Goal: Task Accomplishment & Management: Use online tool/utility

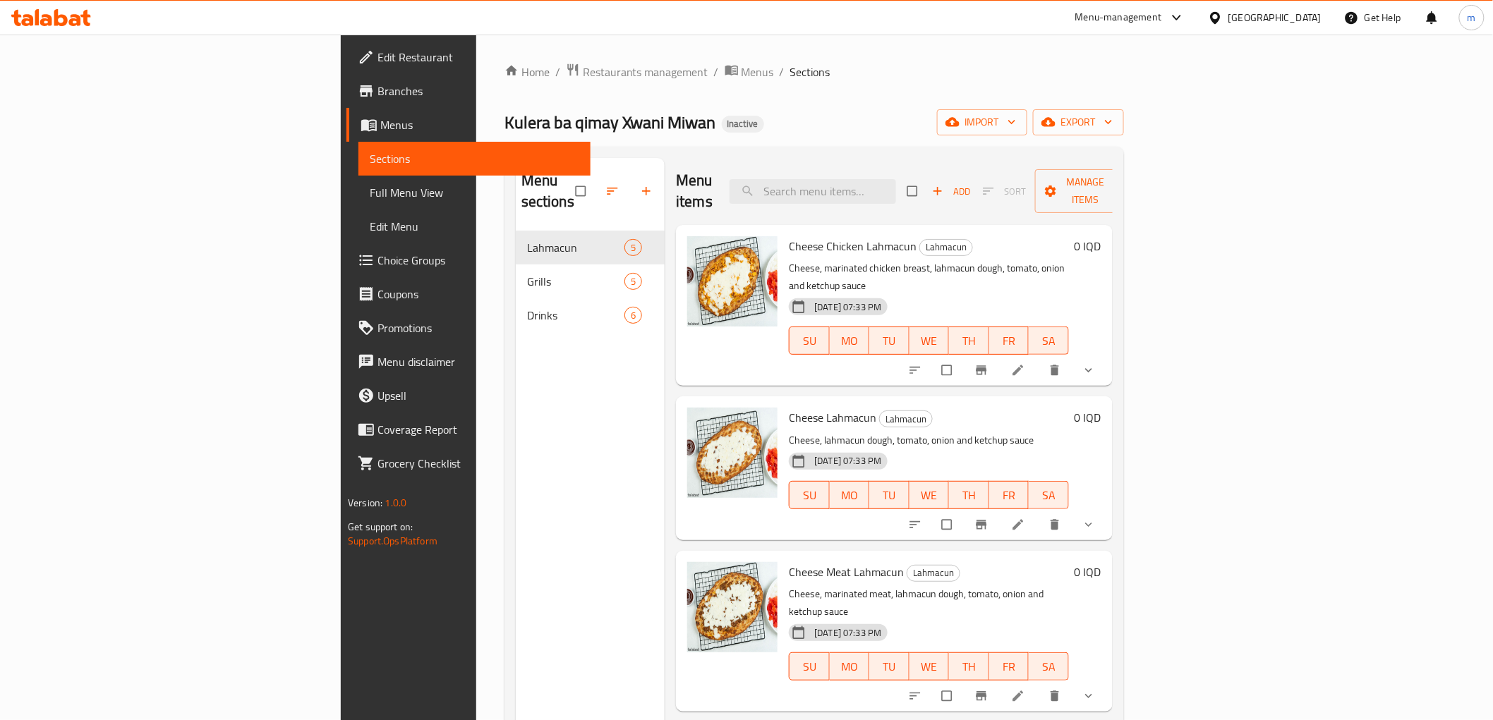
click at [73, 19] on icon at bounding box center [75, 20] width 12 height 12
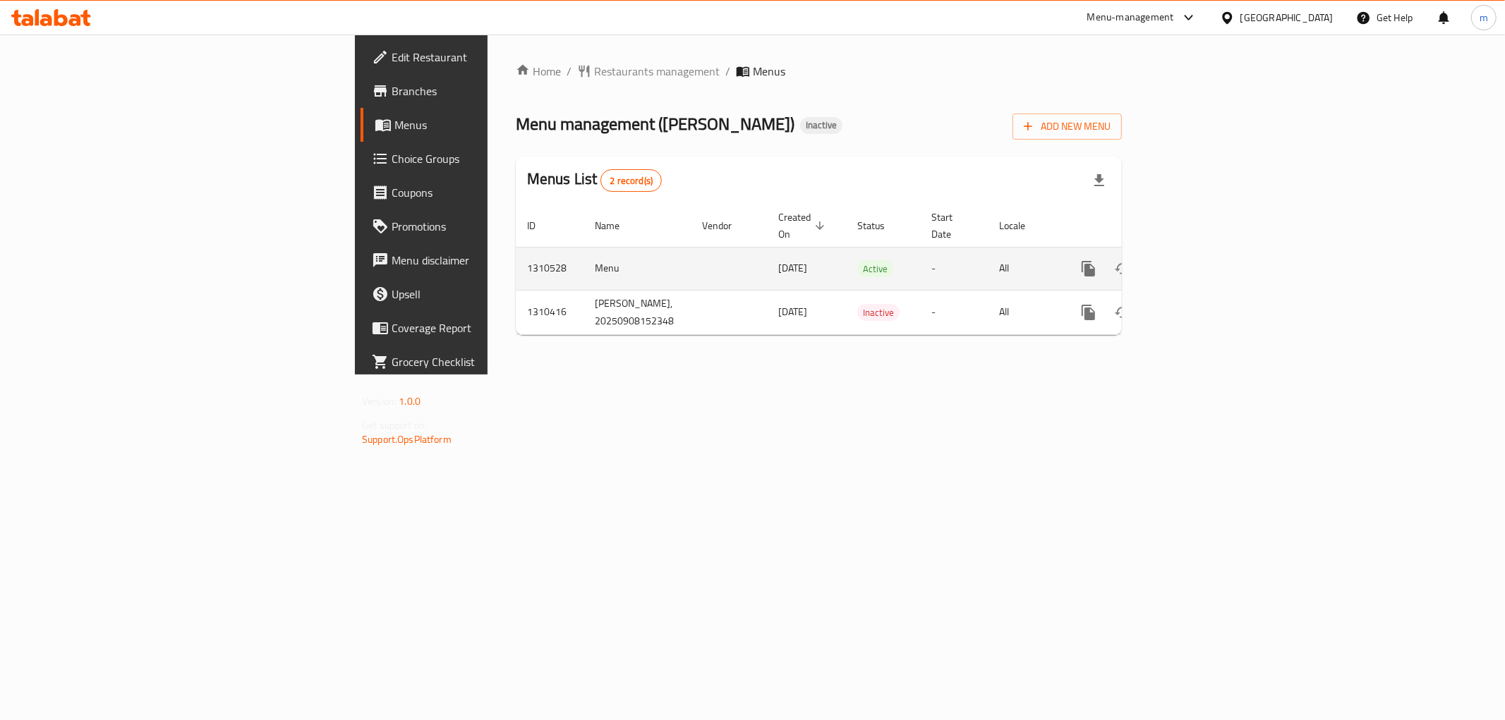
click at [1199, 260] on icon "enhanced table" at bounding box center [1190, 268] width 17 height 17
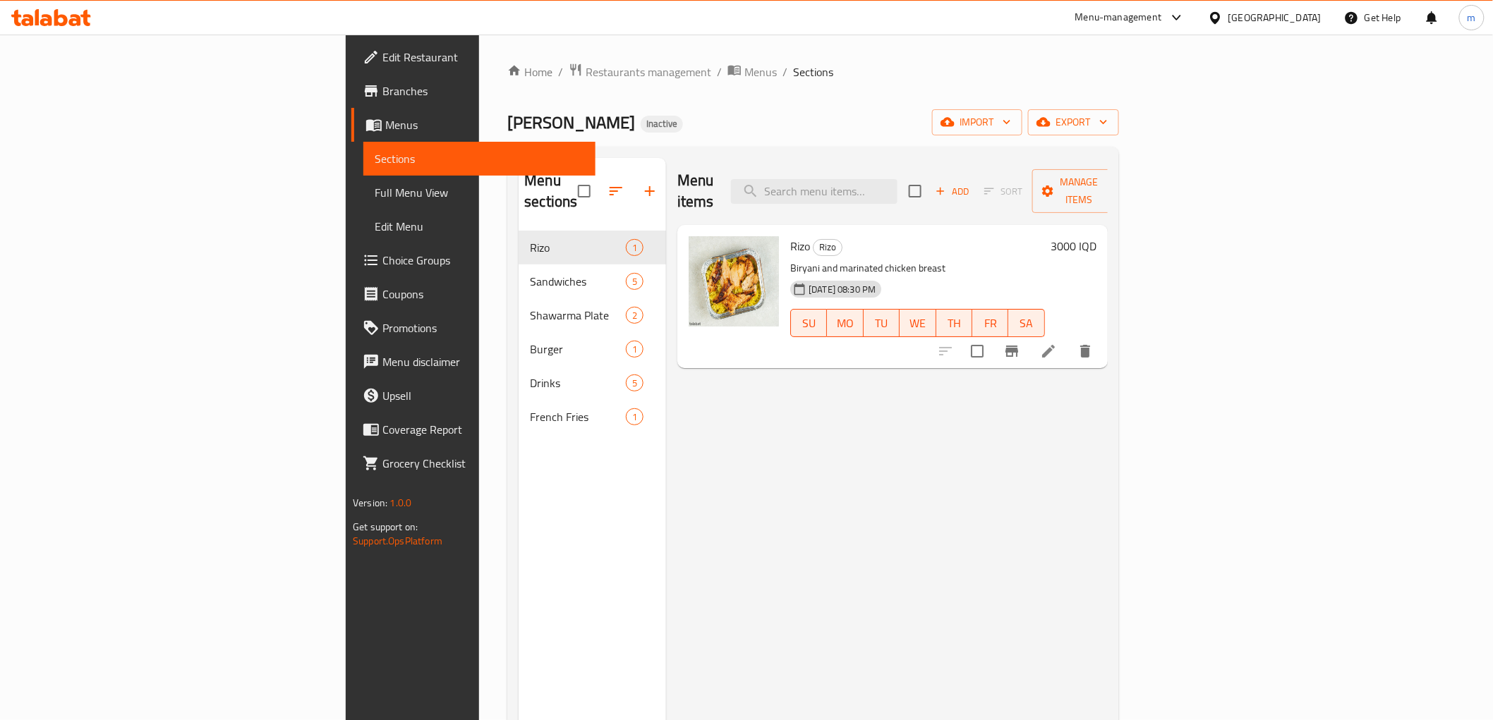
click at [375, 189] on span "Full Menu View" at bounding box center [479, 192] width 209 height 17
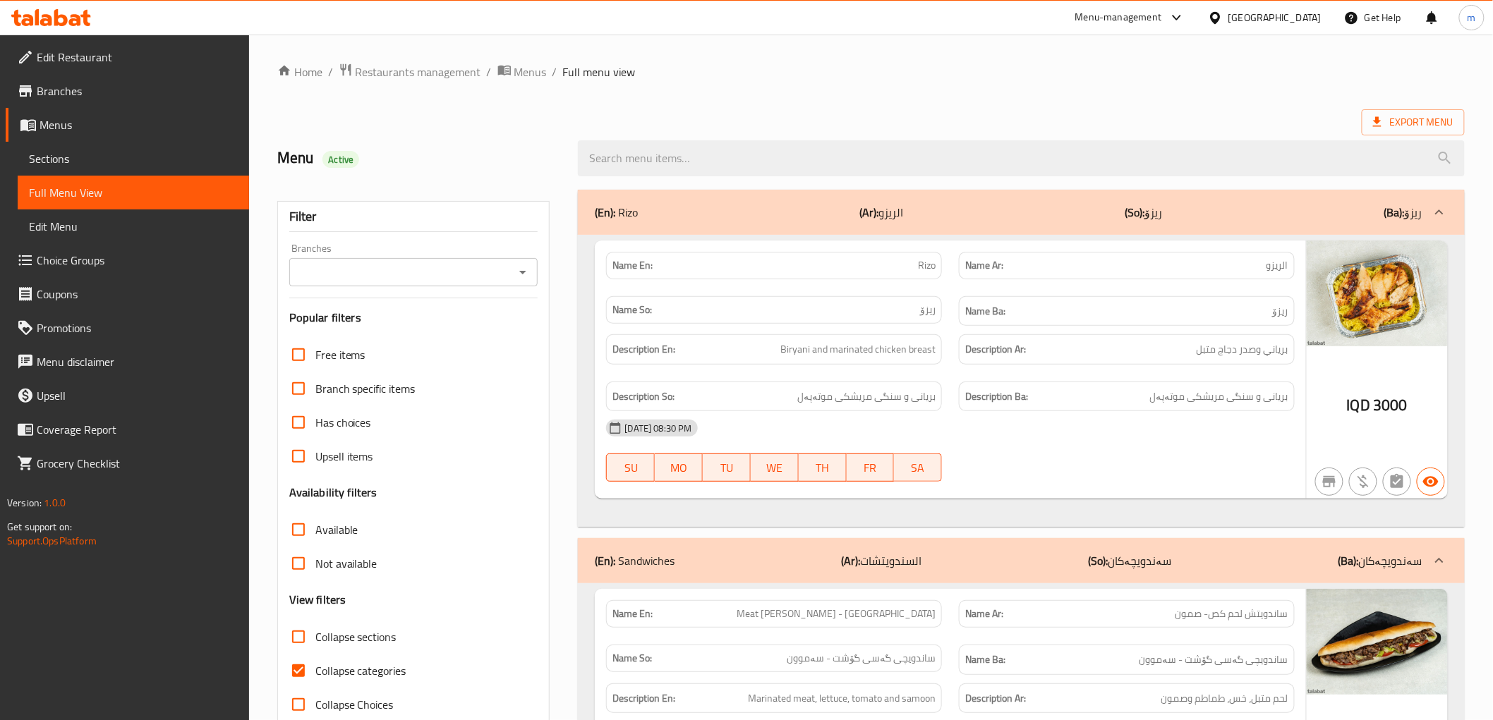
click at [533, 271] on div "Branches" at bounding box center [413, 272] width 249 height 28
click at [140, 159] on span "Sections" at bounding box center [133, 158] width 209 height 17
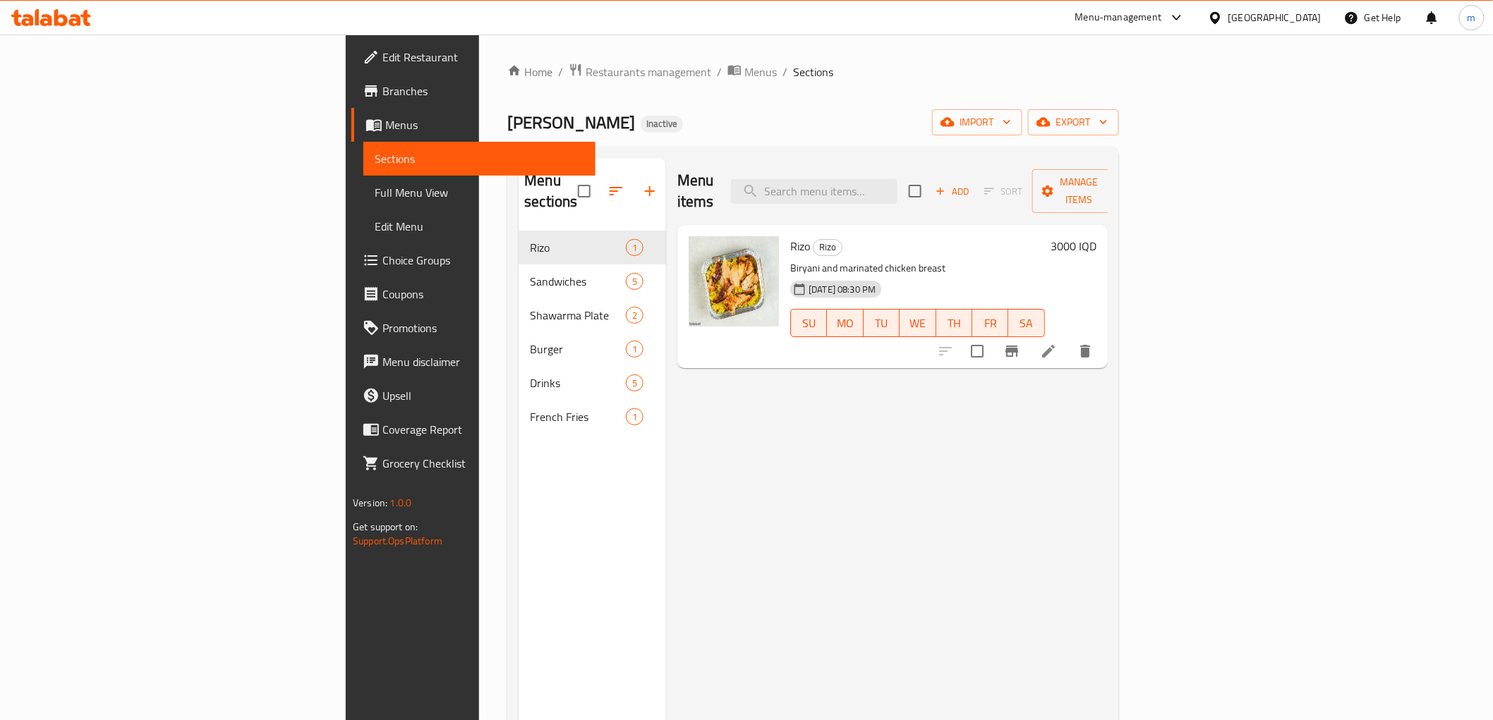
click at [375, 195] on span "Full Menu View" at bounding box center [479, 192] width 209 height 17
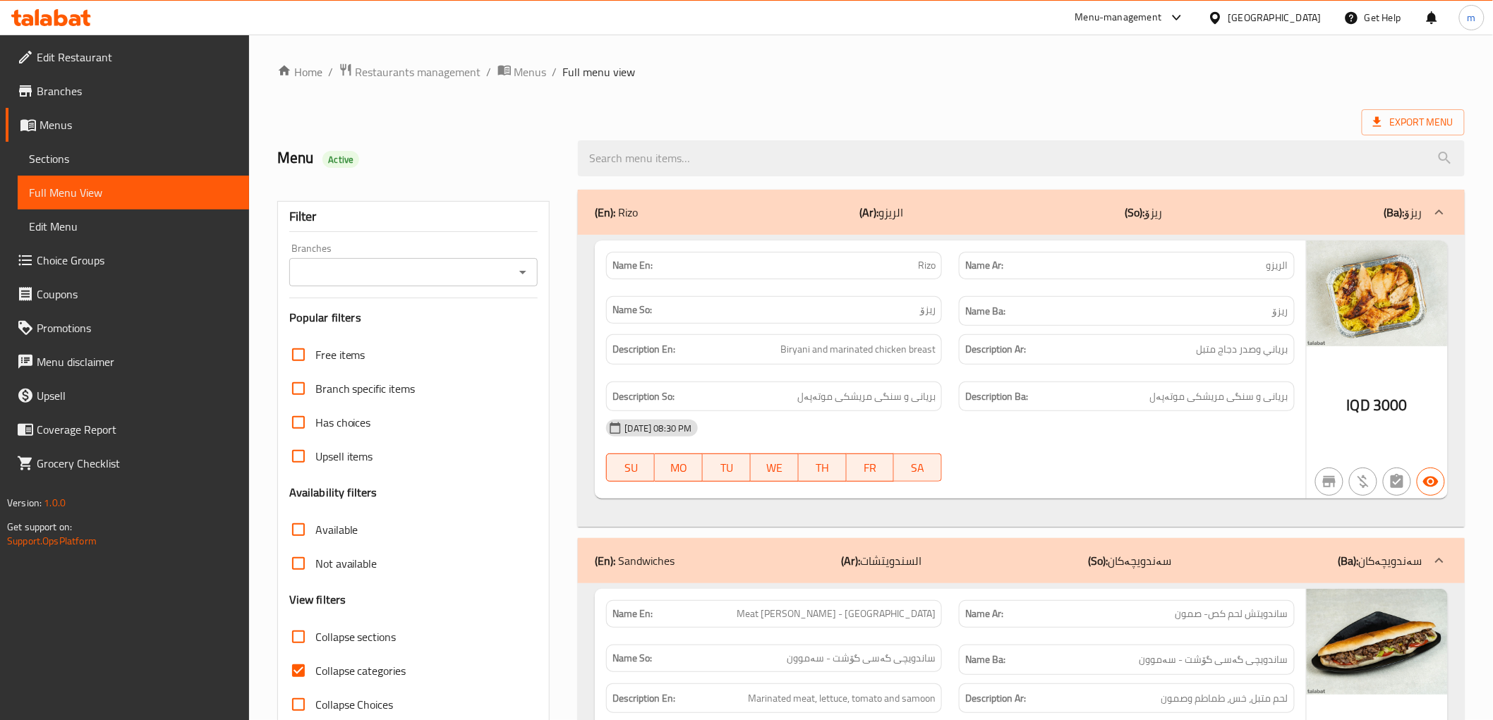
click at [526, 275] on icon "Open" at bounding box center [522, 272] width 17 height 17
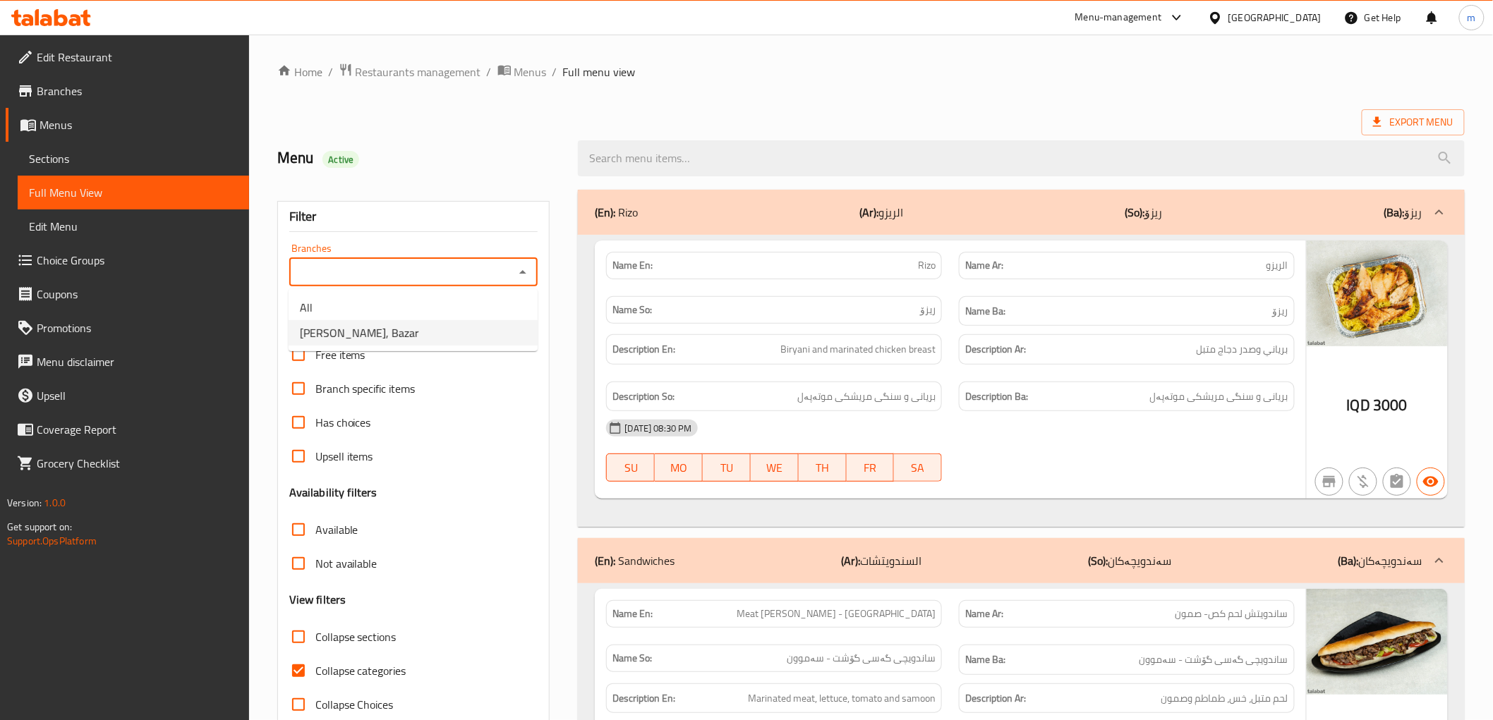
click at [437, 340] on li "Gasi Wasta Ibrahim, Bazar" at bounding box center [413, 332] width 249 height 25
type input "Gasi Wasta Ibrahim, Bazar"
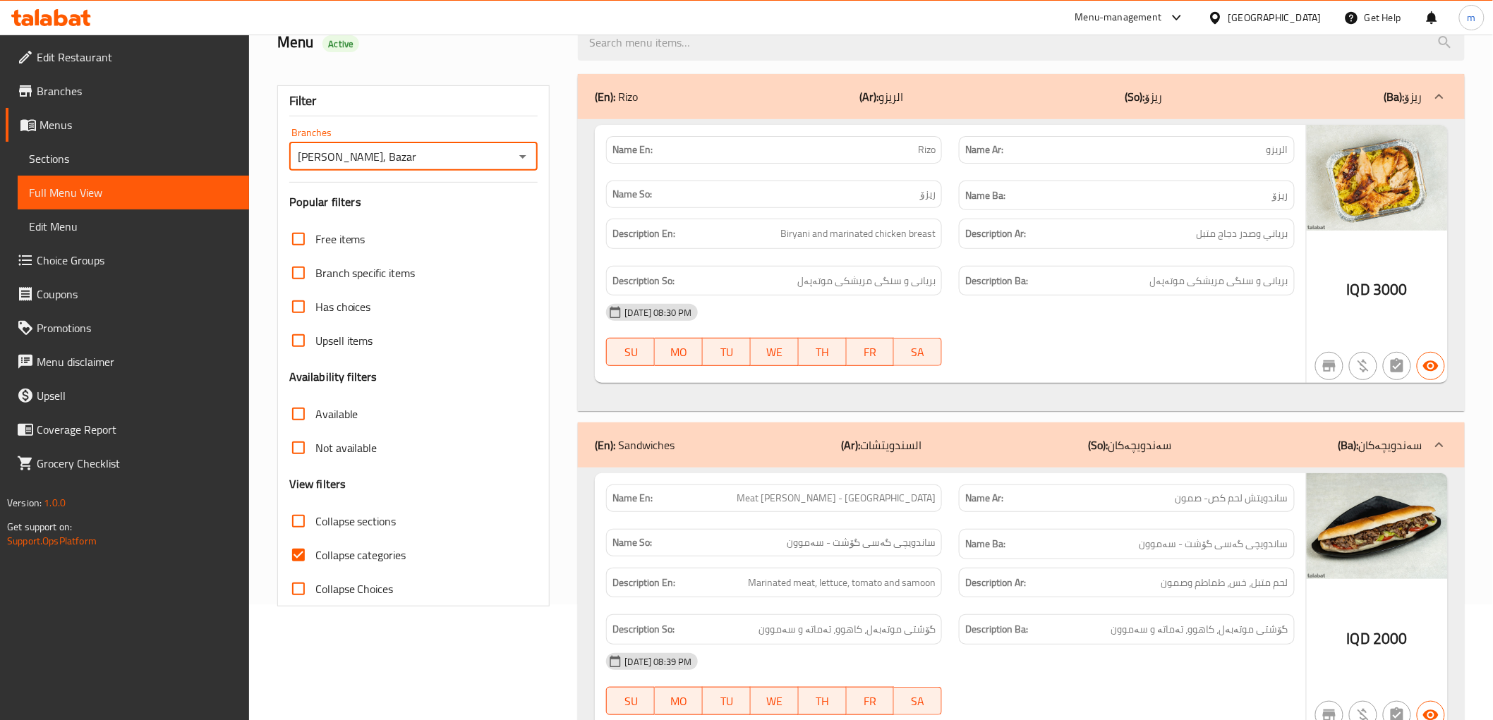
scroll to position [261, 0]
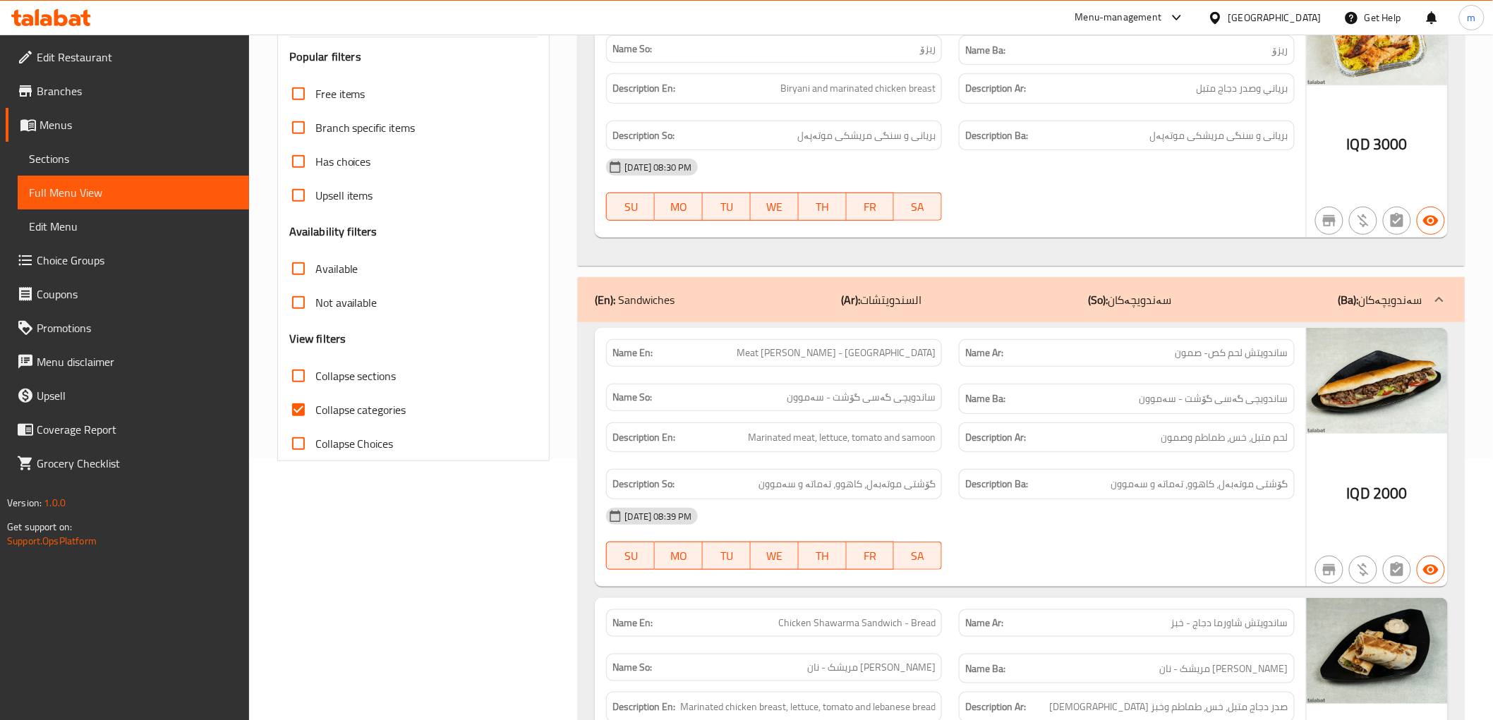
click at [339, 414] on span "Collapse categories" at bounding box center [360, 409] width 91 height 17
click at [315, 414] on input "Collapse categories" at bounding box center [298, 410] width 34 height 34
checkbox input "false"
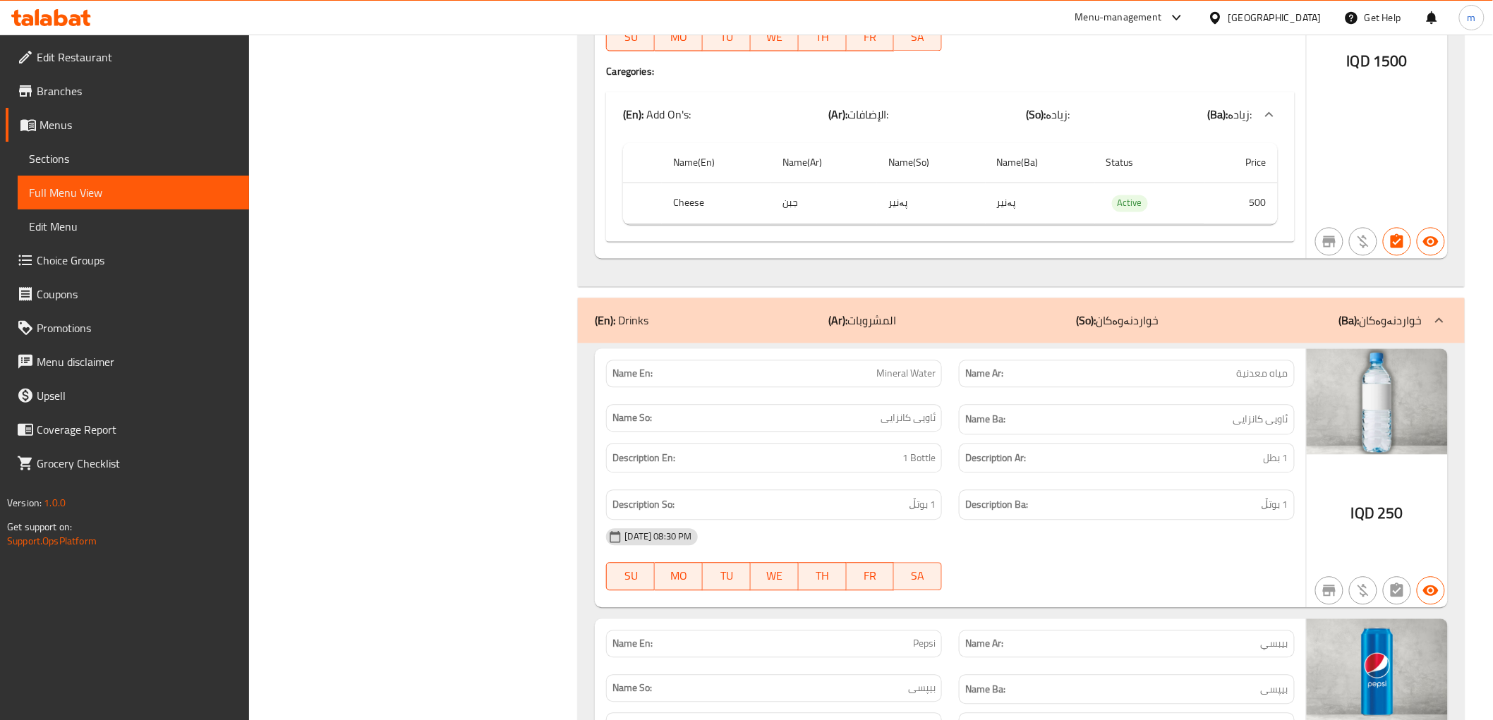
scroll to position [3135, 0]
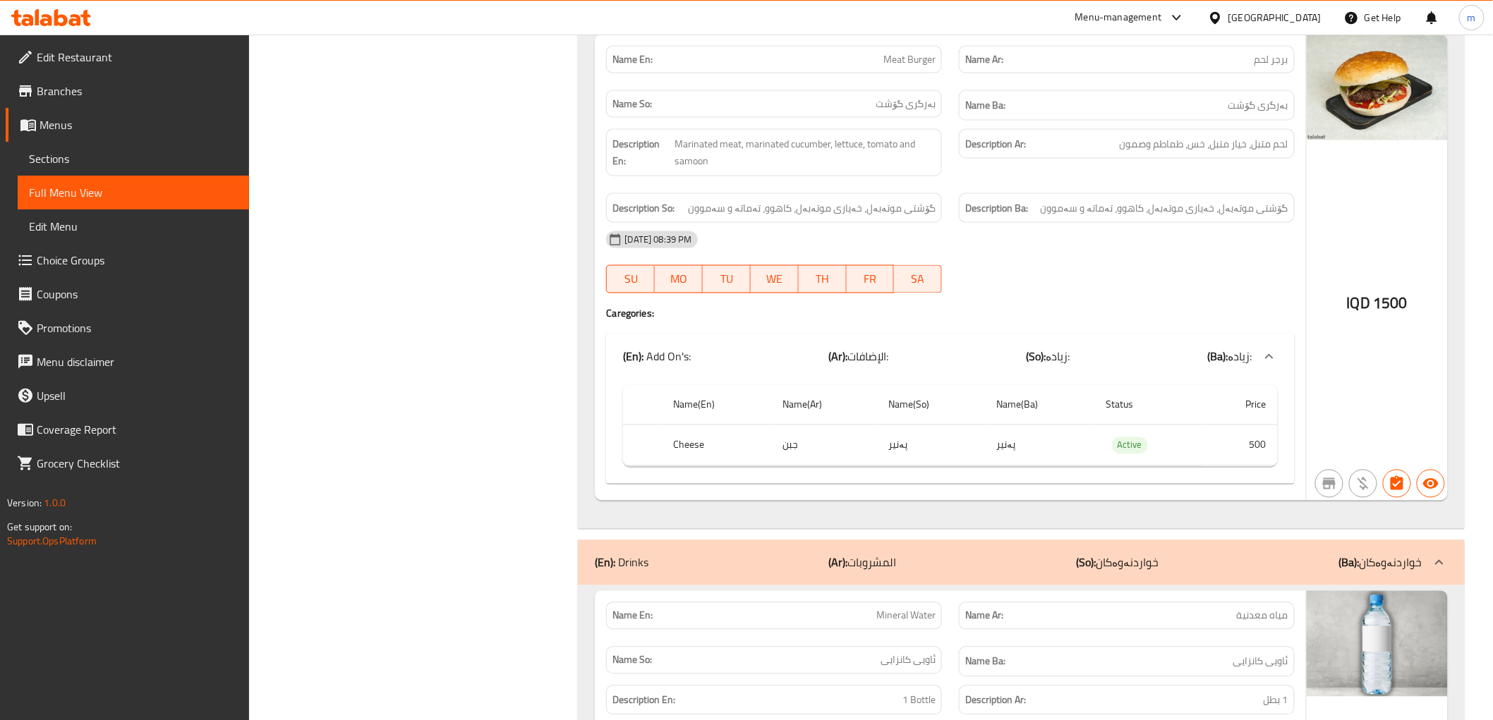
click at [1062, 422] on th "Name(Ba)" at bounding box center [1040, 405] width 109 height 40
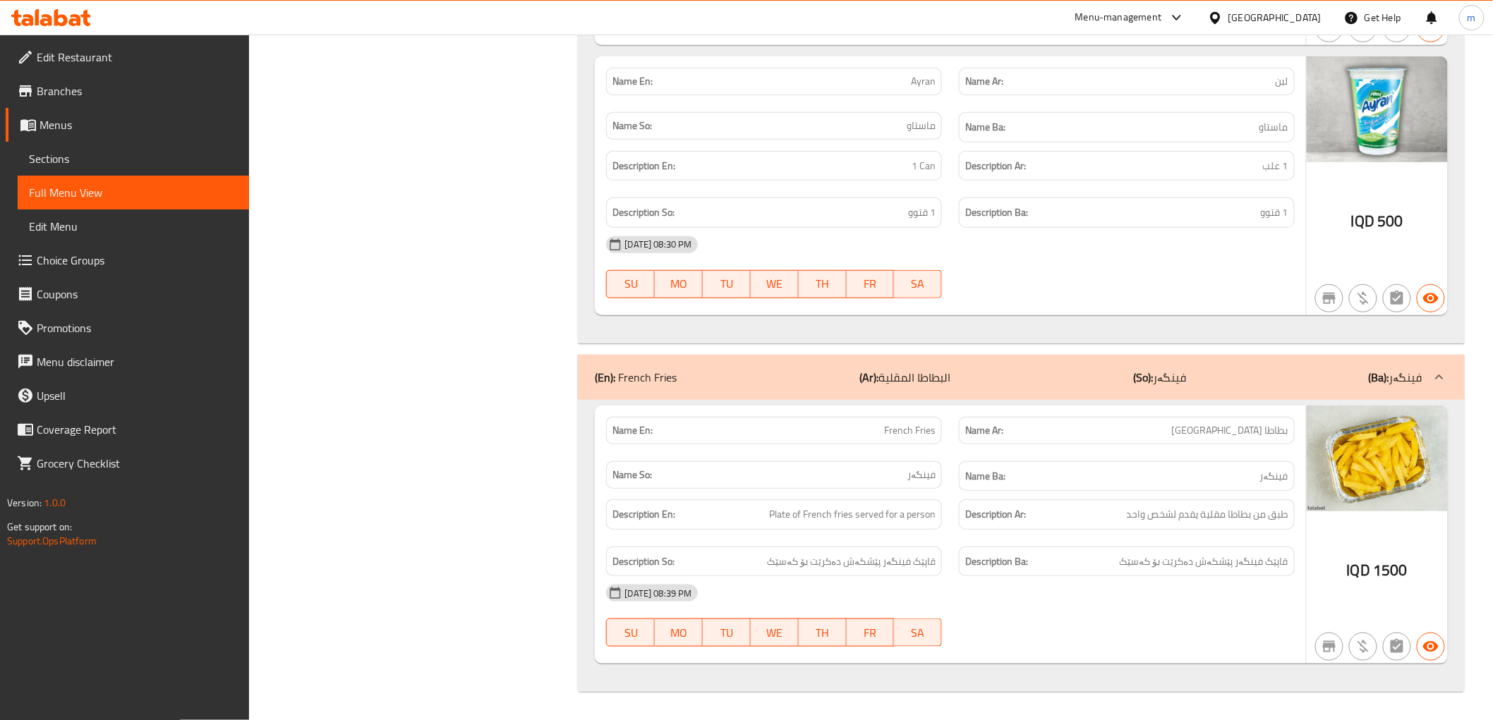
scroll to position [0, 0]
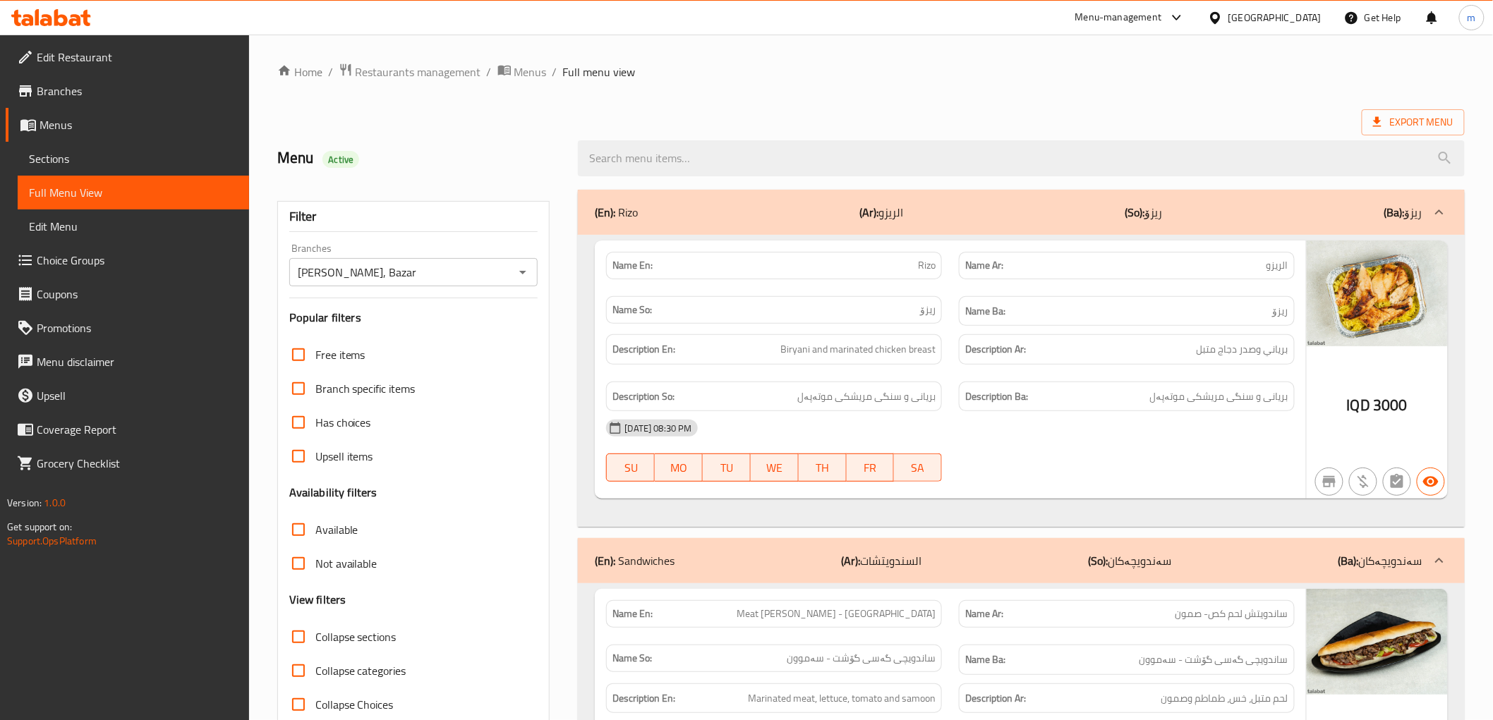
click at [66, 14] on icon at bounding box center [51, 17] width 80 height 17
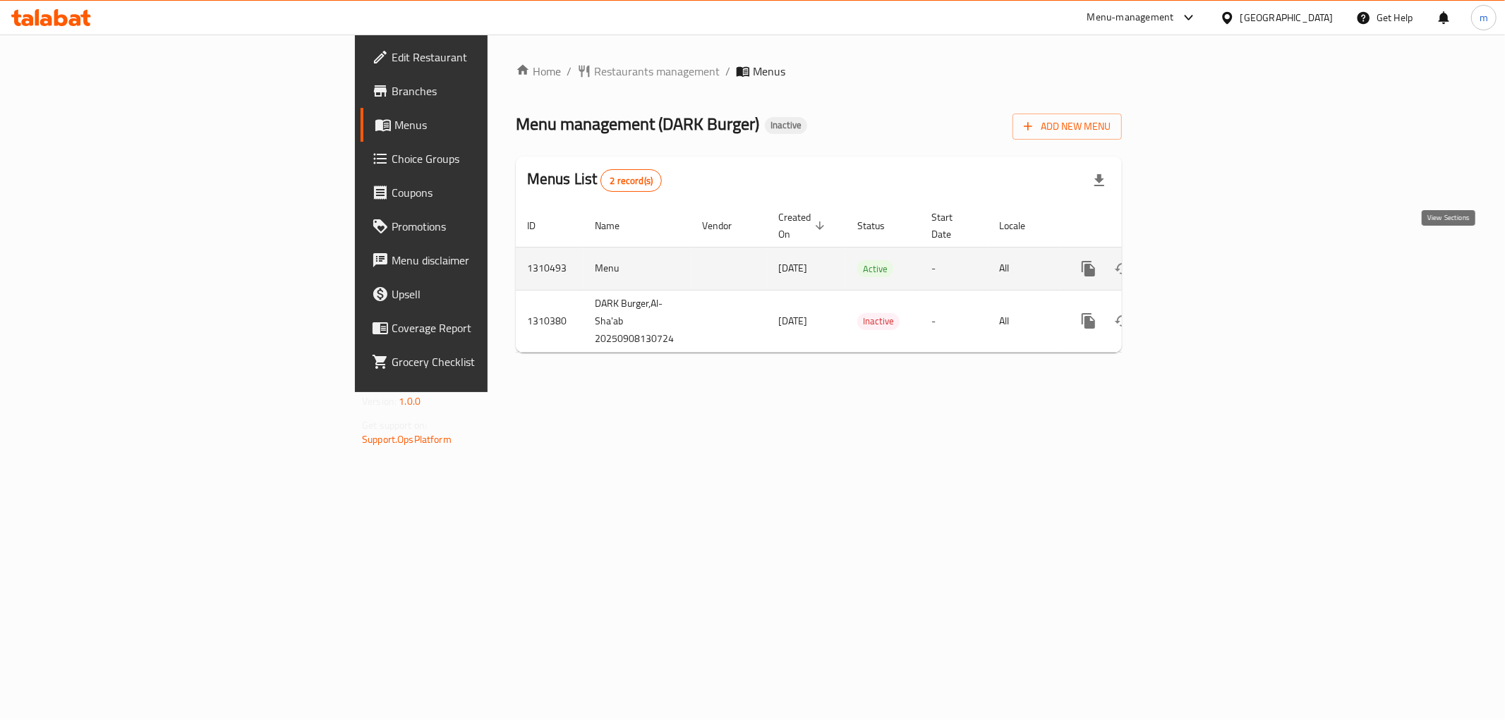
click at [1199, 260] on icon "enhanced table" at bounding box center [1190, 268] width 17 height 17
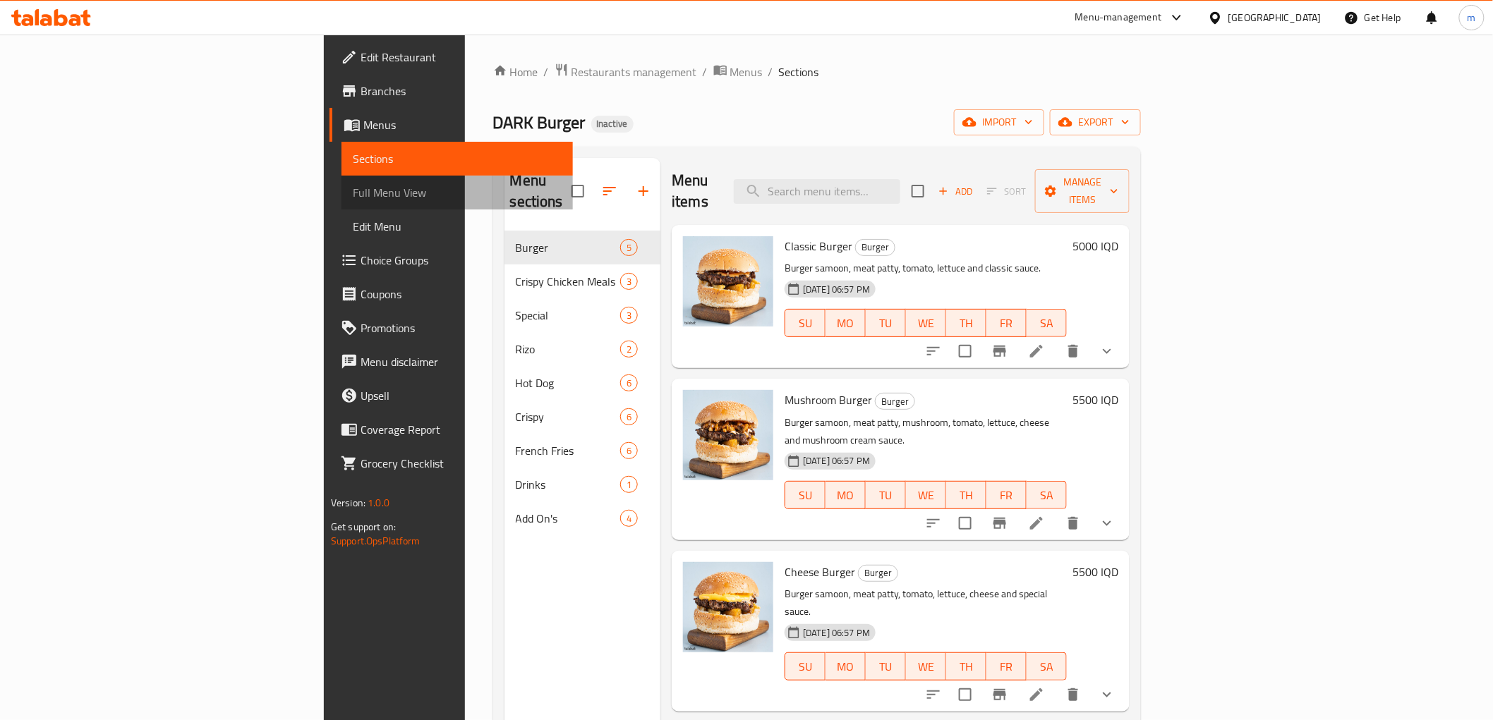
click at [341, 205] on link "Full Menu View" at bounding box center [456, 193] width 231 height 34
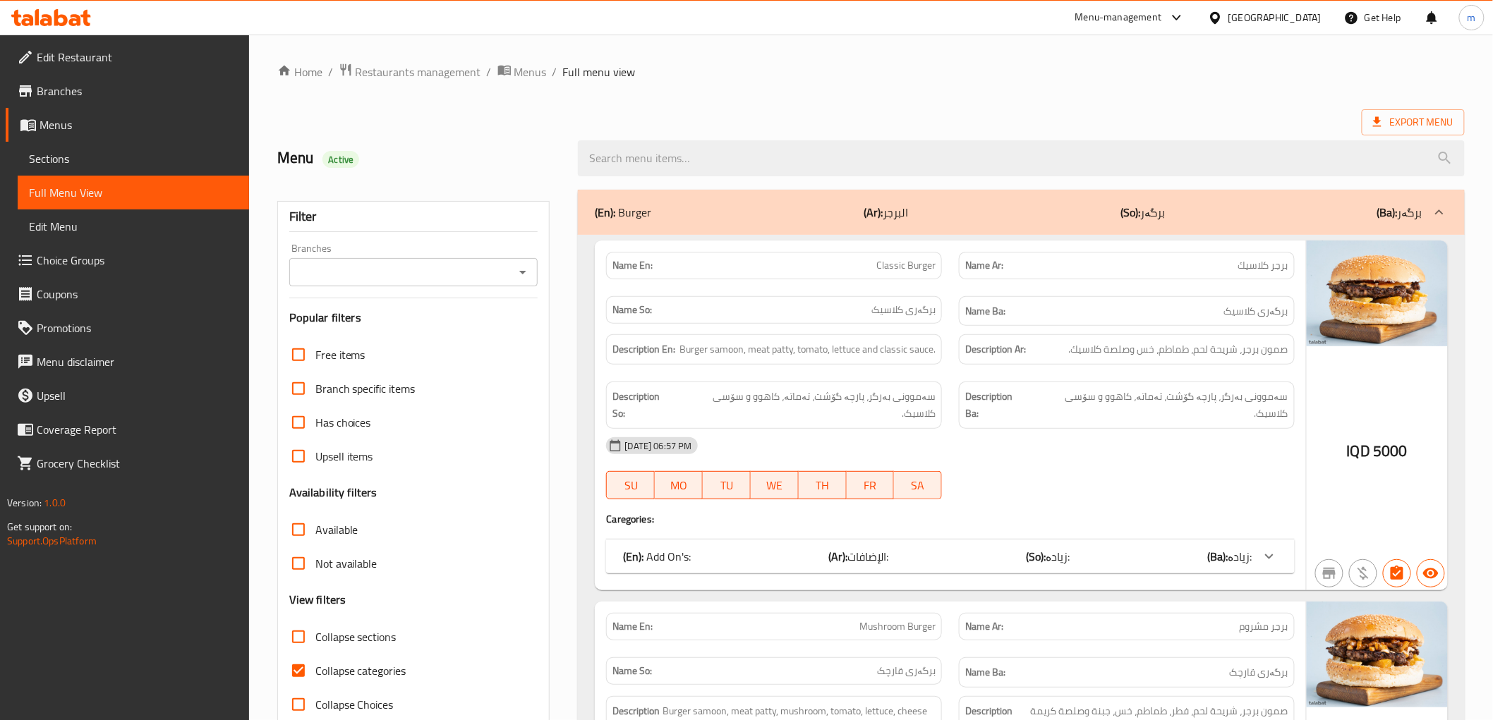
click at [517, 284] on div "Branches" at bounding box center [413, 272] width 249 height 28
click at [513, 277] on div at bounding box center [522, 272] width 18 height 20
click at [522, 277] on icon "Open" at bounding box center [522, 272] width 17 height 17
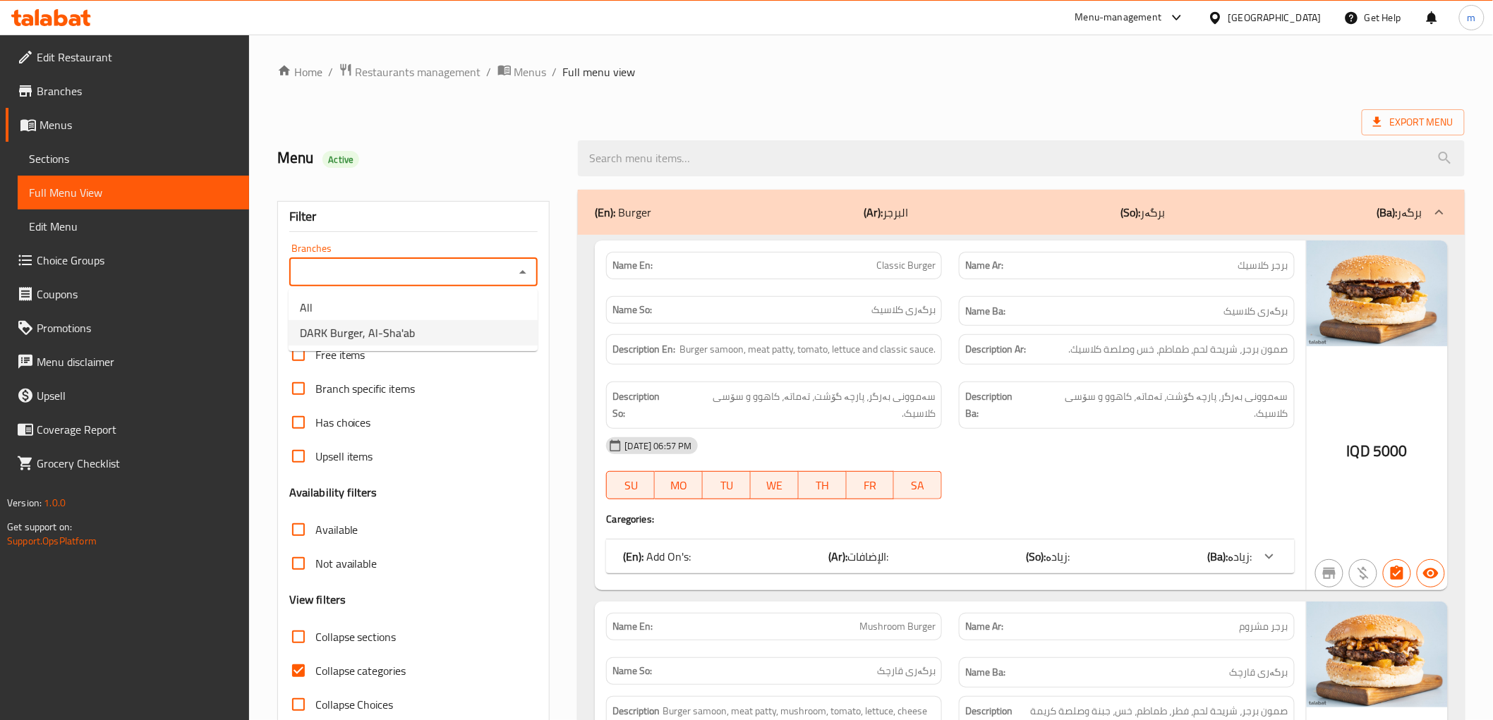
click at [485, 322] on li "DARK Burger, Al-Sha'ab" at bounding box center [413, 332] width 249 height 25
type input "DARK Burger, Al-Sha'ab"
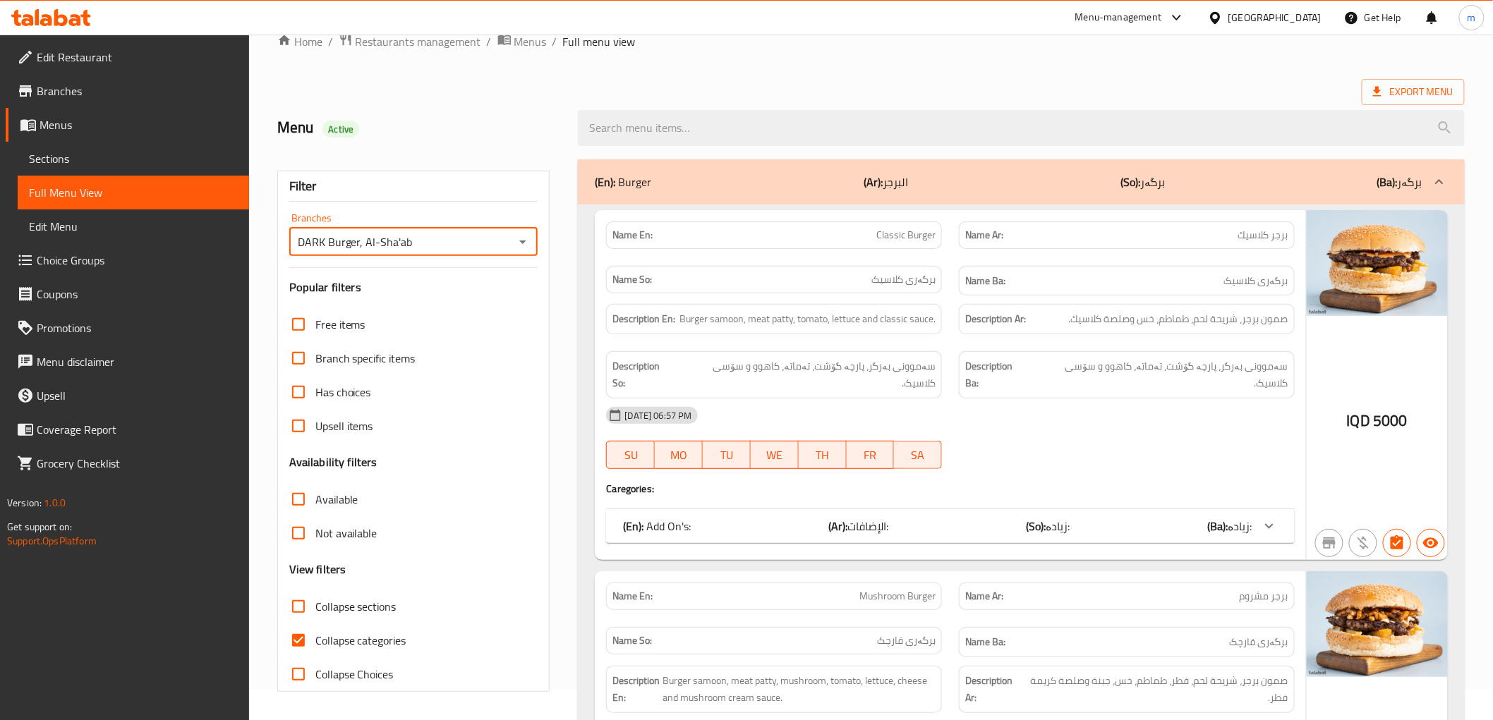
click at [370, 632] on span "Collapse categories" at bounding box center [360, 640] width 91 height 17
click at [315, 632] on input "Collapse categories" at bounding box center [298, 641] width 34 height 34
checkbox input "false"
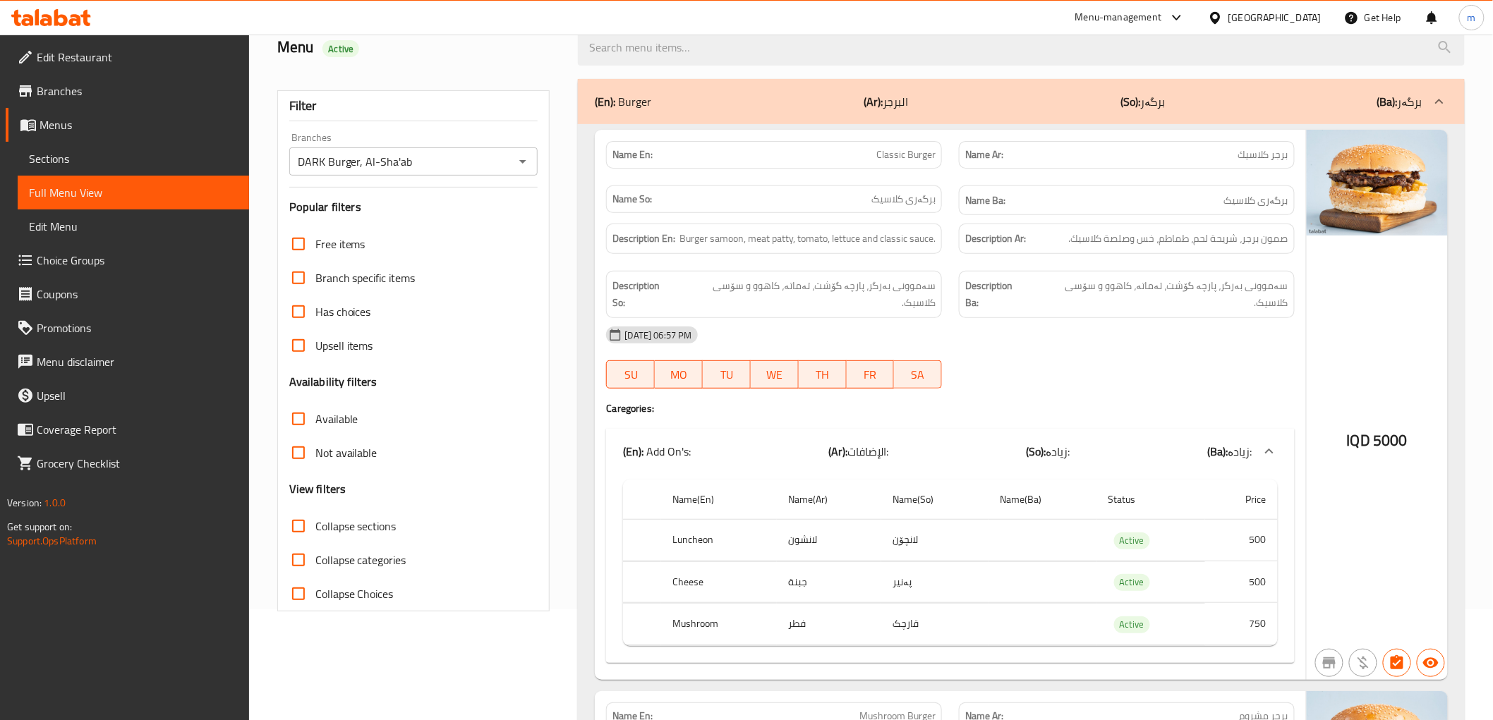
scroll to position [161, 0]
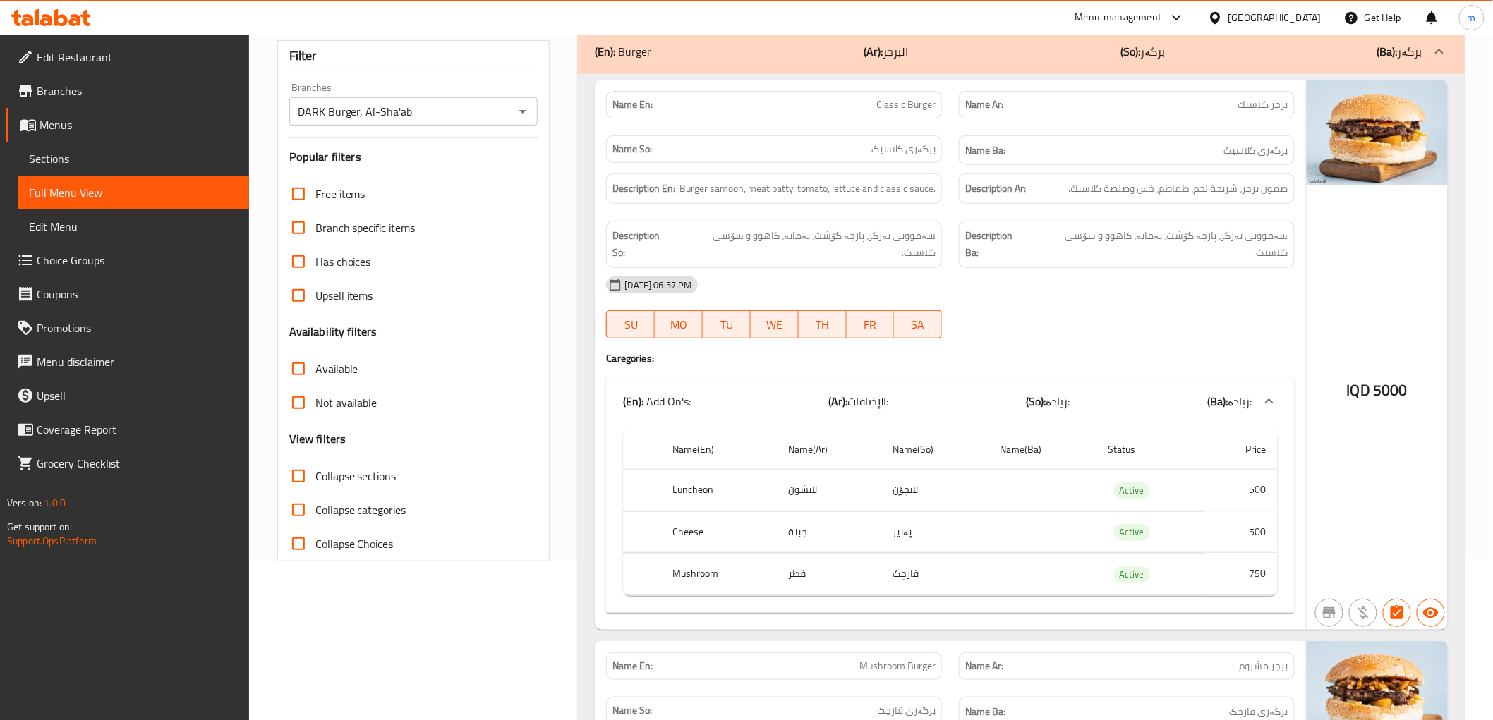
click at [696, 475] on th "Luncheon" at bounding box center [719, 491] width 116 height 42
copy th "Luncheon"
click at [1028, 393] on div "(En): Add On's: (Ar): الإضافات: (So): زیادە: (Ba): زیادە:" at bounding box center [937, 401] width 629 height 17
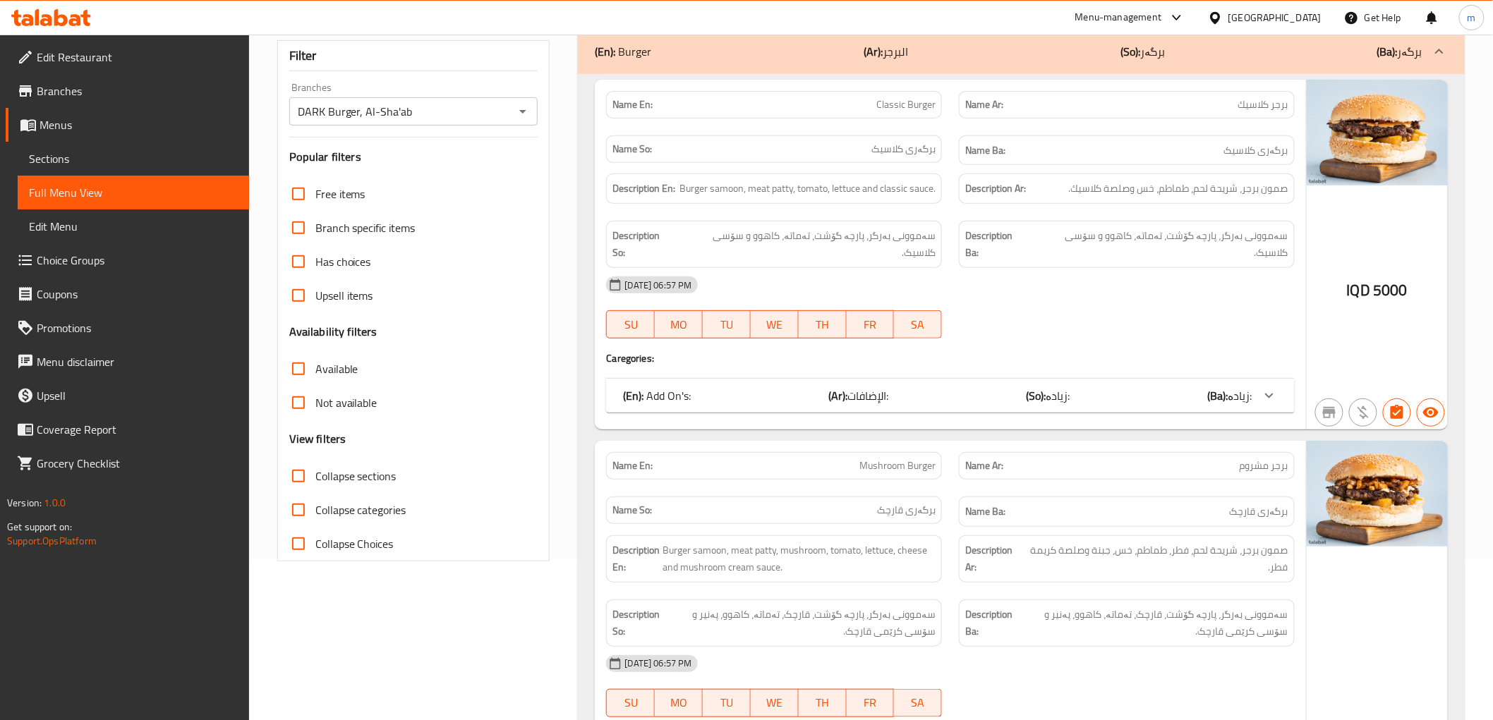
click at [1072, 351] on h4 "Caregories:" at bounding box center [950, 358] width 688 height 14
click at [1095, 387] on div "(En): Add On's: (Ar): الإضافات: (So): زیادە: (Ba): زیادە:" at bounding box center [937, 395] width 629 height 17
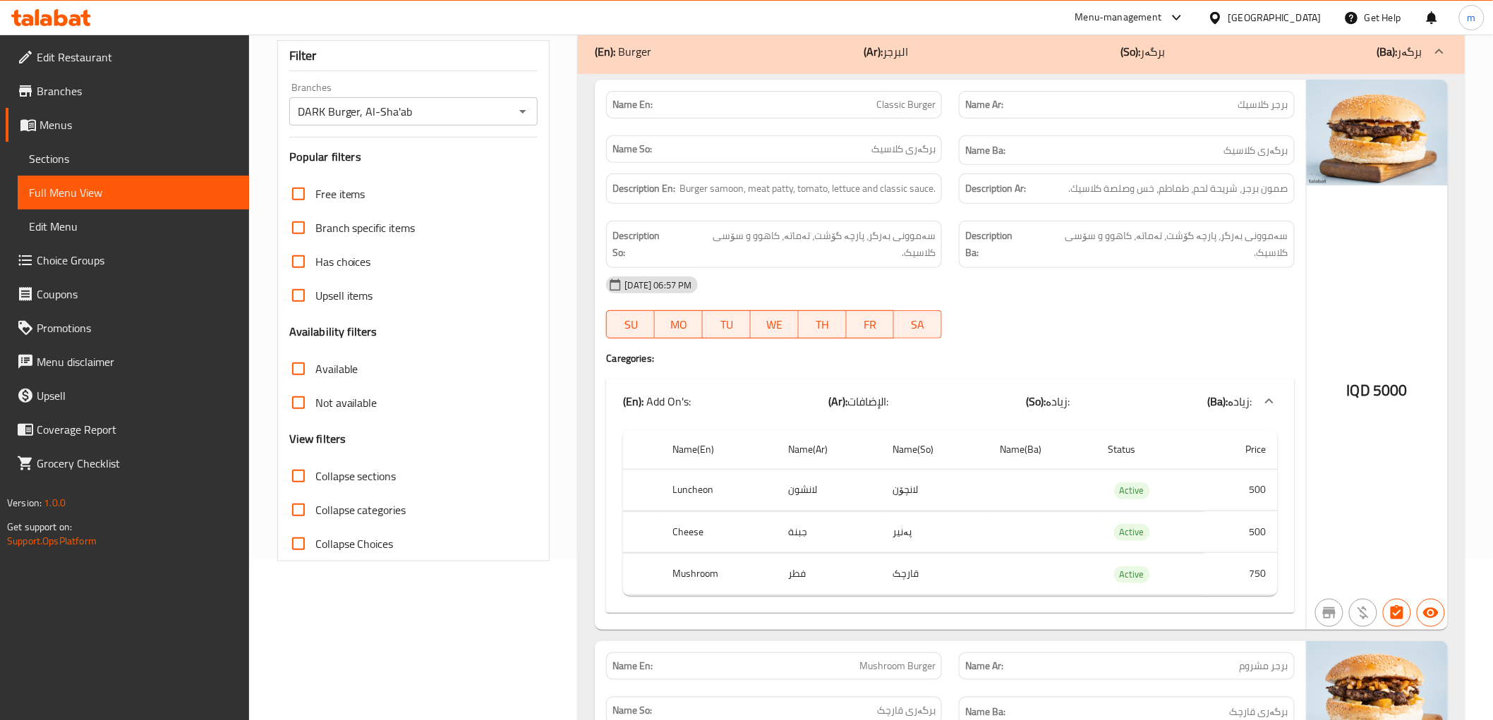
drag, startPoint x: 991, startPoint y: 301, endPoint x: 926, endPoint y: 327, distance: 70.0
click at [991, 301] on div "08-09-2025 06:57 PM SU MO TU WE TH FR SA" at bounding box center [950, 307] width 705 height 79
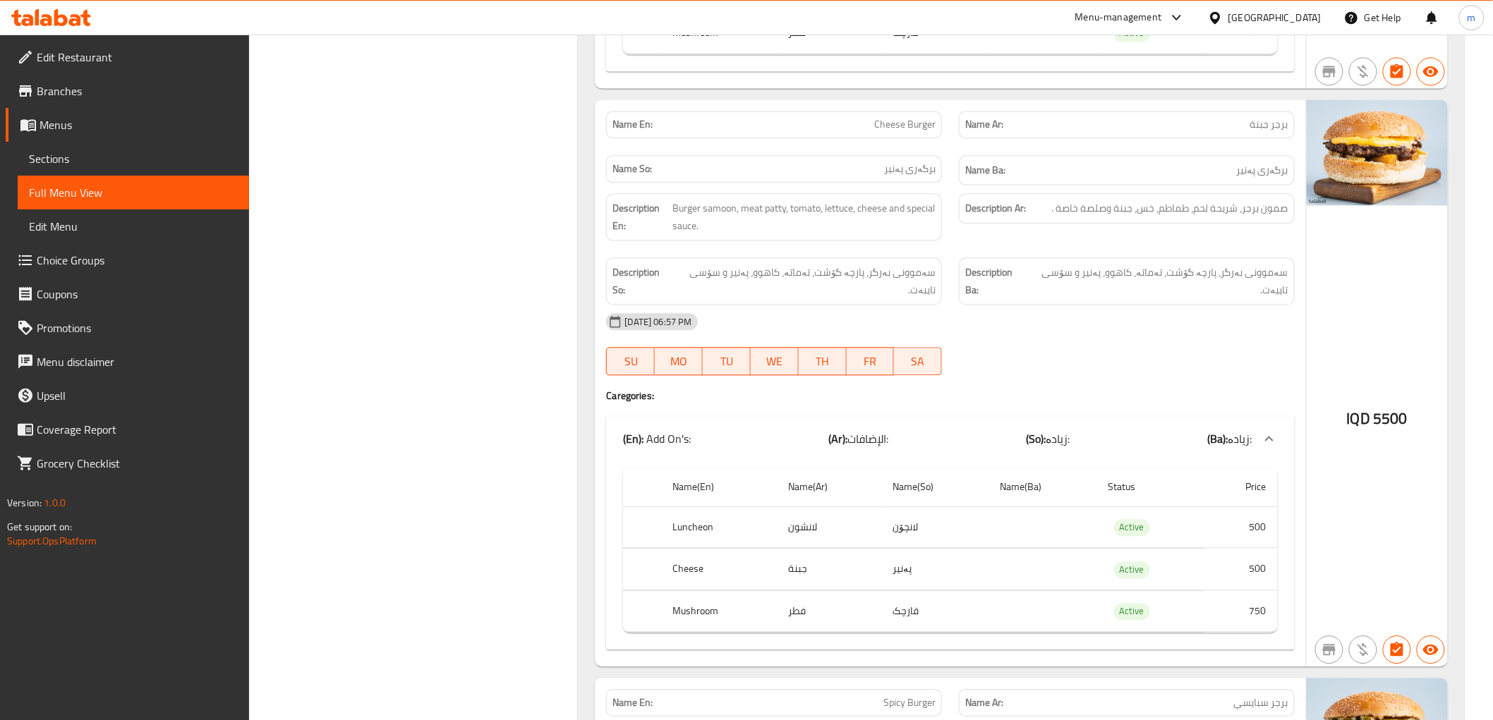
scroll to position [1337, 0]
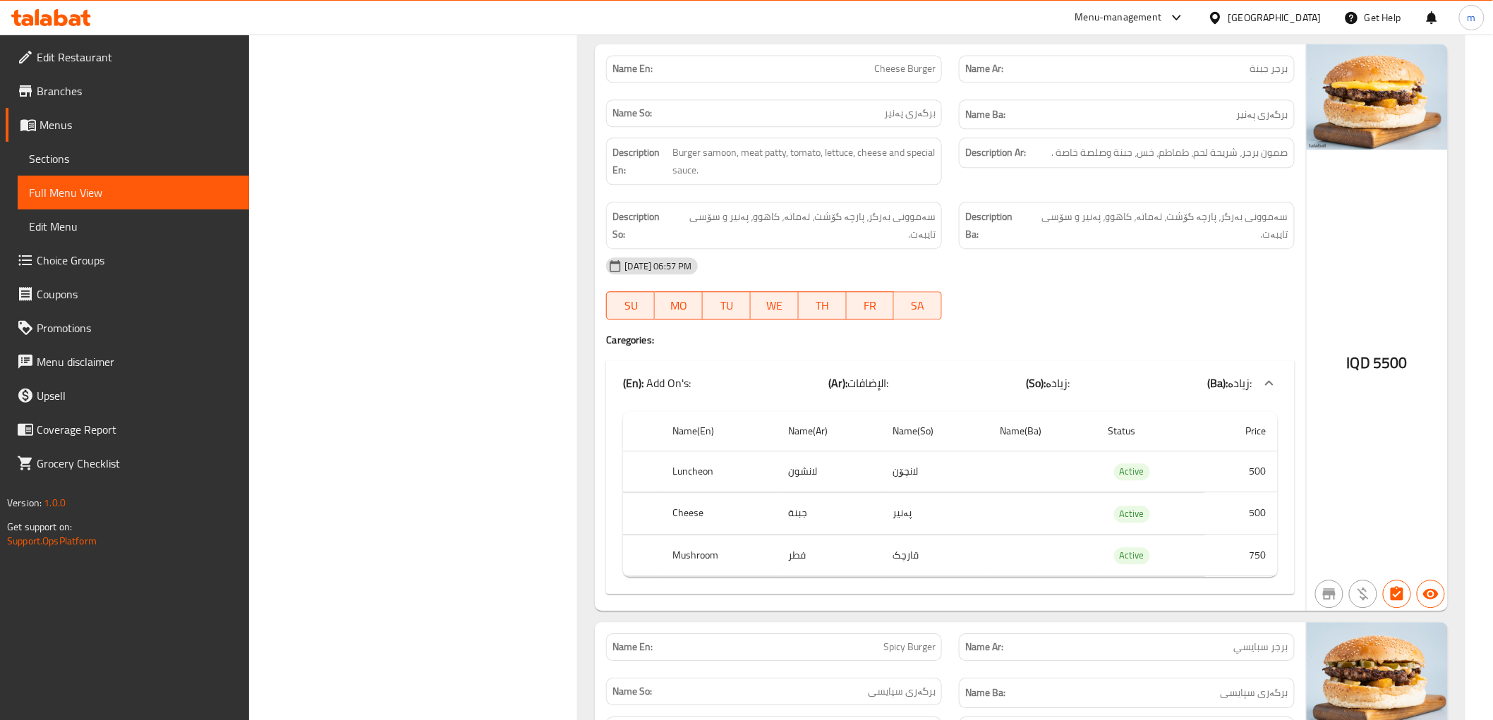
click at [1040, 333] on h4 "Caregories:" at bounding box center [950, 340] width 688 height 14
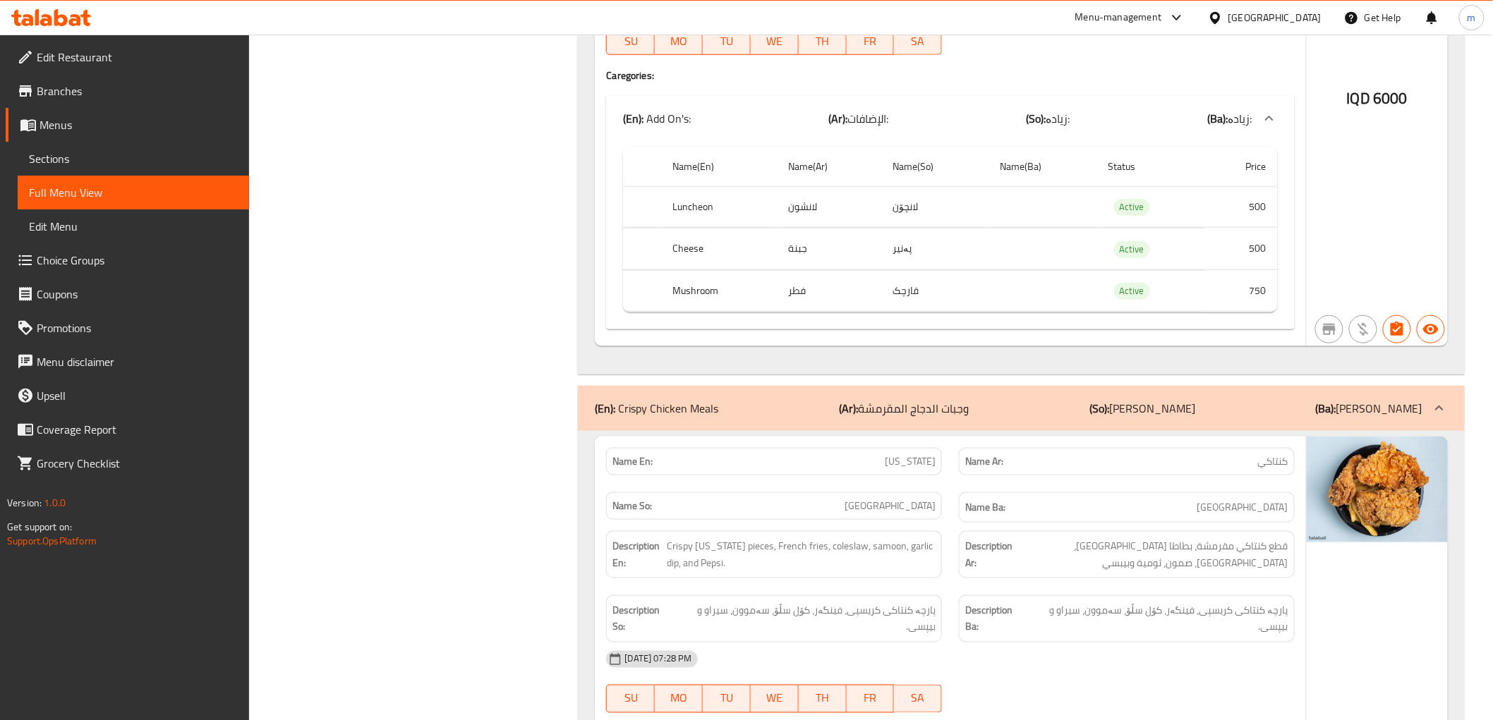
scroll to position [2774, 0]
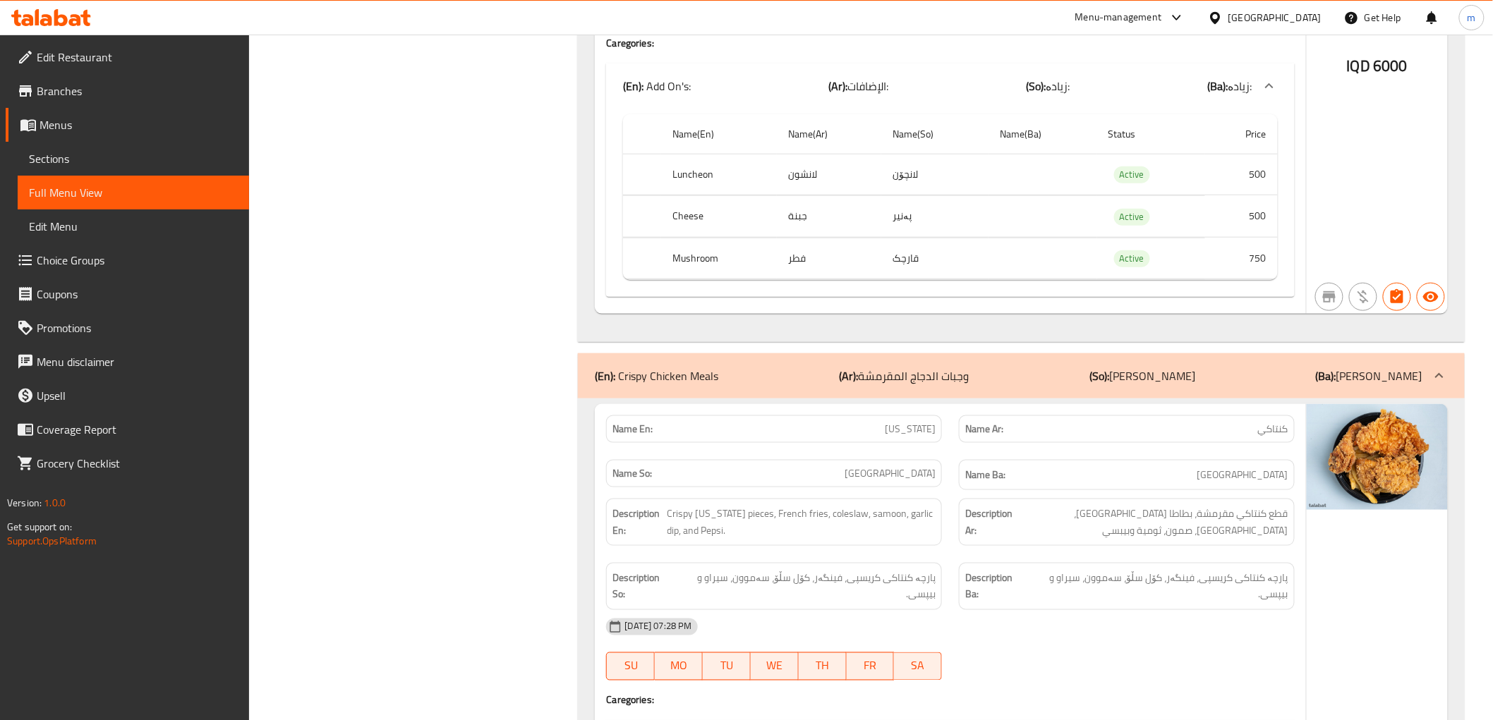
click at [818, 422] on p "Name En: Kentucky" at bounding box center [773, 429] width 323 height 15
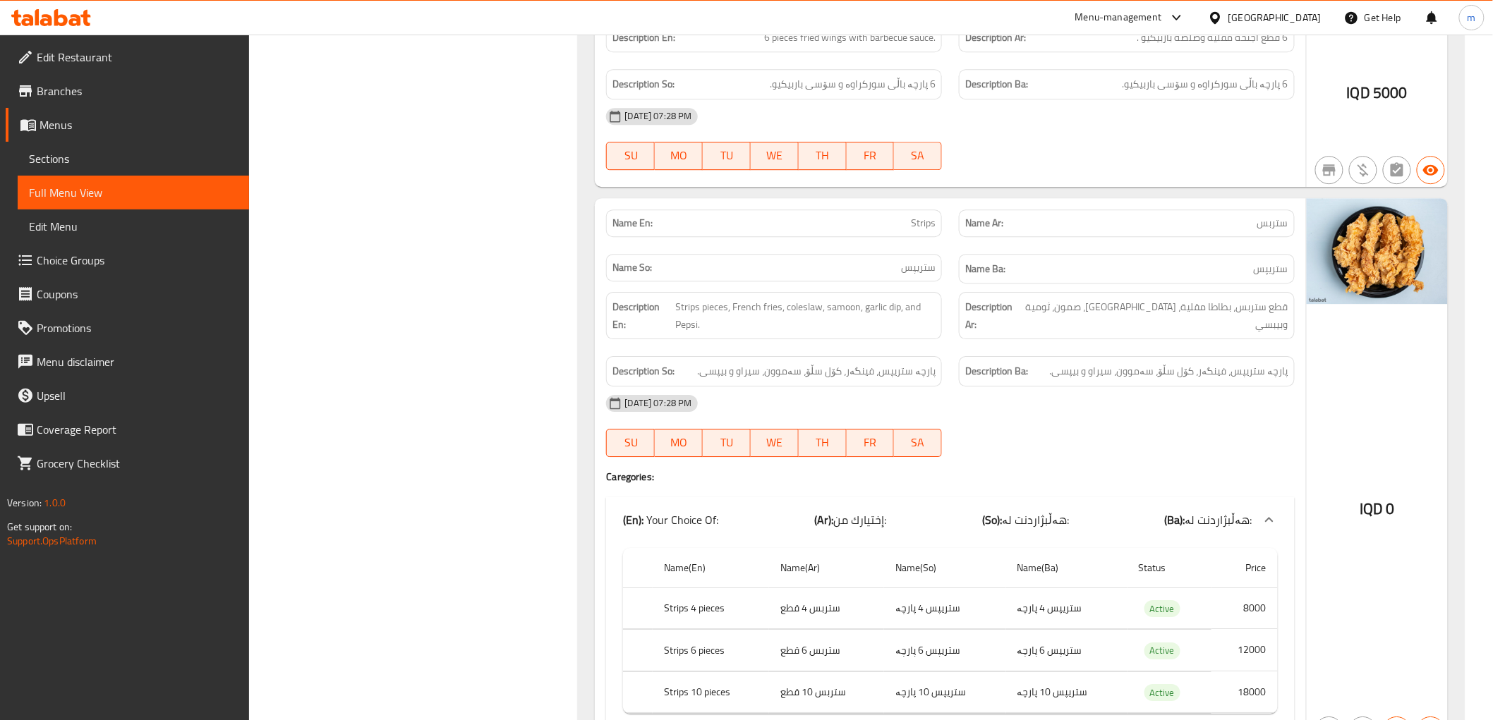
scroll to position [3949, 0]
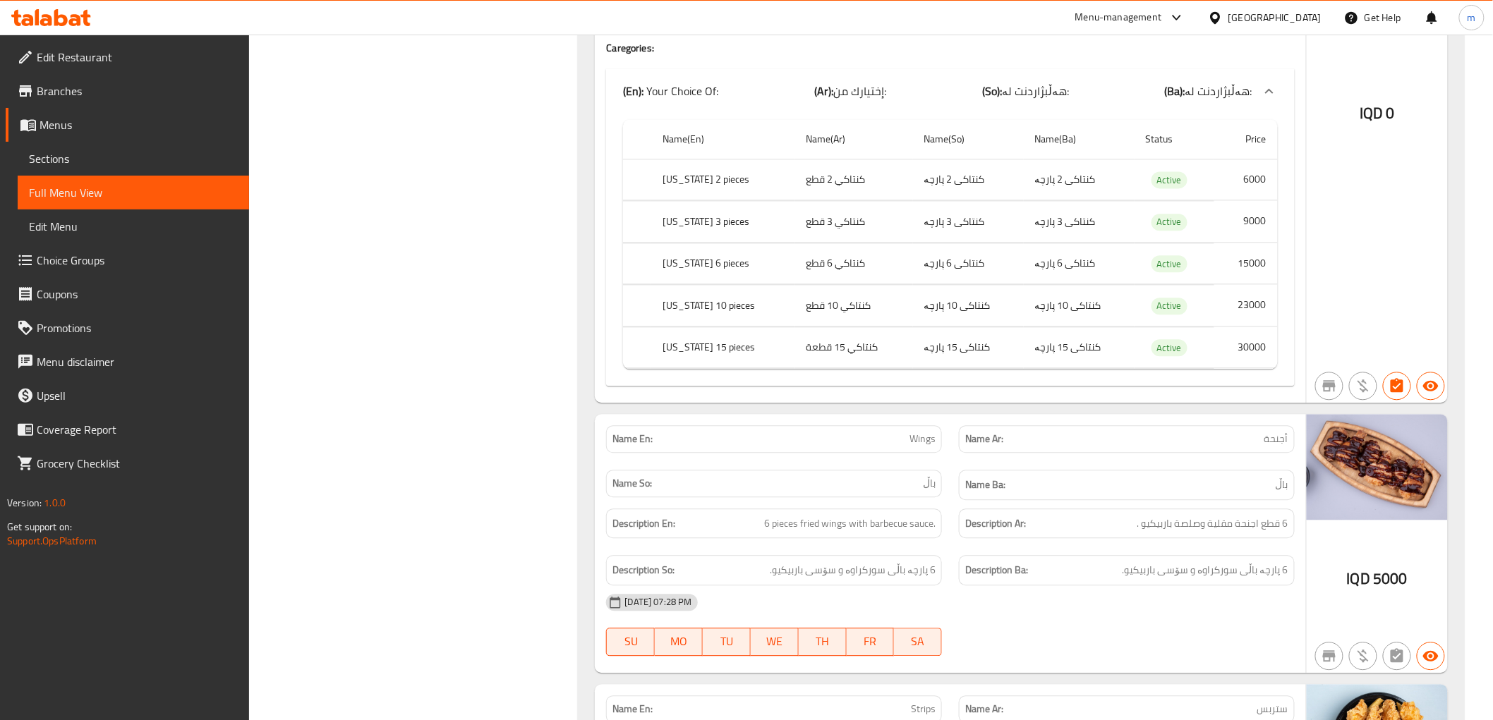
click at [1011, 365] on div "Name En: Kentucky Name Ar: كنتاكي Name So: کنتاکی Name Ba: کنتاکی Description E…" at bounding box center [950, 77] width 710 height 651
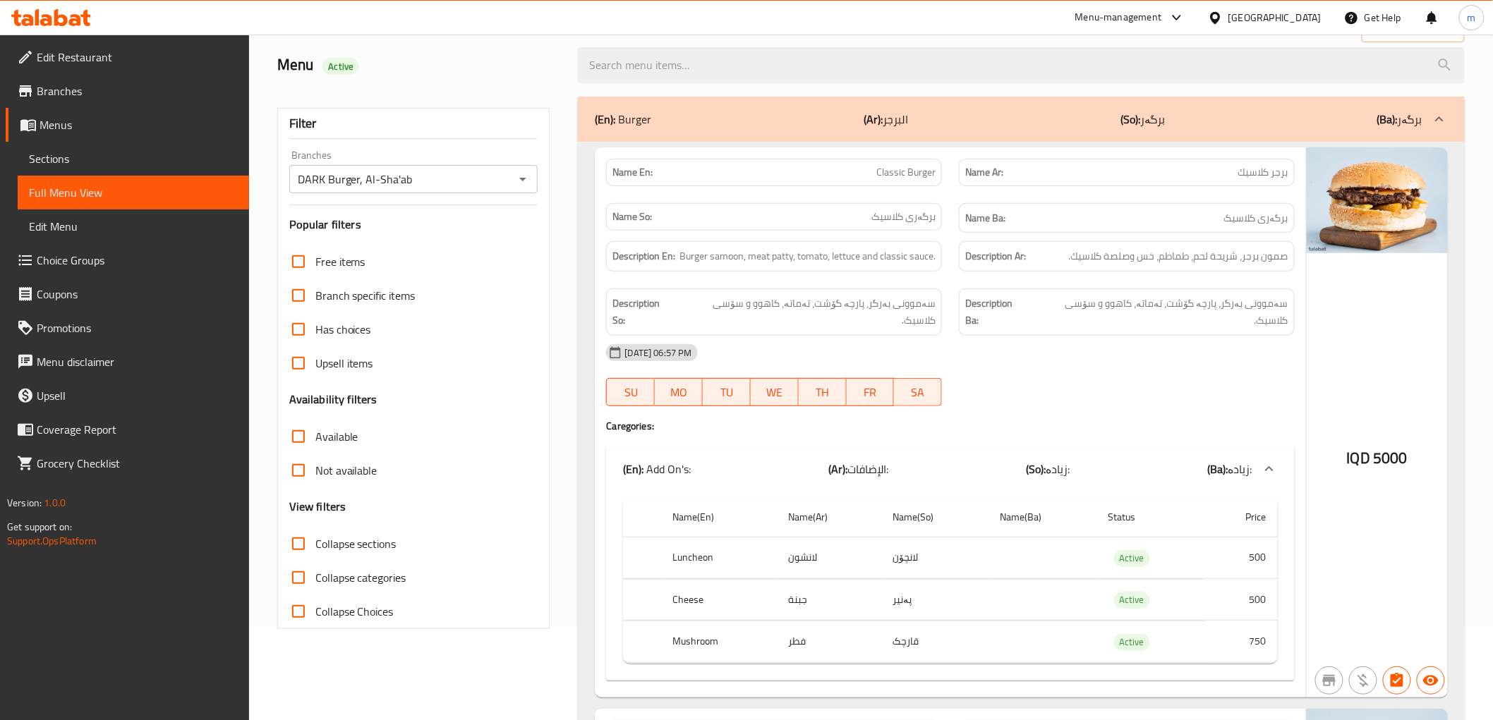
scroll to position [131, 0]
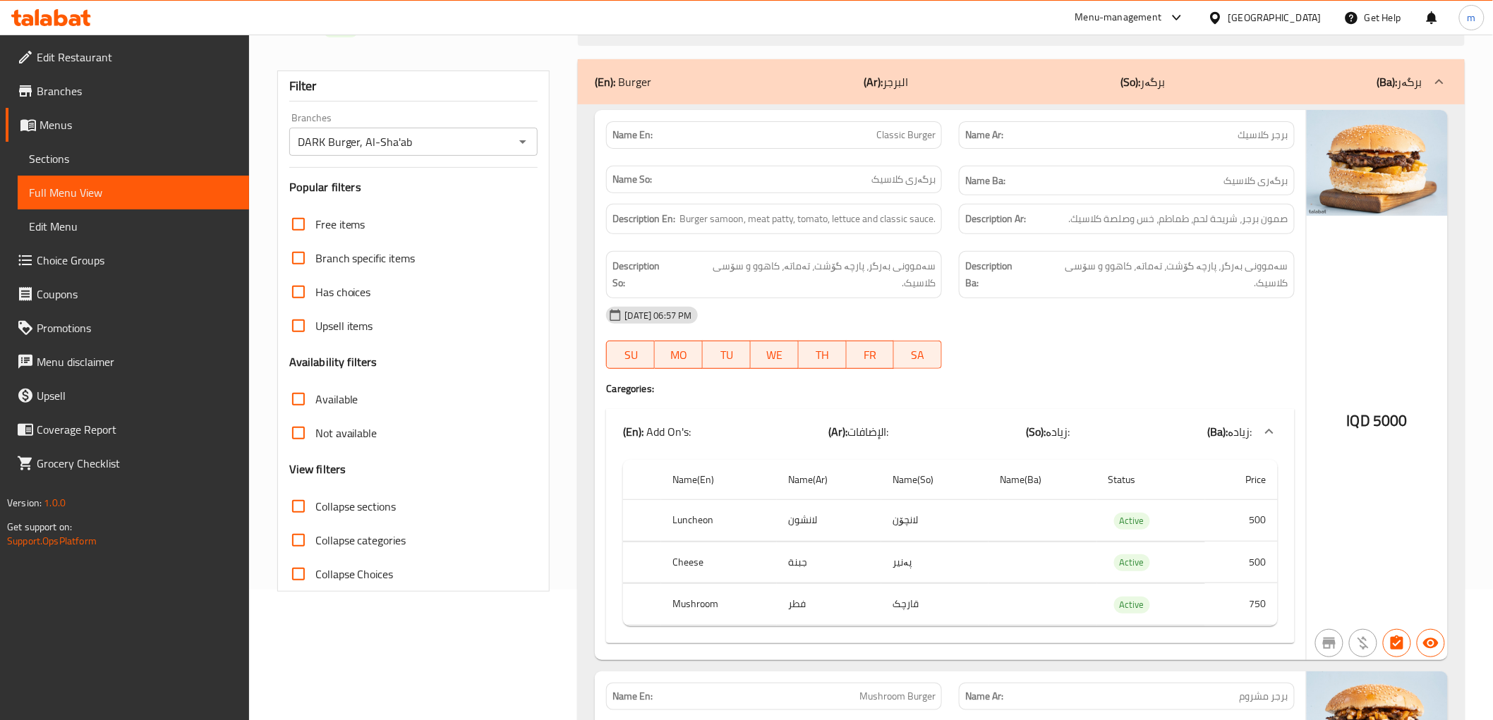
click at [382, 505] on span "Collapse sections" at bounding box center [355, 506] width 81 height 17
click at [315, 505] on input "Collapse sections" at bounding box center [298, 507] width 34 height 34
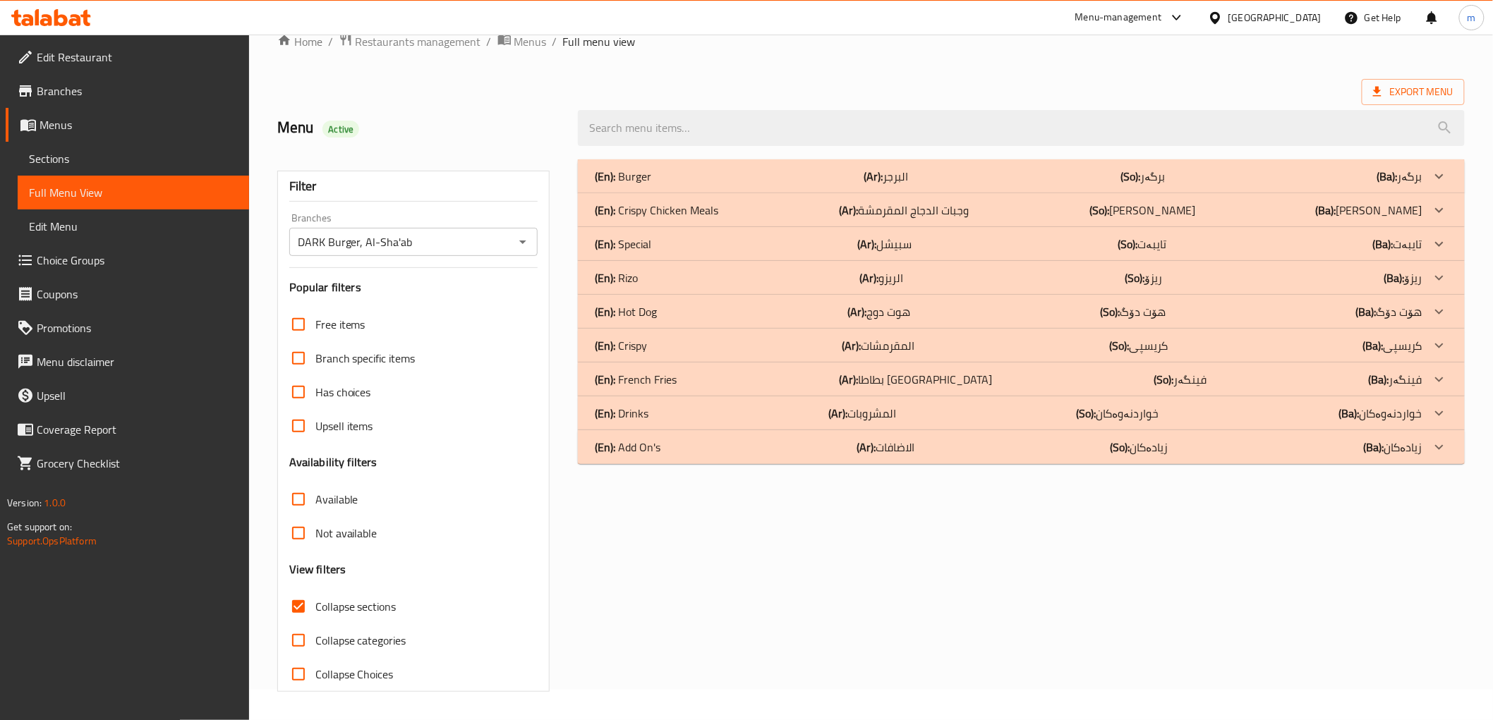
scroll to position [30, 0]
click at [660, 277] on div "(En): Rizo (Ar): الريزو (So): ریزۆ (Ba): ریزۆ" at bounding box center [1008, 277] width 827 height 17
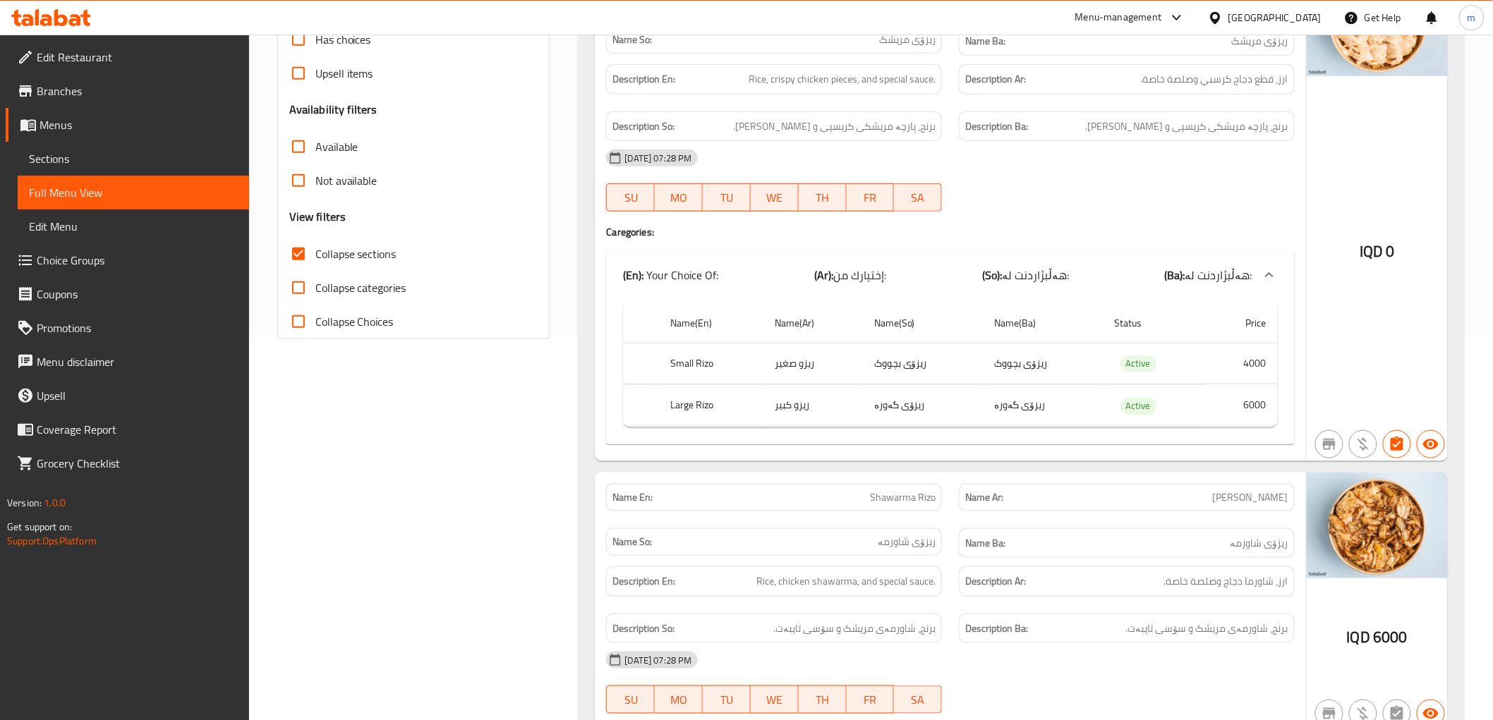
scroll to position [501, 0]
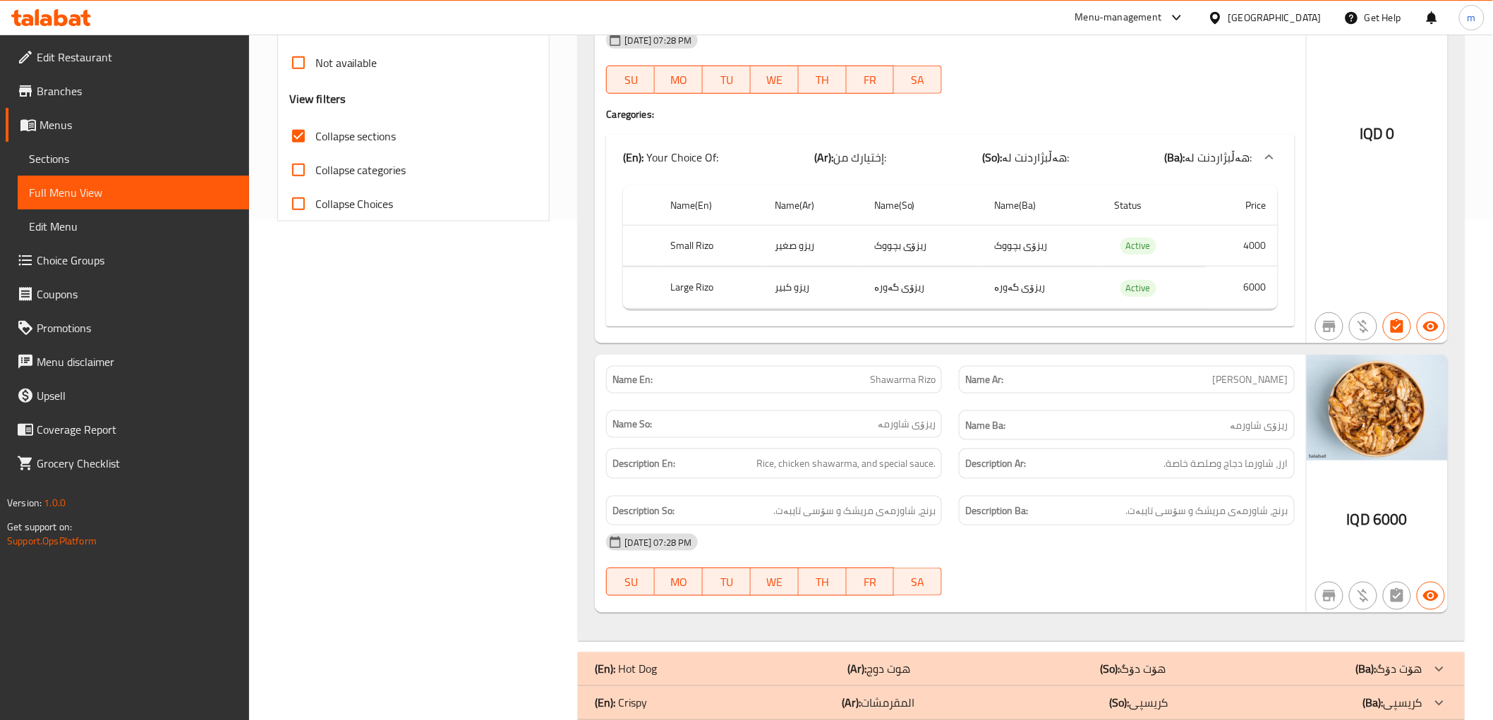
drag, startPoint x: 957, startPoint y: 372, endPoint x: 941, endPoint y: 401, distance: 32.6
click at [958, 372] on div "Name Ar: ريزو شاورما" at bounding box center [1126, 380] width 353 height 44
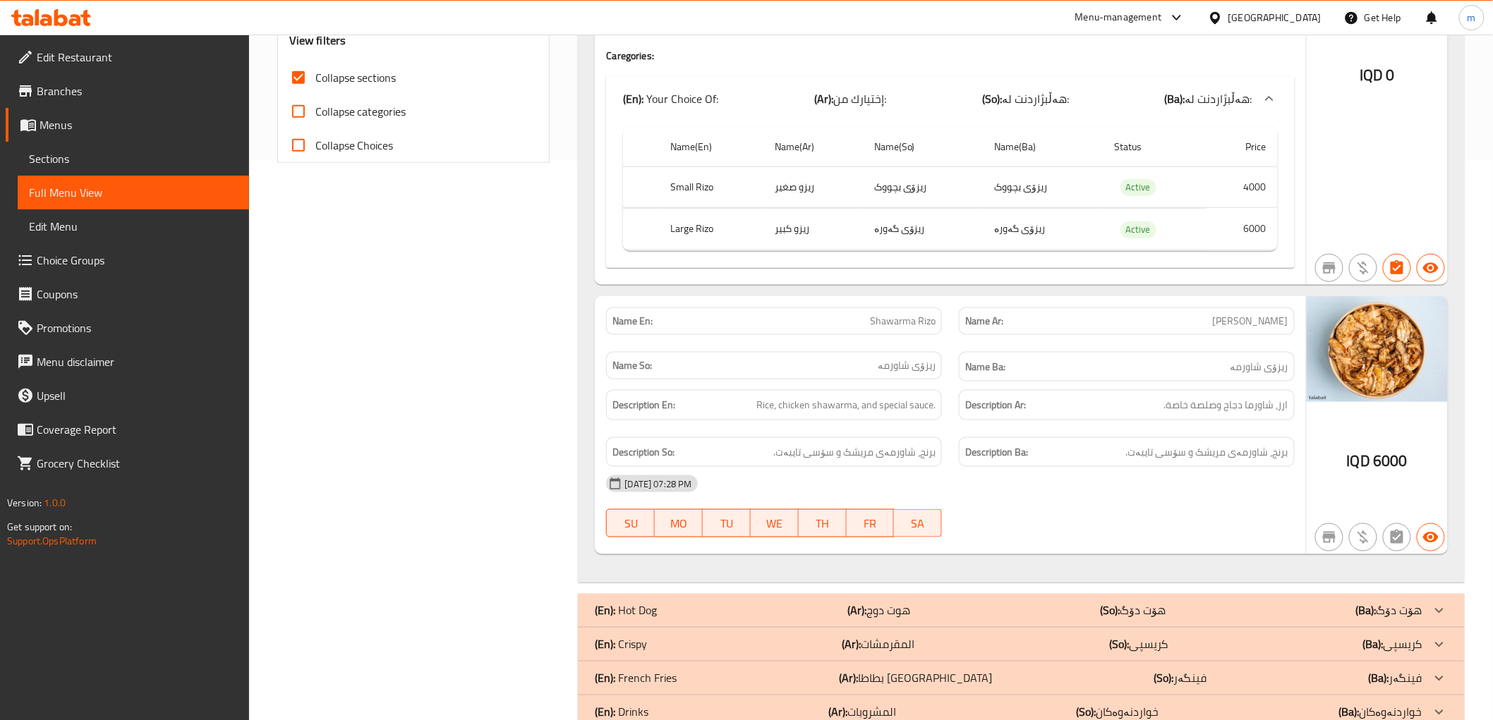
scroll to position [631, 0]
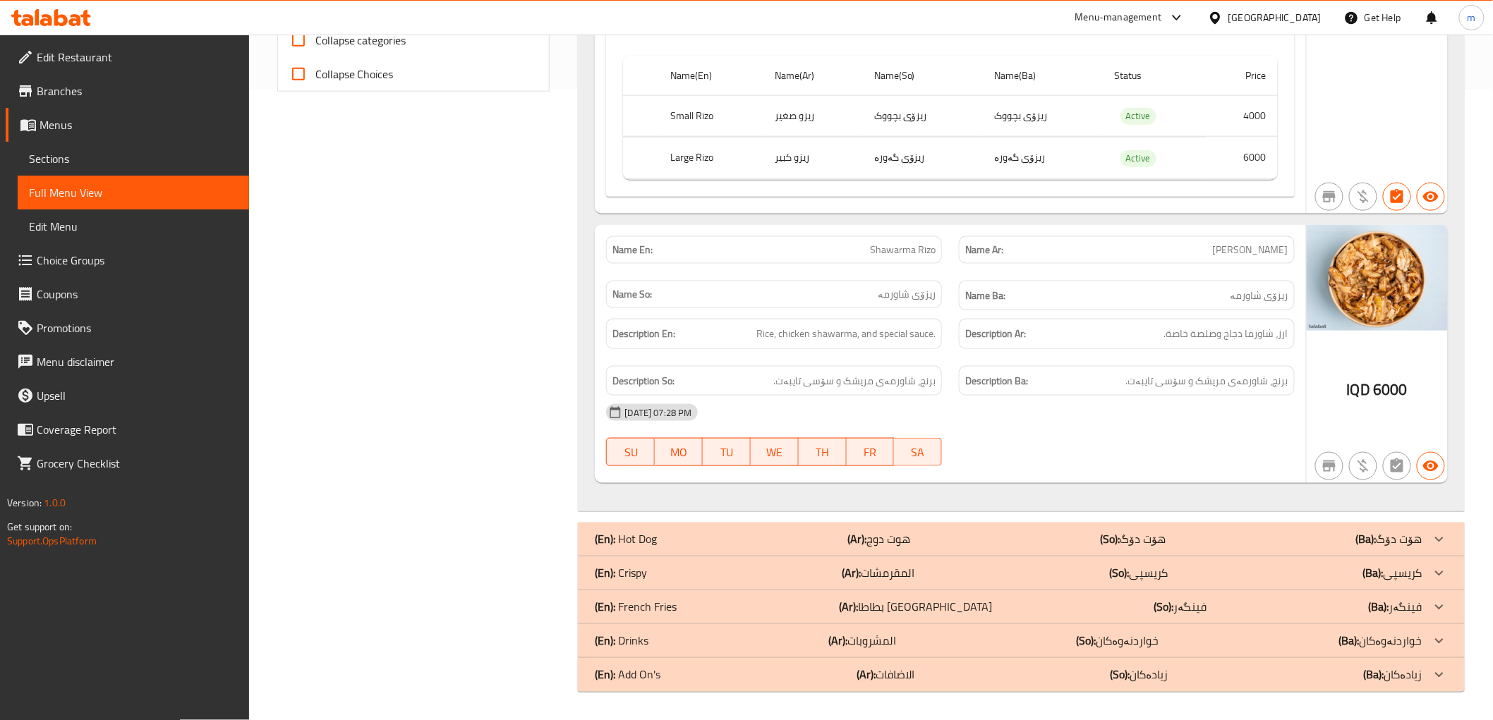
click at [891, 566] on p "(Ar): المقرمشات" at bounding box center [878, 573] width 73 height 17
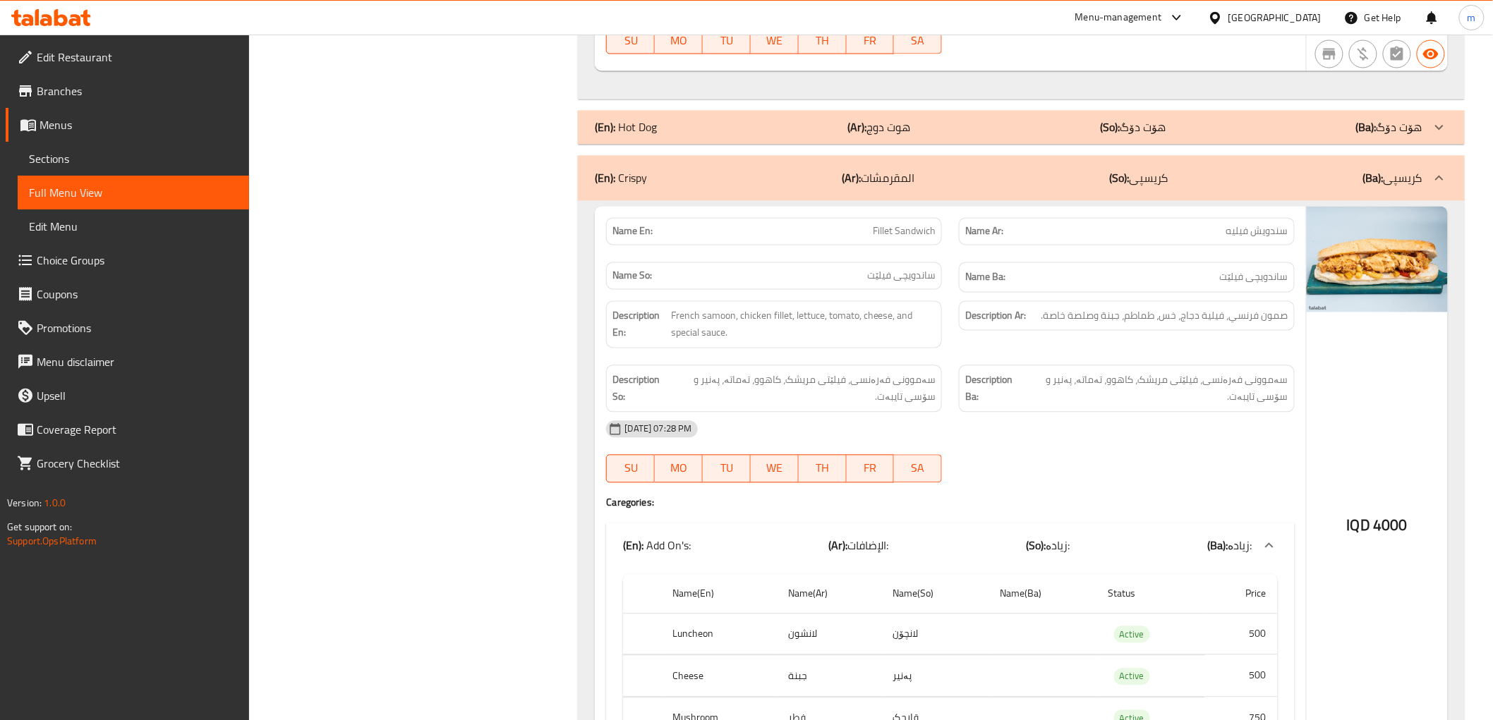
scroll to position [1012, 0]
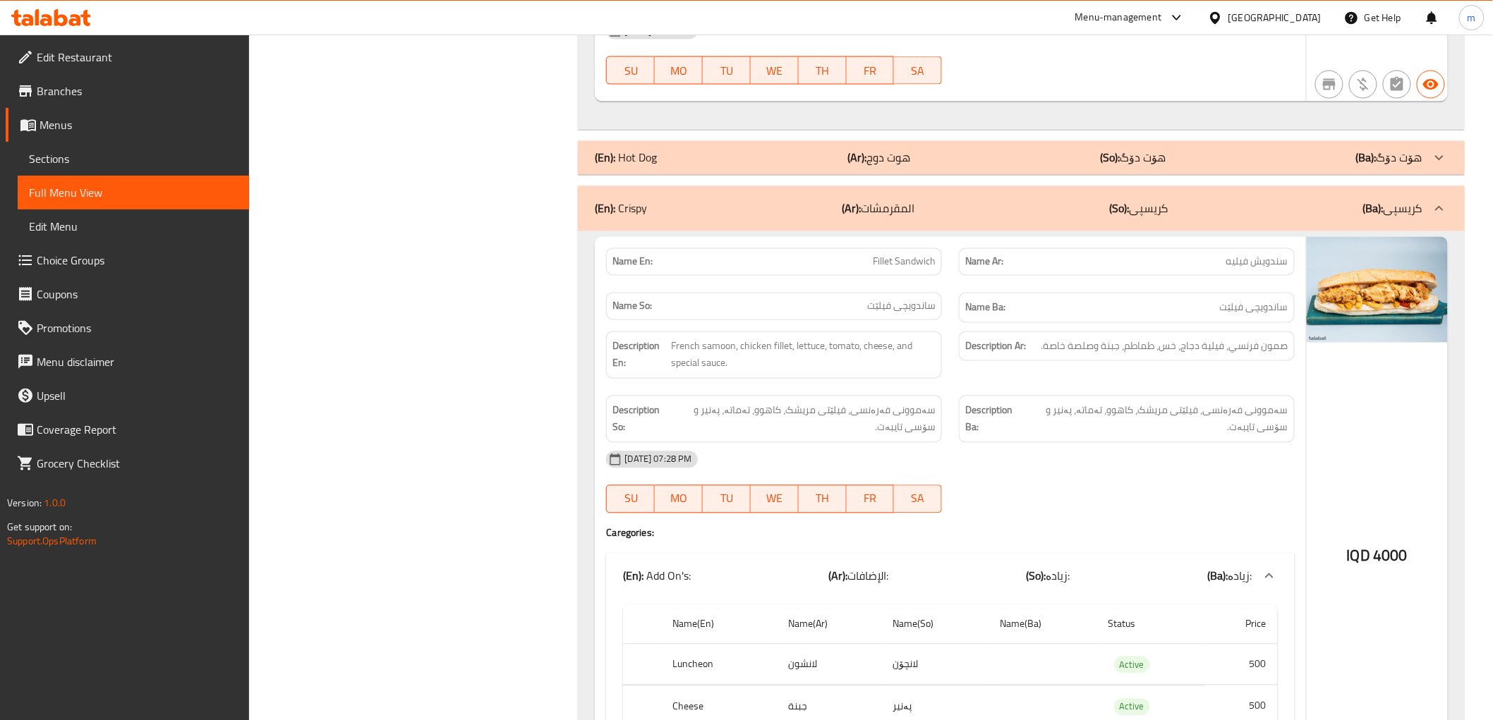
click at [1235, 264] on span "سندويش فيليه" at bounding box center [1257, 262] width 62 height 15
click at [1237, 266] on span "سندويش فيليه" at bounding box center [1257, 262] width 62 height 15
copy span "فيليه"
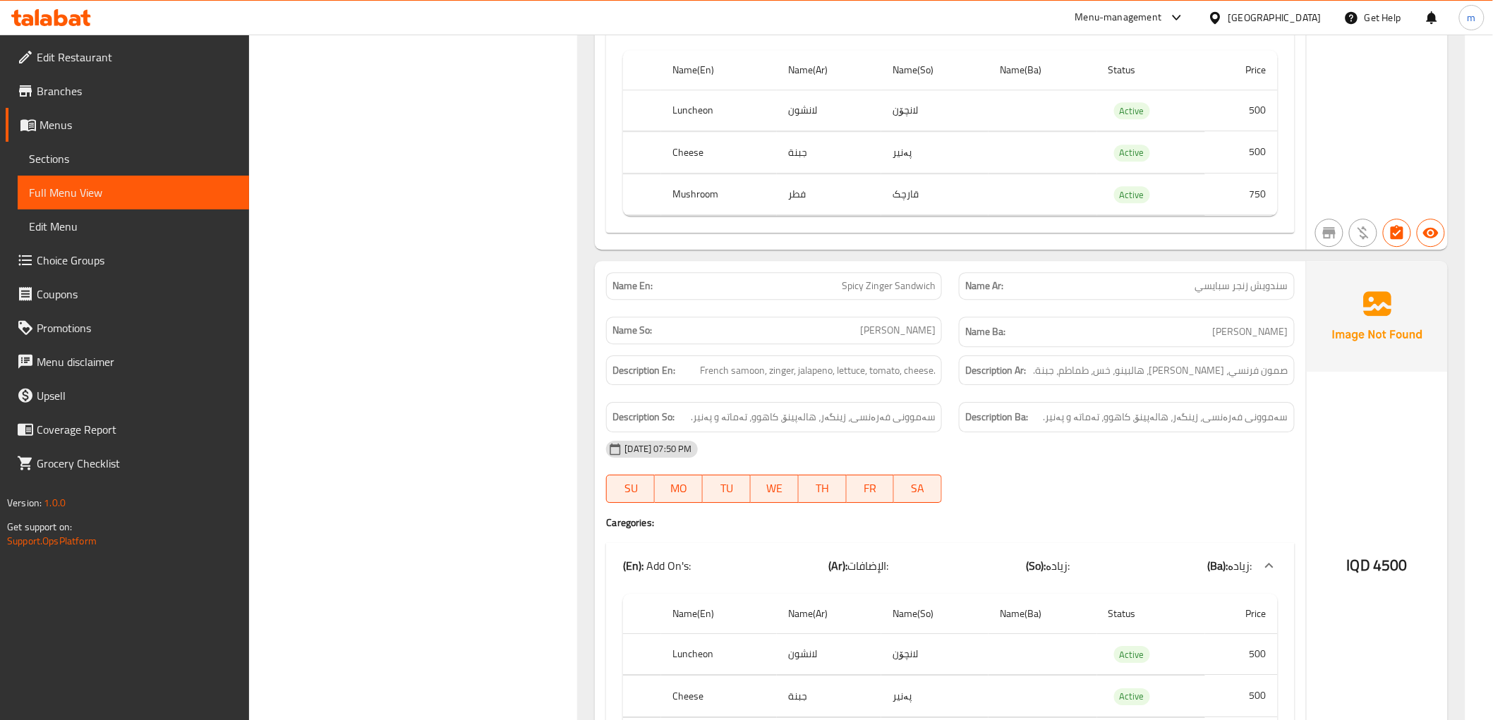
scroll to position [4074, 0]
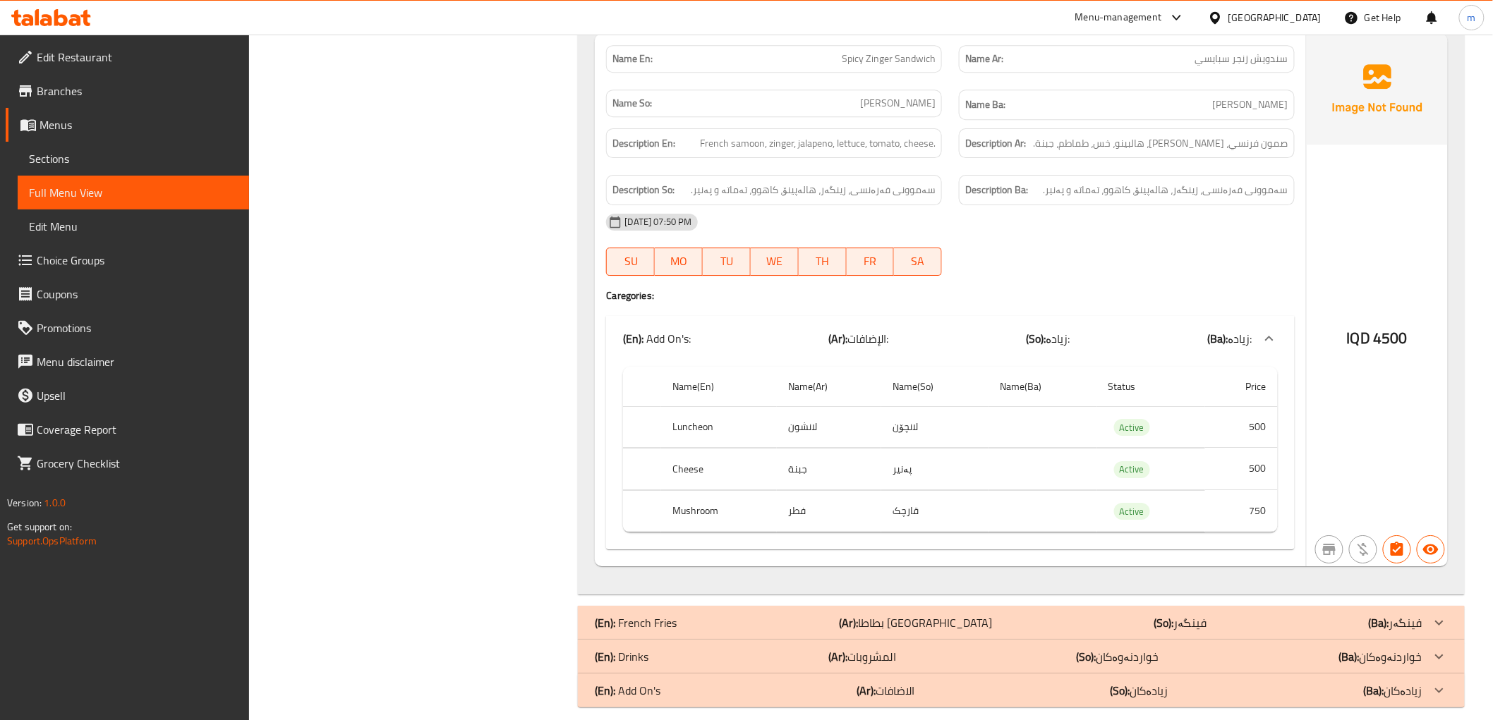
click at [756, 640] on div "(En): Drinks (Ar): المشروبات (So): خواردنەوەکان (Ba): خواردنەوەکان" at bounding box center [1021, 657] width 886 height 34
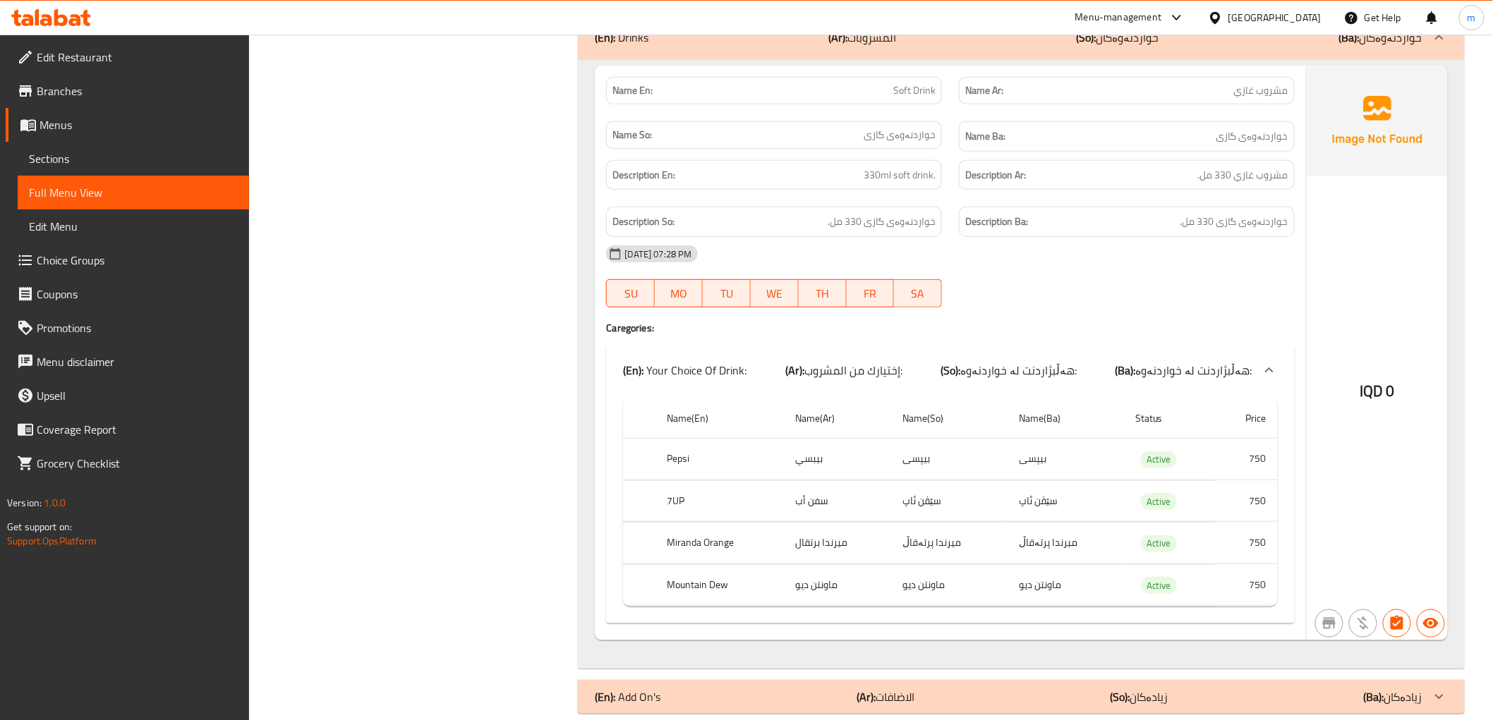
scroll to position [4717, 0]
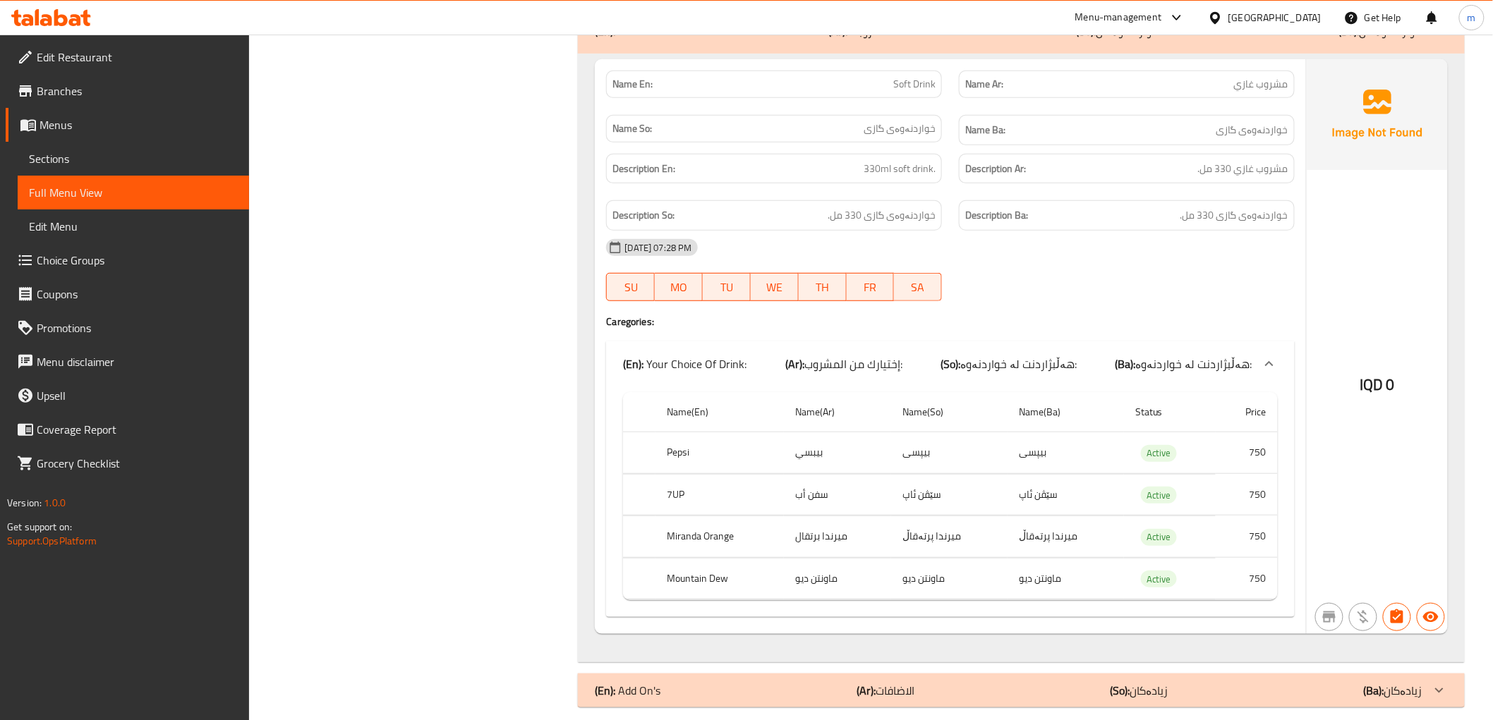
drag, startPoint x: 923, startPoint y: 671, endPoint x: 922, endPoint y: 611, distance: 60.0
click at [923, 682] on div "(En): Add On's (Ar): الاضافات (So): زیادەکان (Ba): زیادەکان" at bounding box center [1008, 690] width 827 height 17
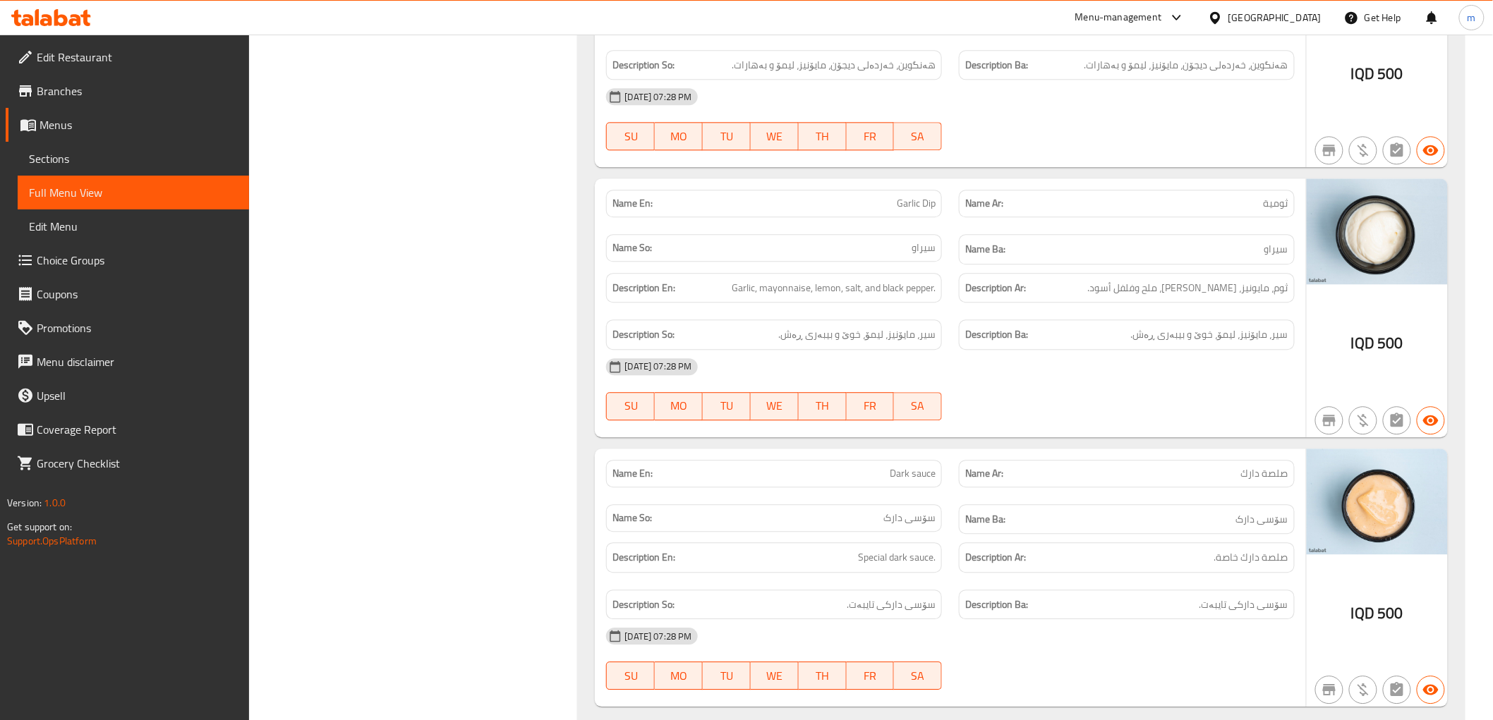
scroll to position [5867, 0]
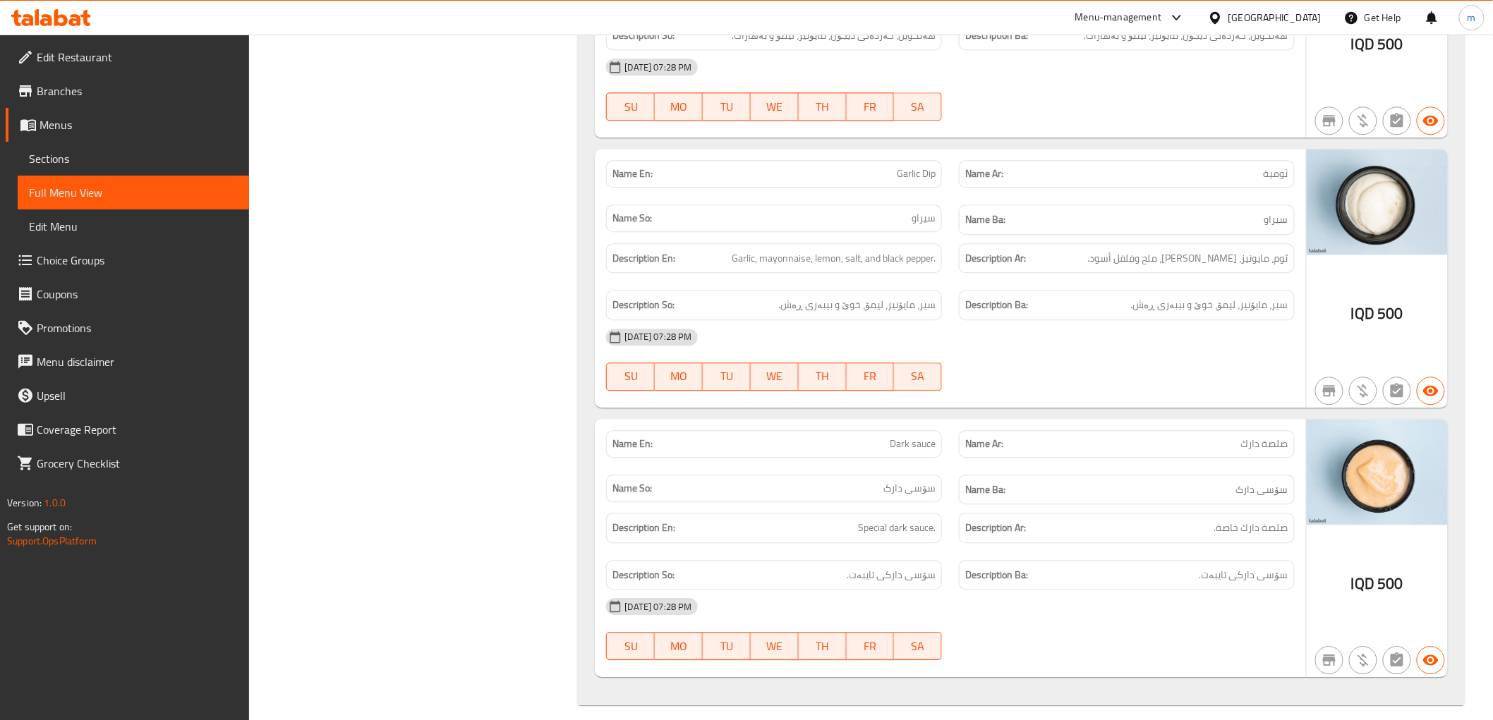
click at [1043, 360] on div "08-09-2025 07:28 PM SU MO TU WE TH FR SA" at bounding box center [950, 359] width 705 height 79
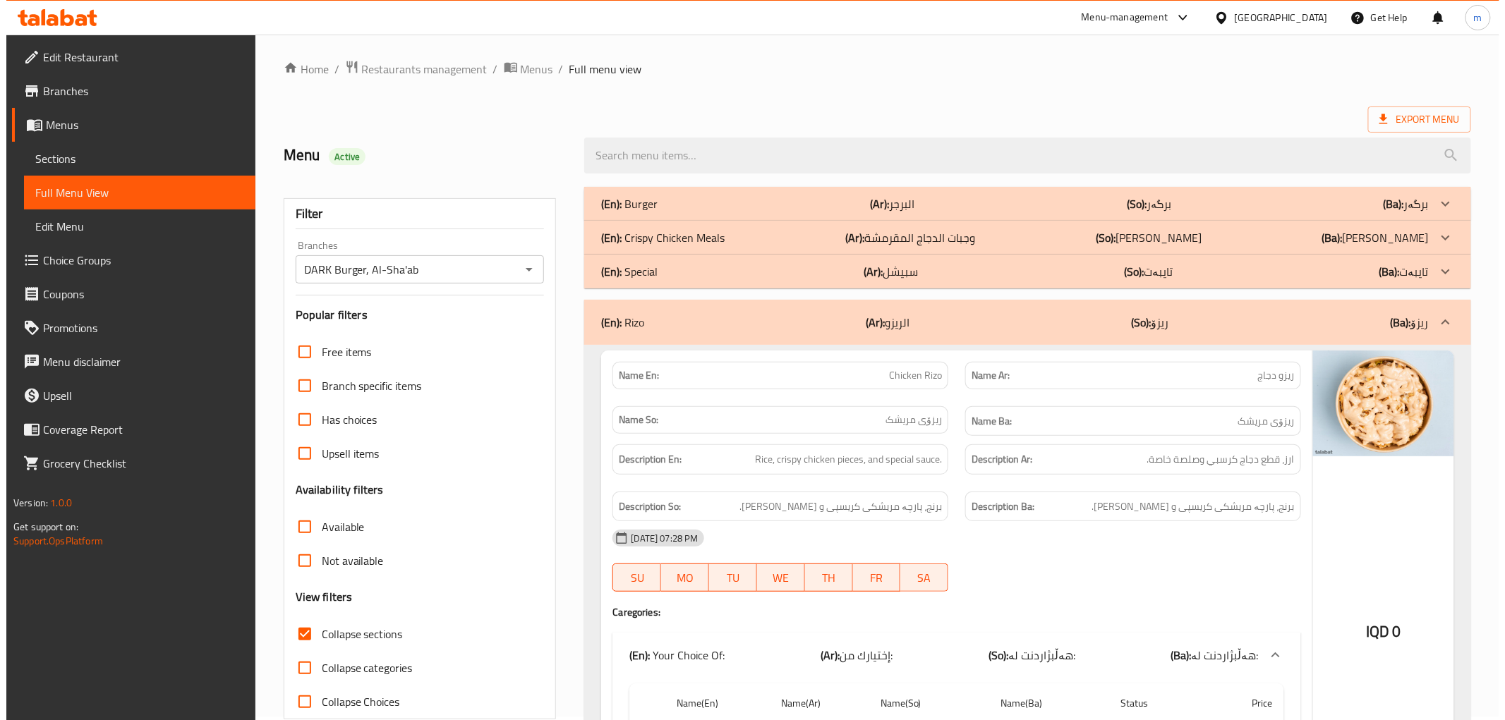
scroll to position [0, 0]
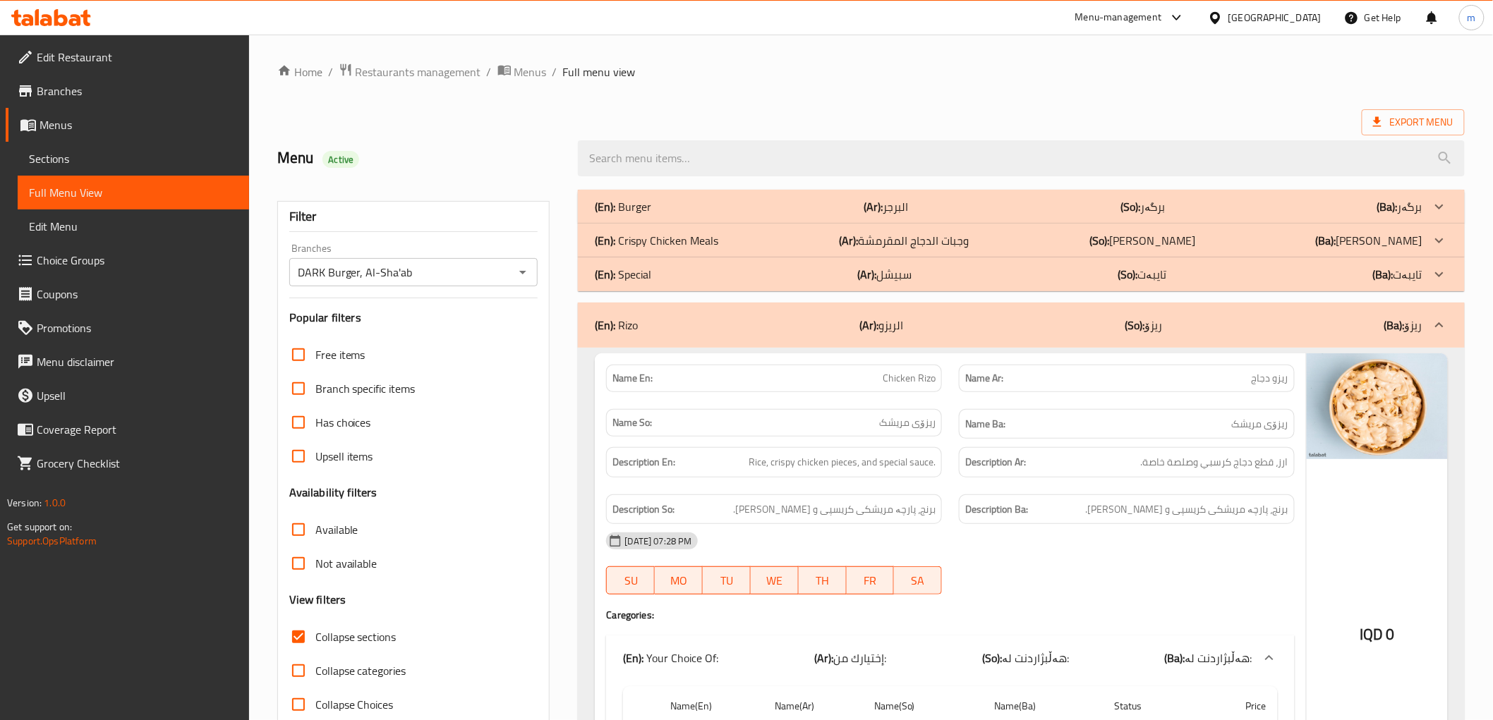
click at [332, 629] on span "Collapse sections" at bounding box center [355, 637] width 81 height 17
click at [315, 629] on input "Collapse sections" at bounding box center [298, 637] width 34 height 34
checkbox input "false"
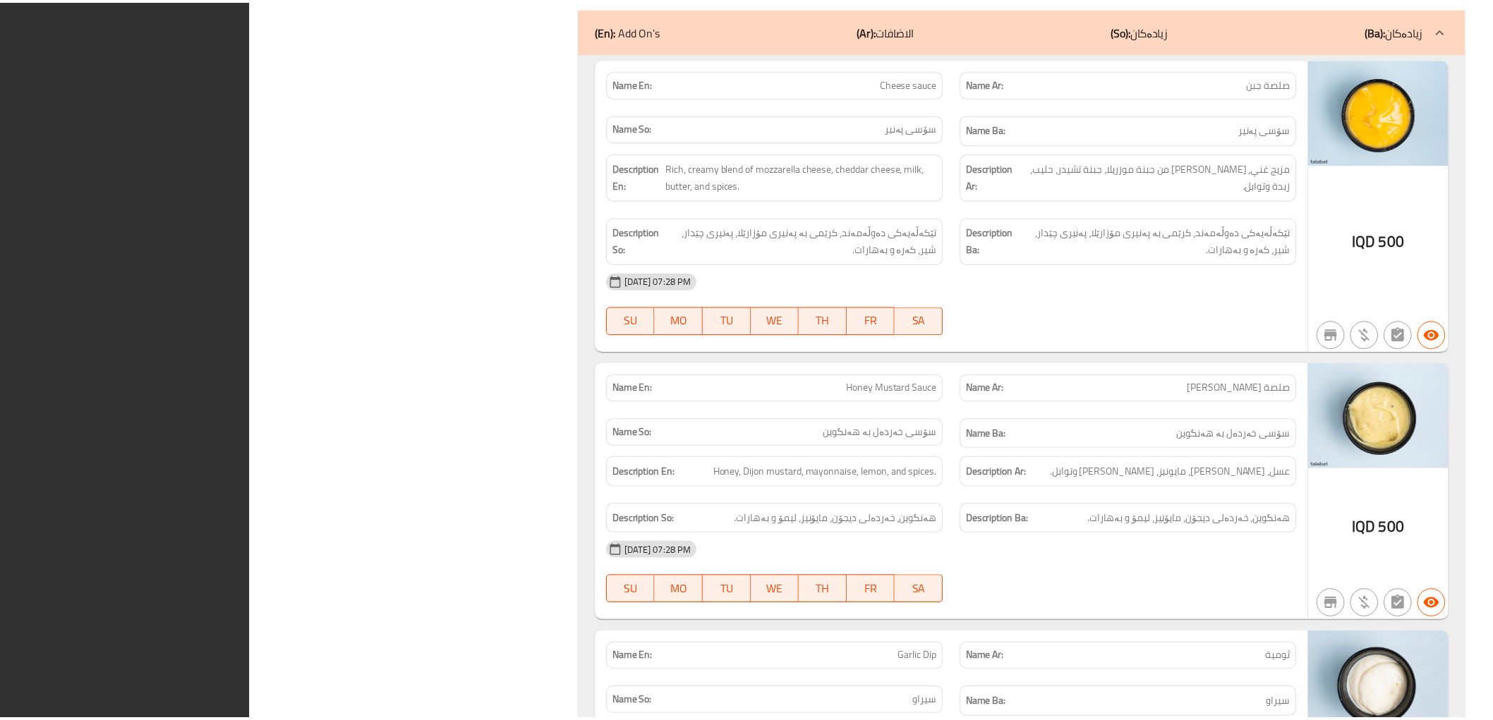
scroll to position [15461, 0]
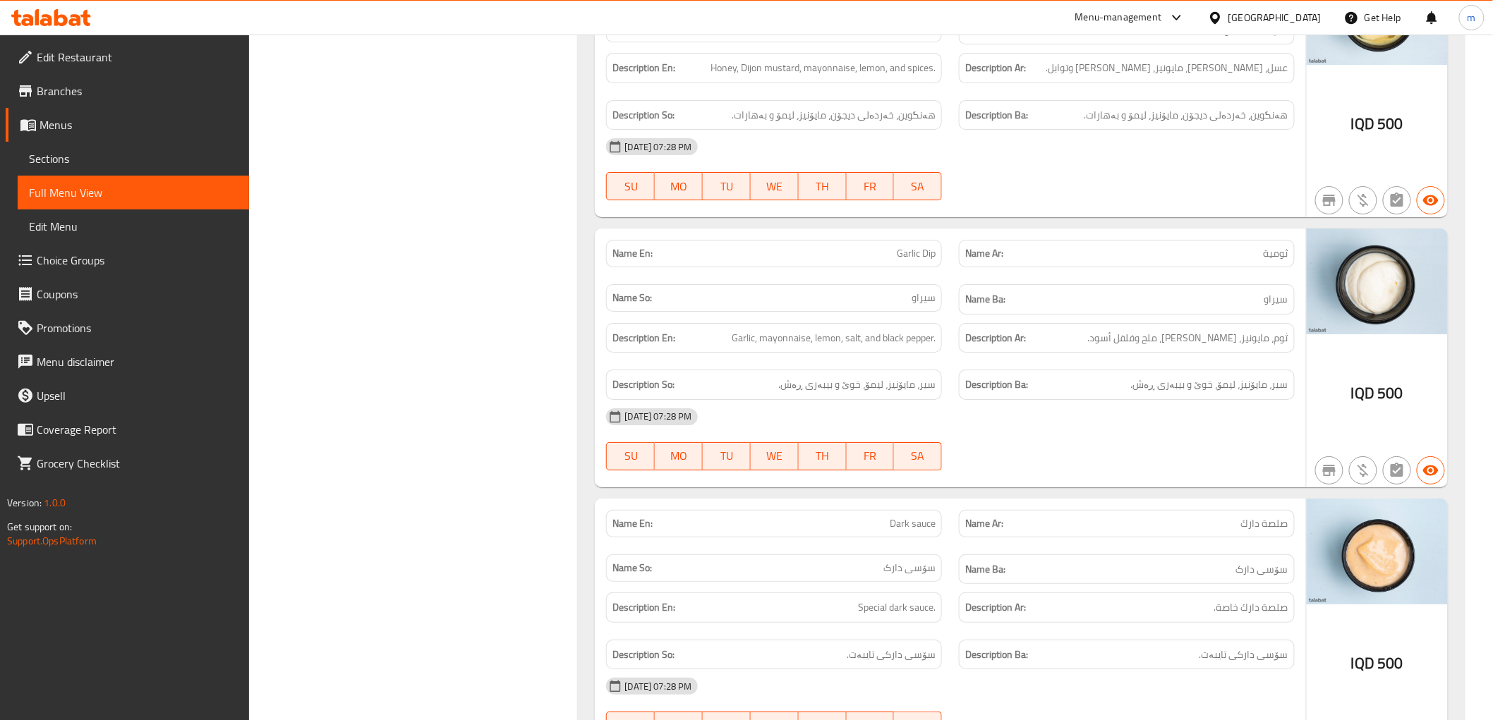
click at [63, 23] on icon at bounding box center [60, 17] width 13 height 17
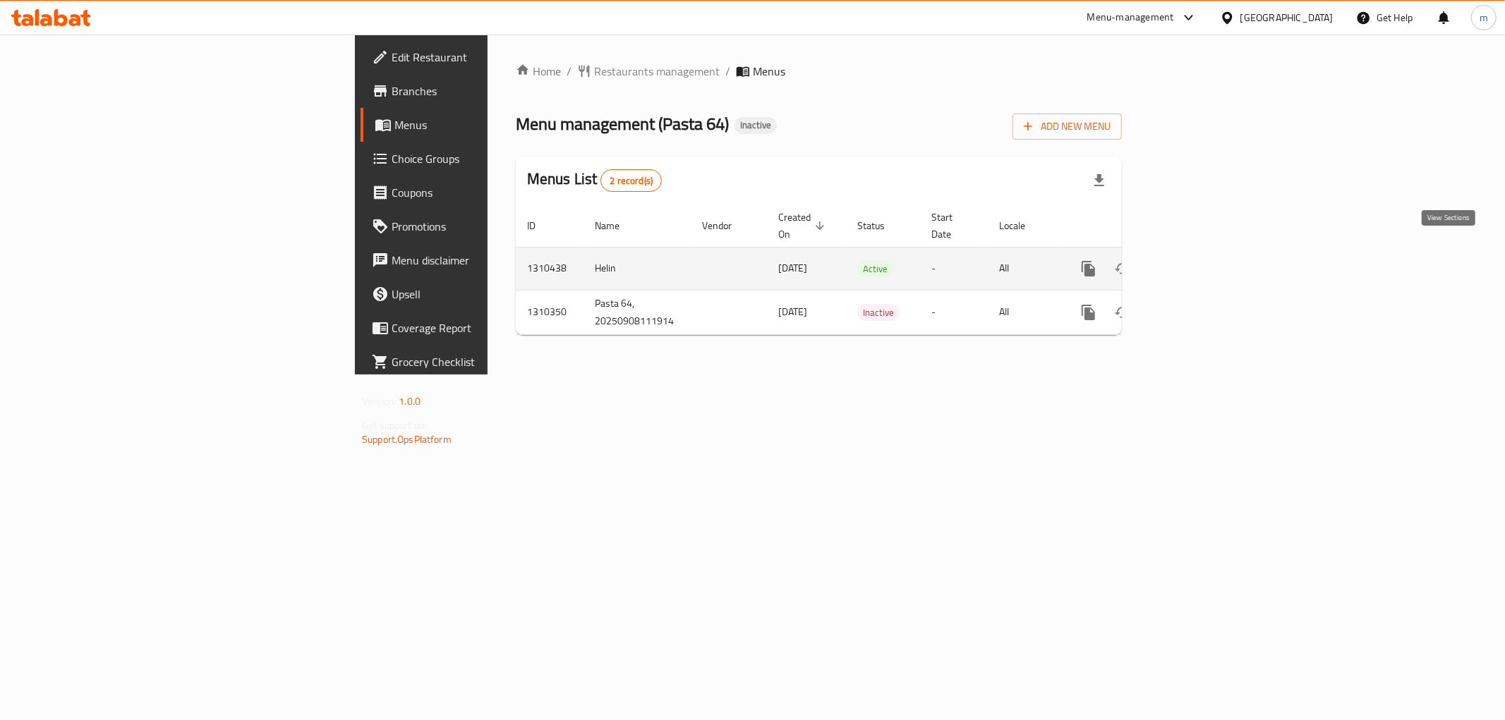
click at [1199, 260] on icon "enhanced table" at bounding box center [1190, 268] width 17 height 17
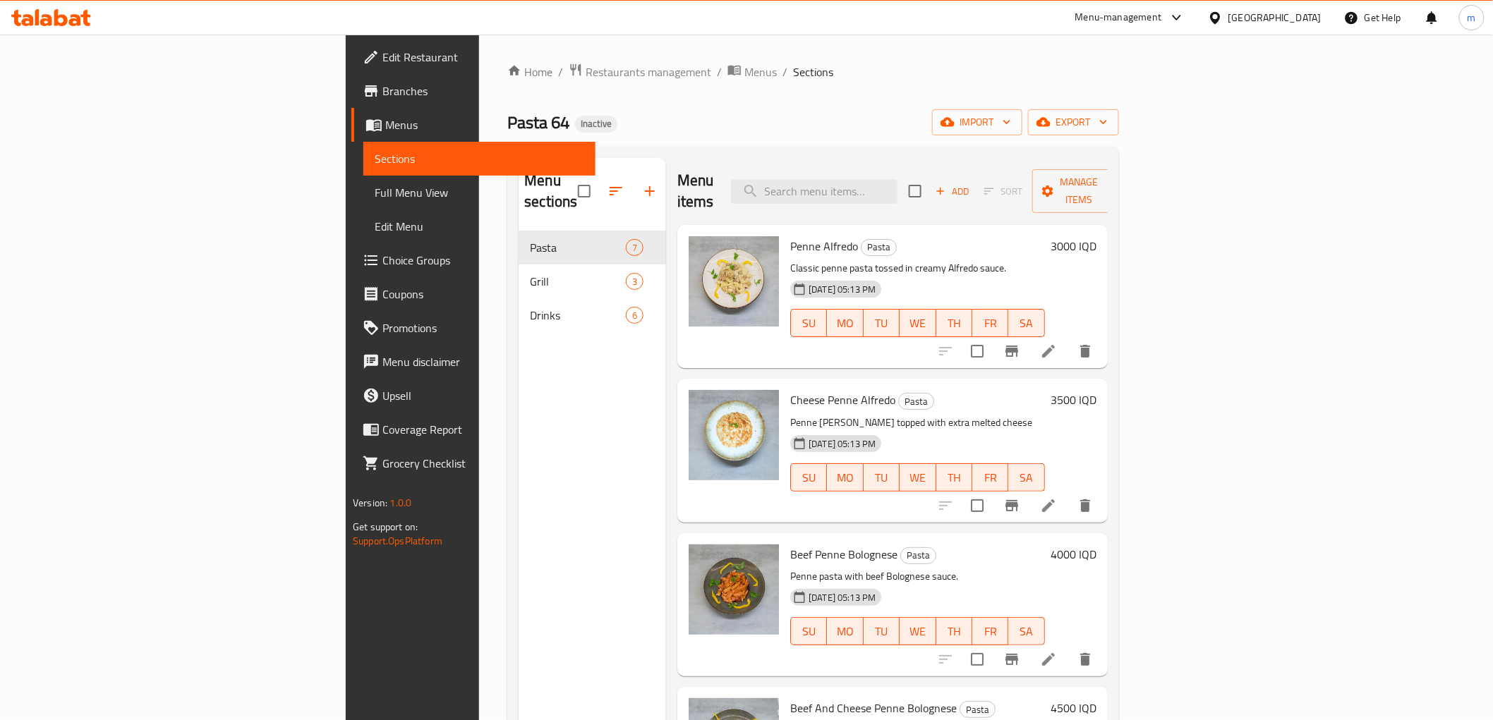
click at [375, 195] on span "Full Menu View" at bounding box center [479, 192] width 209 height 17
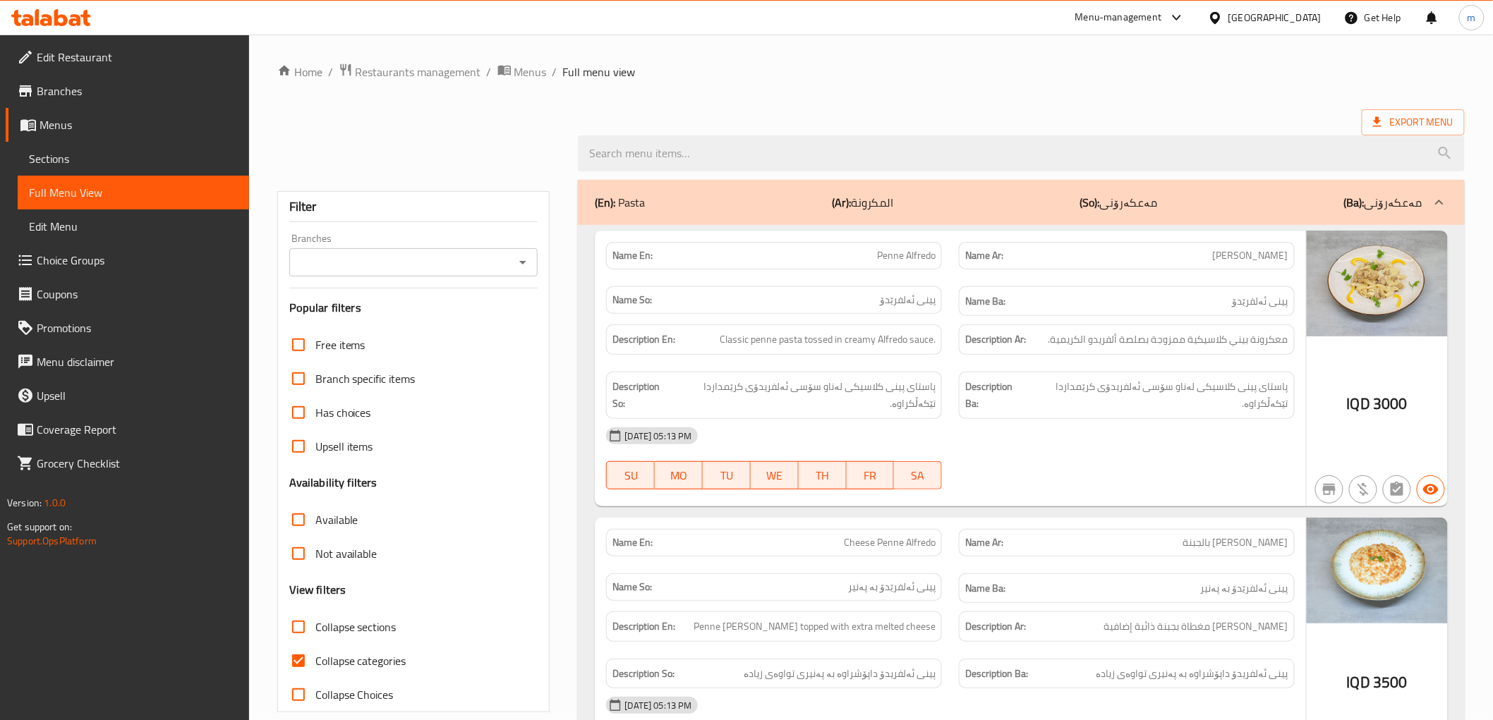
click at [519, 261] on icon "Open" at bounding box center [522, 262] width 17 height 17
click at [389, 336] on ul "All Pasta 64, Rizgari" at bounding box center [413, 310] width 249 height 62
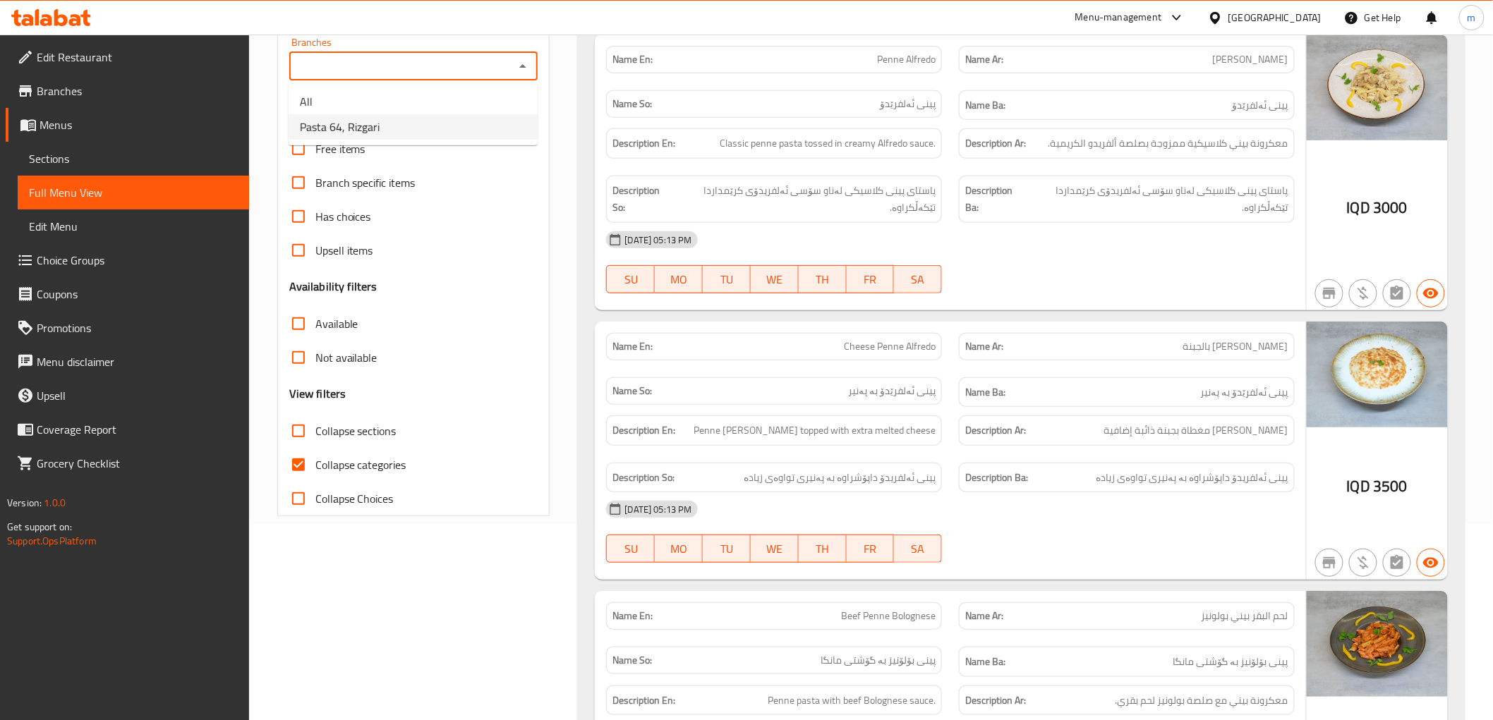
scroll to position [261, 0]
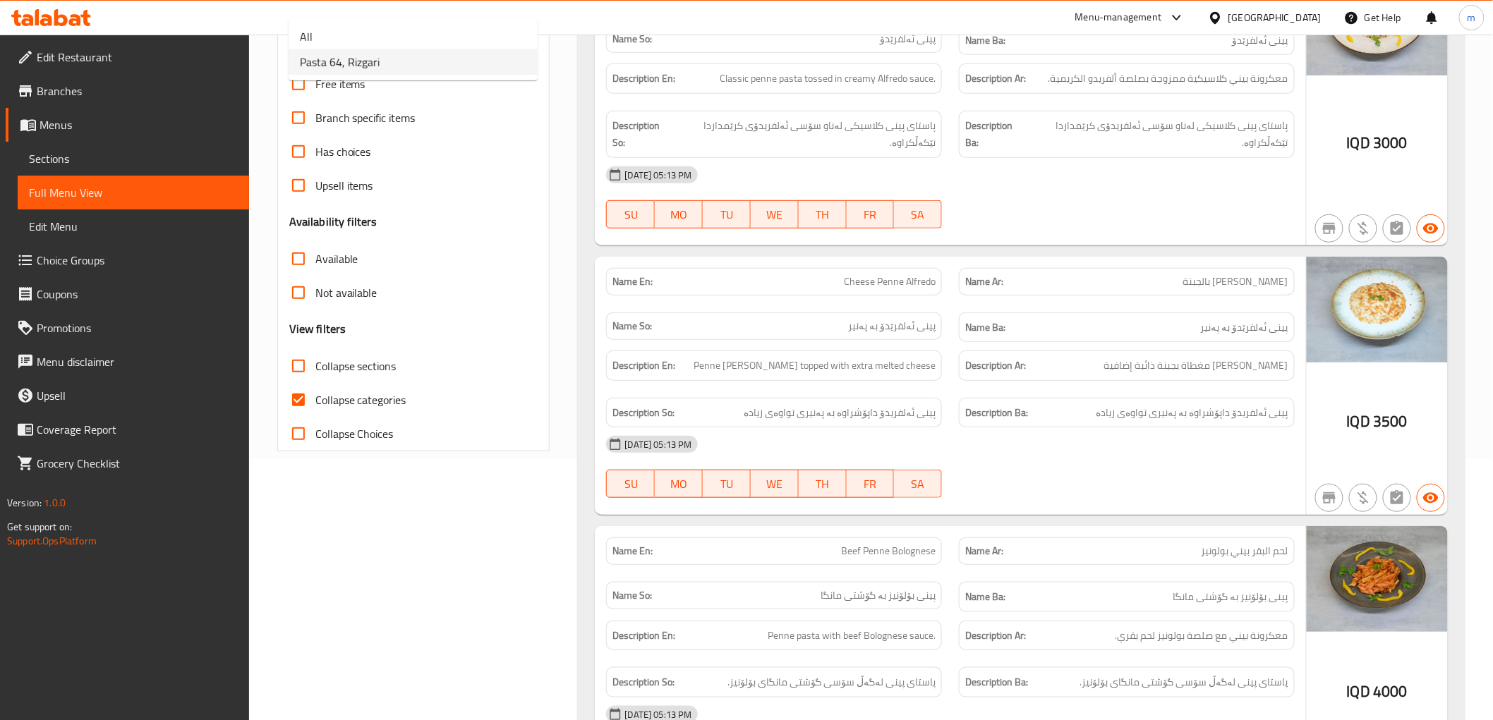
click at [311, 405] on input "Collapse categories" at bounding box center [298, 400] width 34 height 34
checkbox input "false"
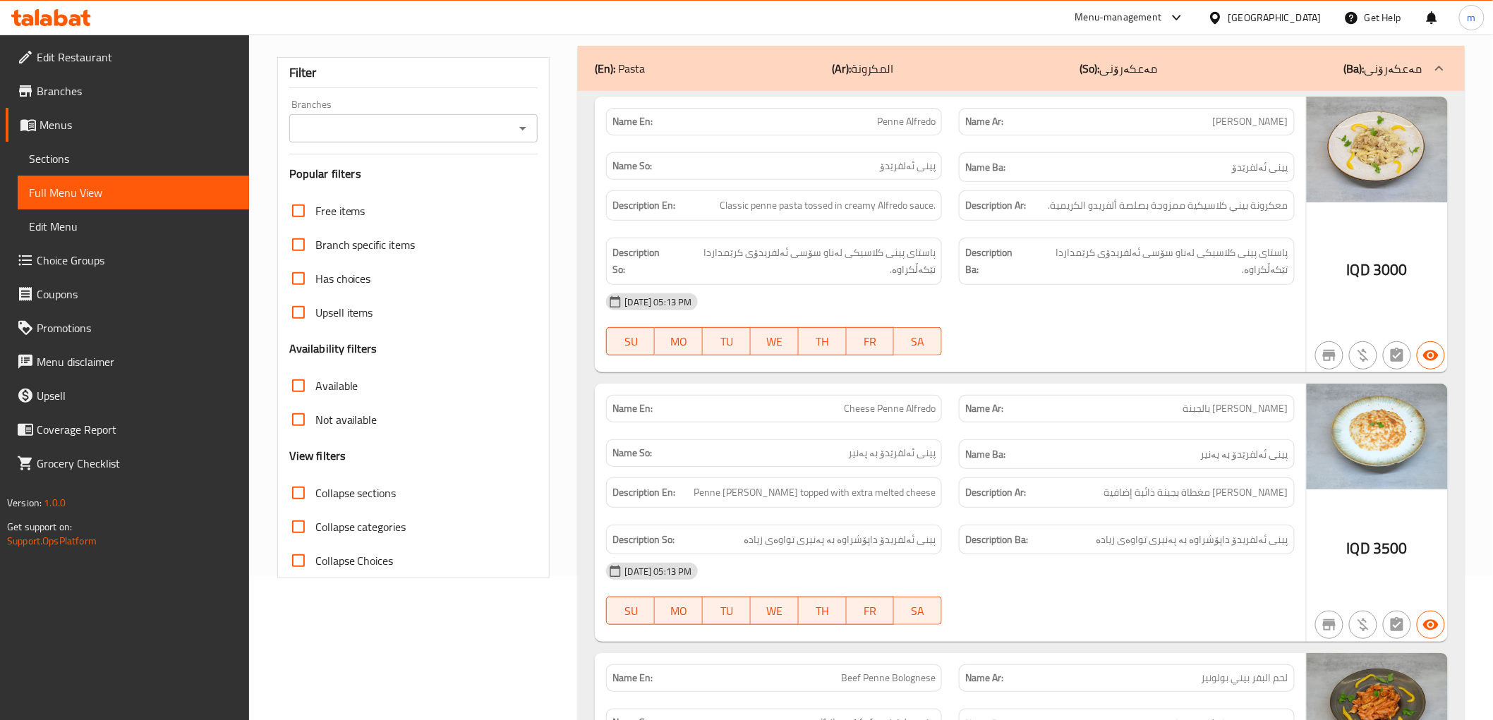
scroll to position [181, 0]
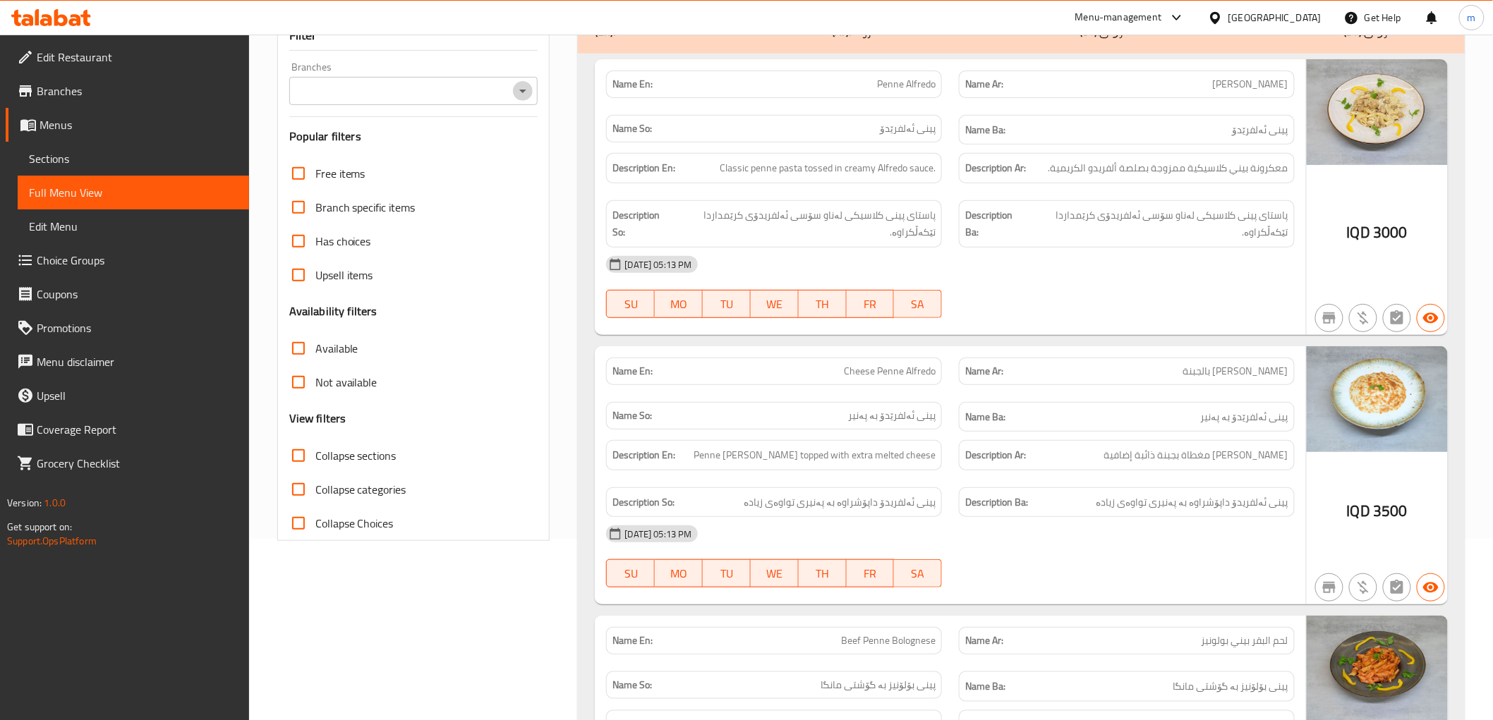
click at [531, 87] on icon "Open" at bounding box center [522, 91] width 17 height 17
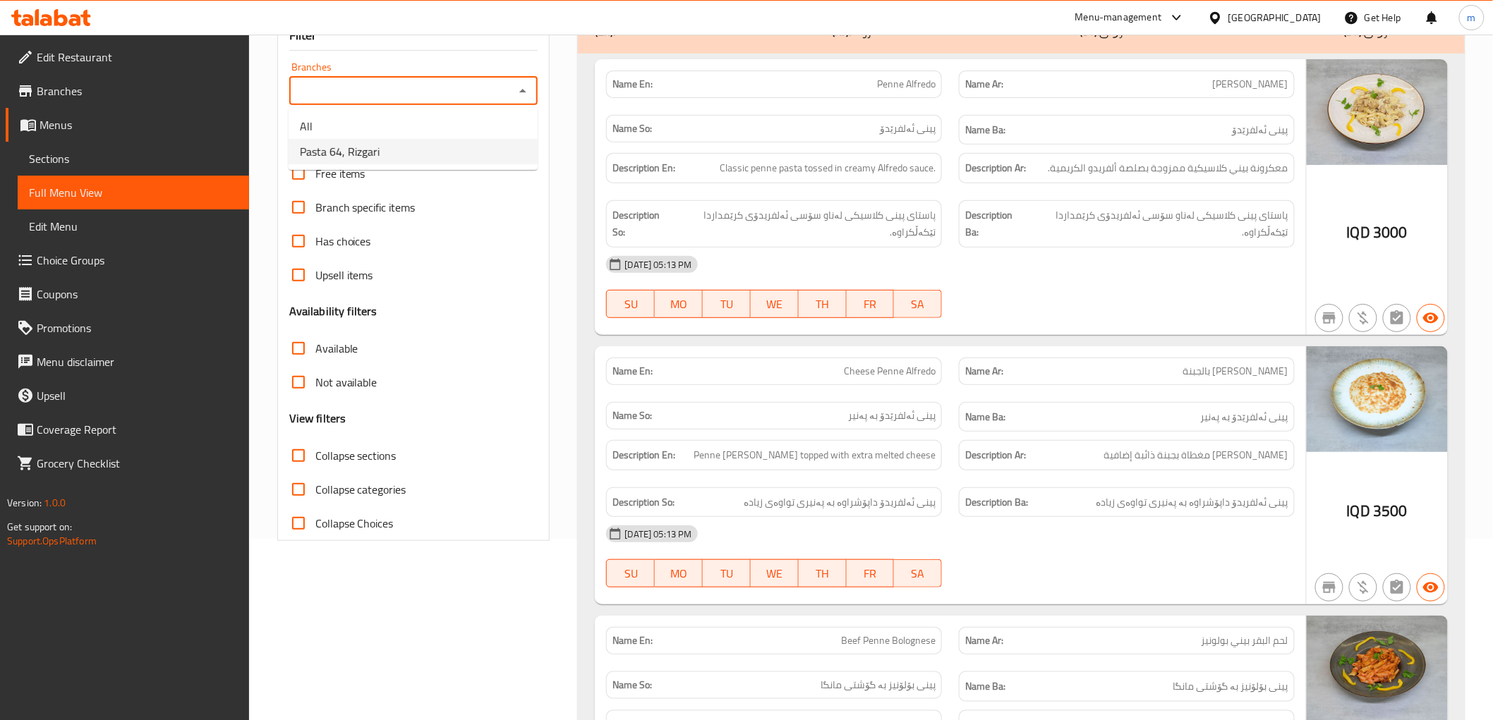
click at [426, 154] on li "Pasta 64, Rizgari" at bounding box center [413, 151] width 249 height 25
type input "Pasta 64, Rizgari"
drag, startPoint x: 381, startPoint y: 451, endPoint x: 397, endPoint y: 442, distance: 18.6
click at [390, 442] on label "Collapse sections" at bounding box center [338, 456] width 115 height 34
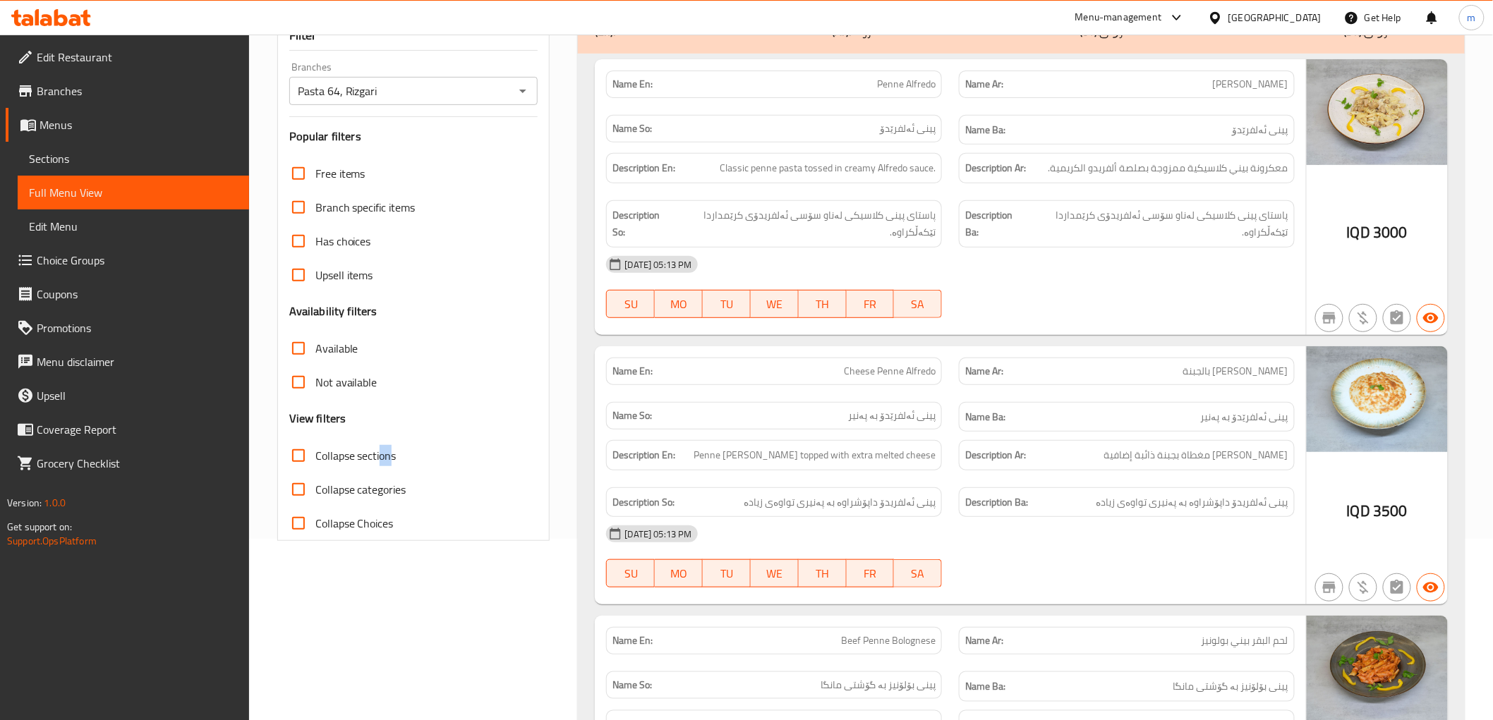
click at [384, 453] on span "Collapse sections" at bounding box center [355, 455] width 81 height 17
click at [315, 453] on input "Collapse sections" at bounding box center [298, 456] width 34 height 34
checkbox input "true"
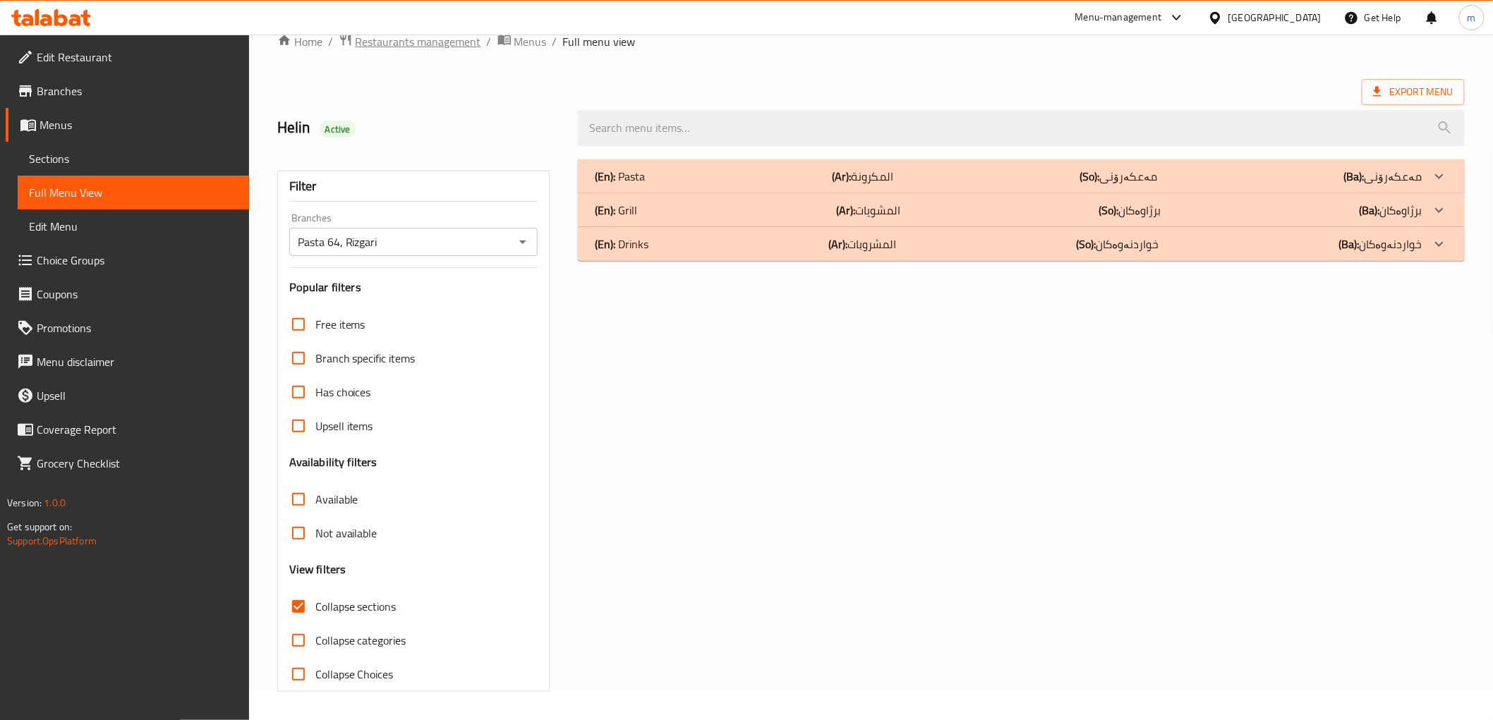
scroll to position [30, 0]
click at [763, 248] on div "(En): Drinks (Ar): المشروبات (So): خواردنەوەکان (Ba): خواردنەوەکان" at bounding box center [1008, 244] width 827 height 17
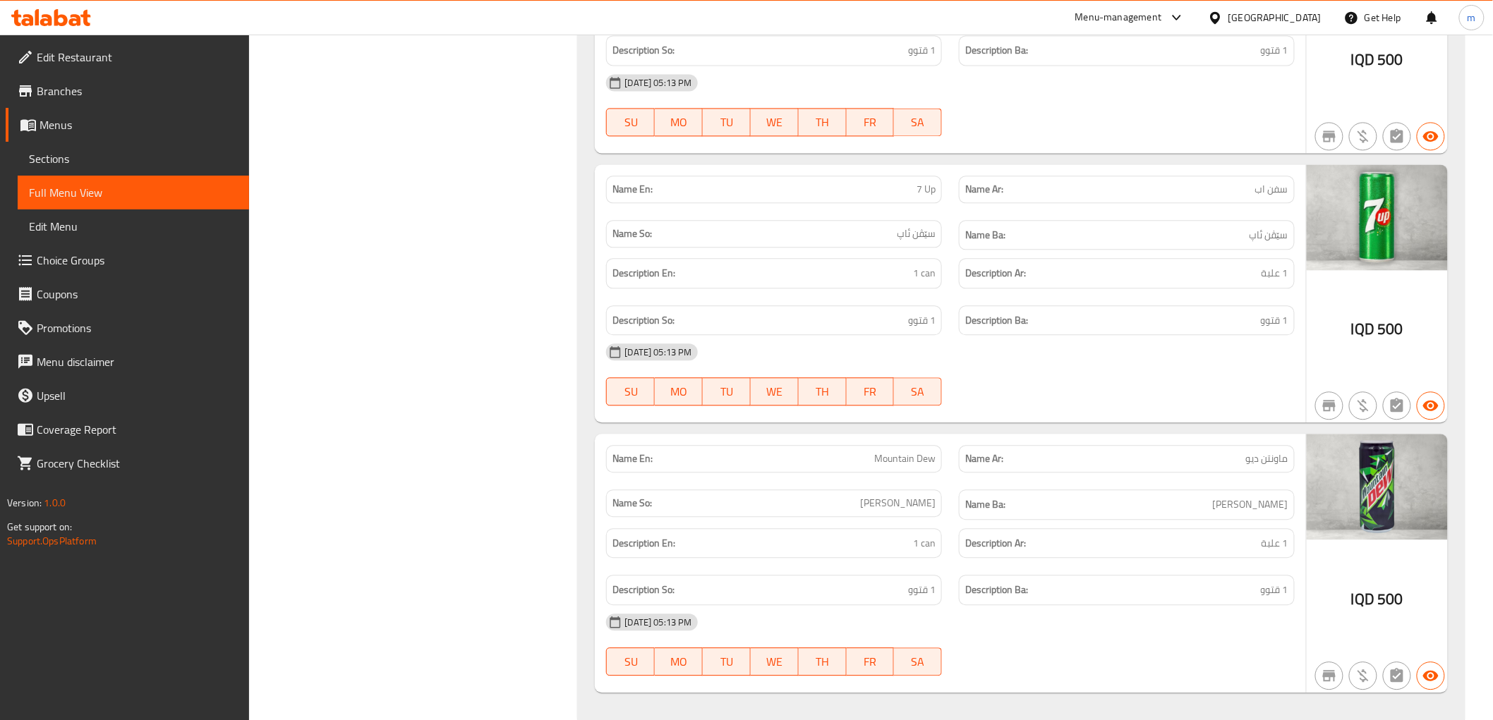
scroll to position [1266, 0]
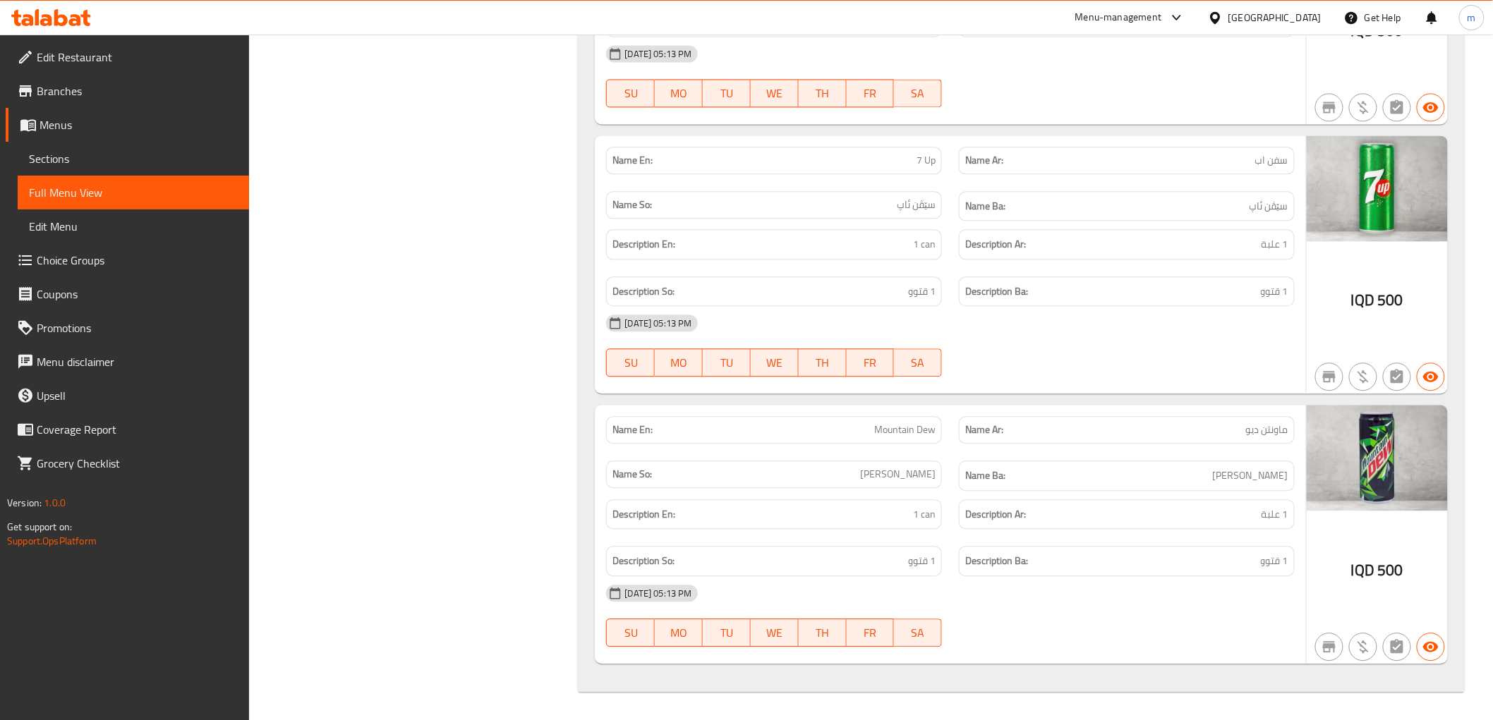
drag, startPoint x: 1129, startPoint y: 343, endPoint x: 1306, endPoint y: 8, distance: 378.1
click at [1137, 328] on div "08-09-2025 05:13 PM SU MO TU WE TH FR SA" at bounding box center [950, 345] width 705 height 79
click at [139, 49] on span "Edit Restaurant" at bounding box center [137, 57] width 201 height 17
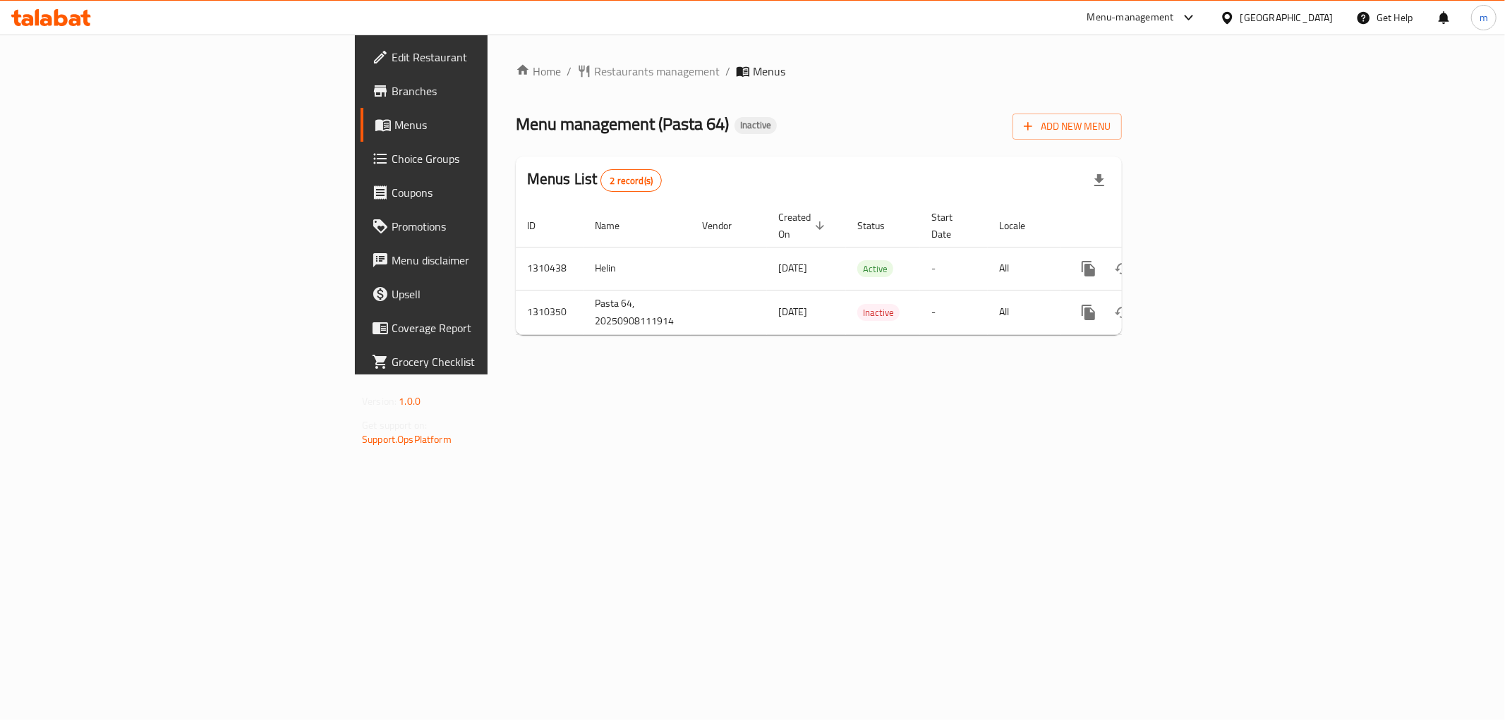
drag, startPoint x: 1260, startPoint y: 413, endPoint x: 1309, endPoint y: 383, distance: 57.6
click at [1150, 375] on div "Home / Restaurants management / Menus Menu management ( Pasta 64 ) Inactive Add…" at bounding box center [818, 205] width 662 height 340
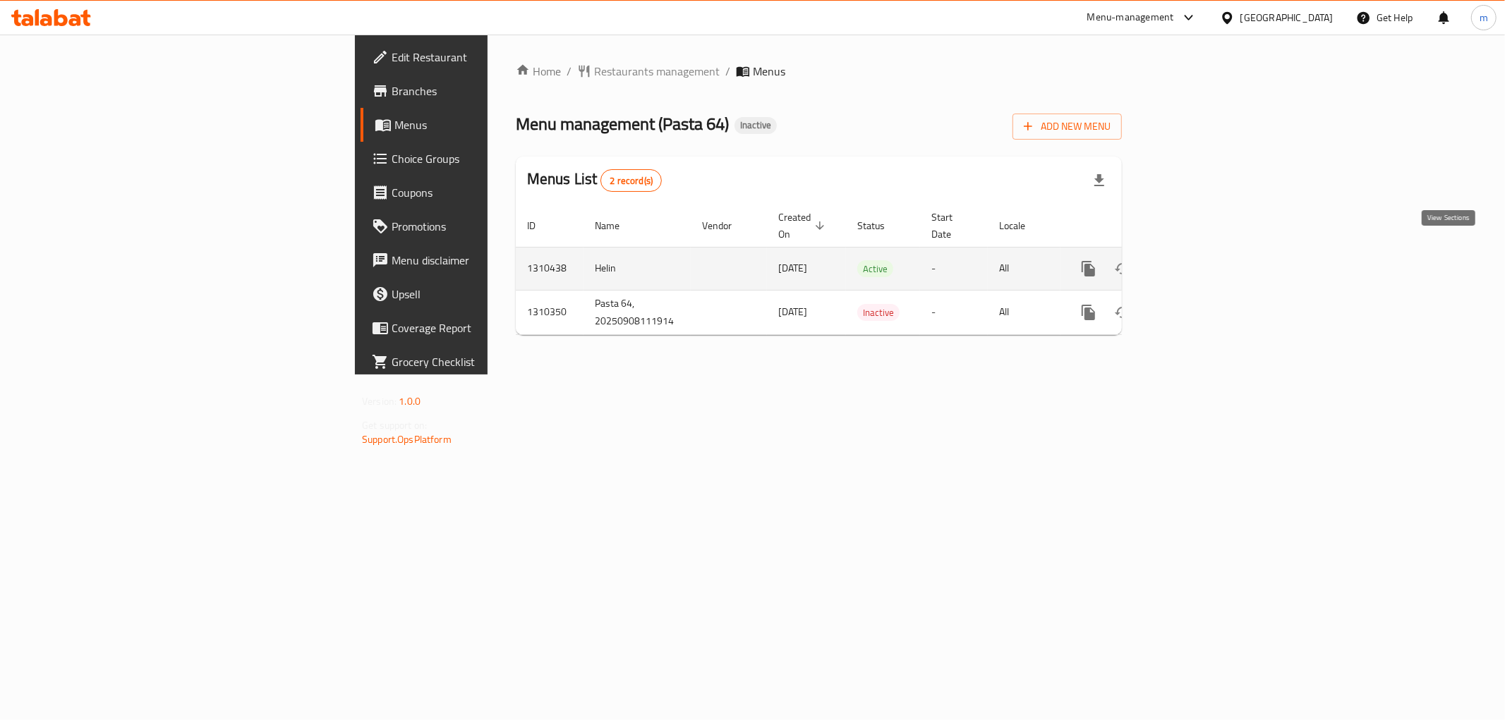
click at [1199, 260] on icon "enhanced table" at bounding box center [1190, 268] width 17 height 17
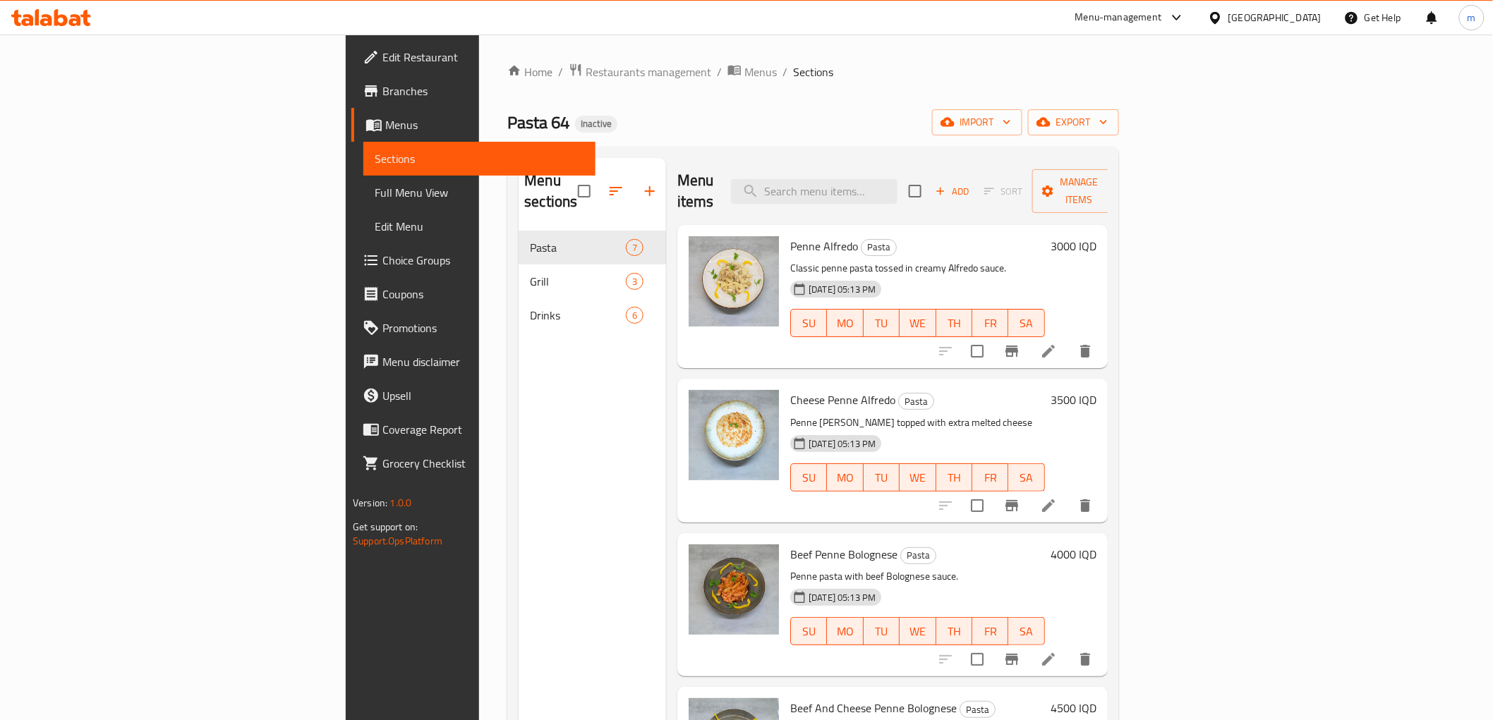
click at [363, 202] on link "Full Menu View" at bounding box center [478, 193] width 231 height 34
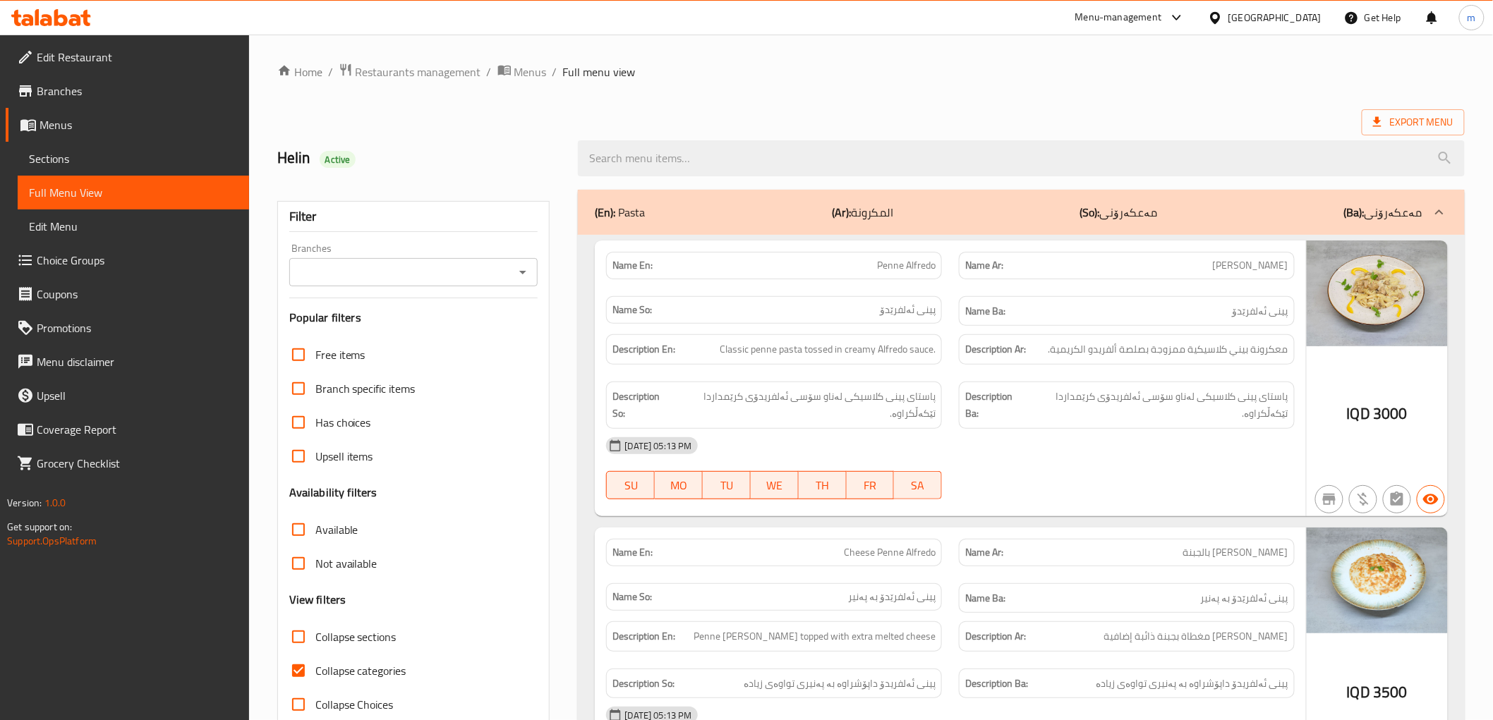
click at [531, 282] on div at bounding box center [522, 272] width 18 height 20
drag, startPoint x: 519, startPoint y: 271, endPoint x: 510, endPoint y: 284, distance: 16.2
click at [516, 274] on icon "Open" at bounding box center [522, 272] width 17 height 17
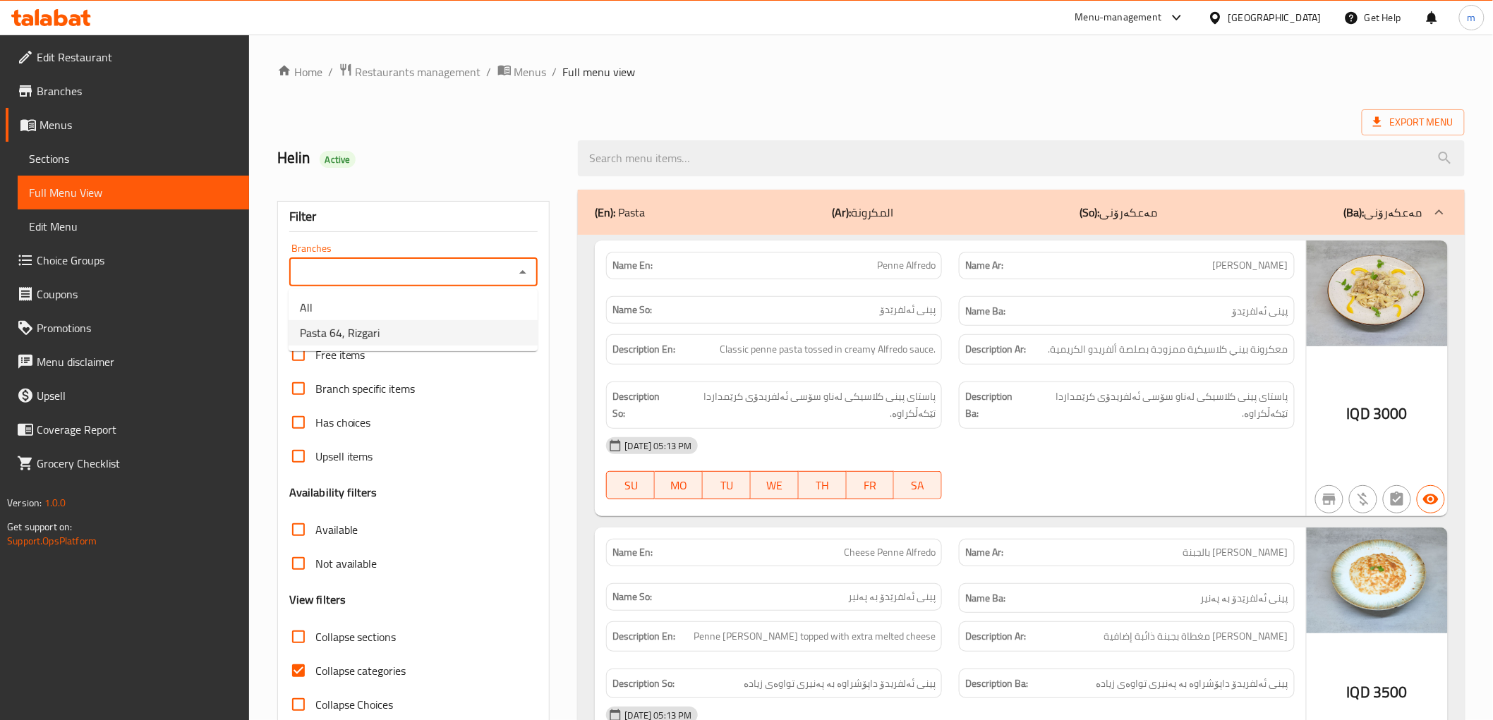
click at [450, 332] on li "Pasta 64, Rizgari" at bounding box center [413, 332] width 249 height 25
type input "Pasta 64, Rizgari"
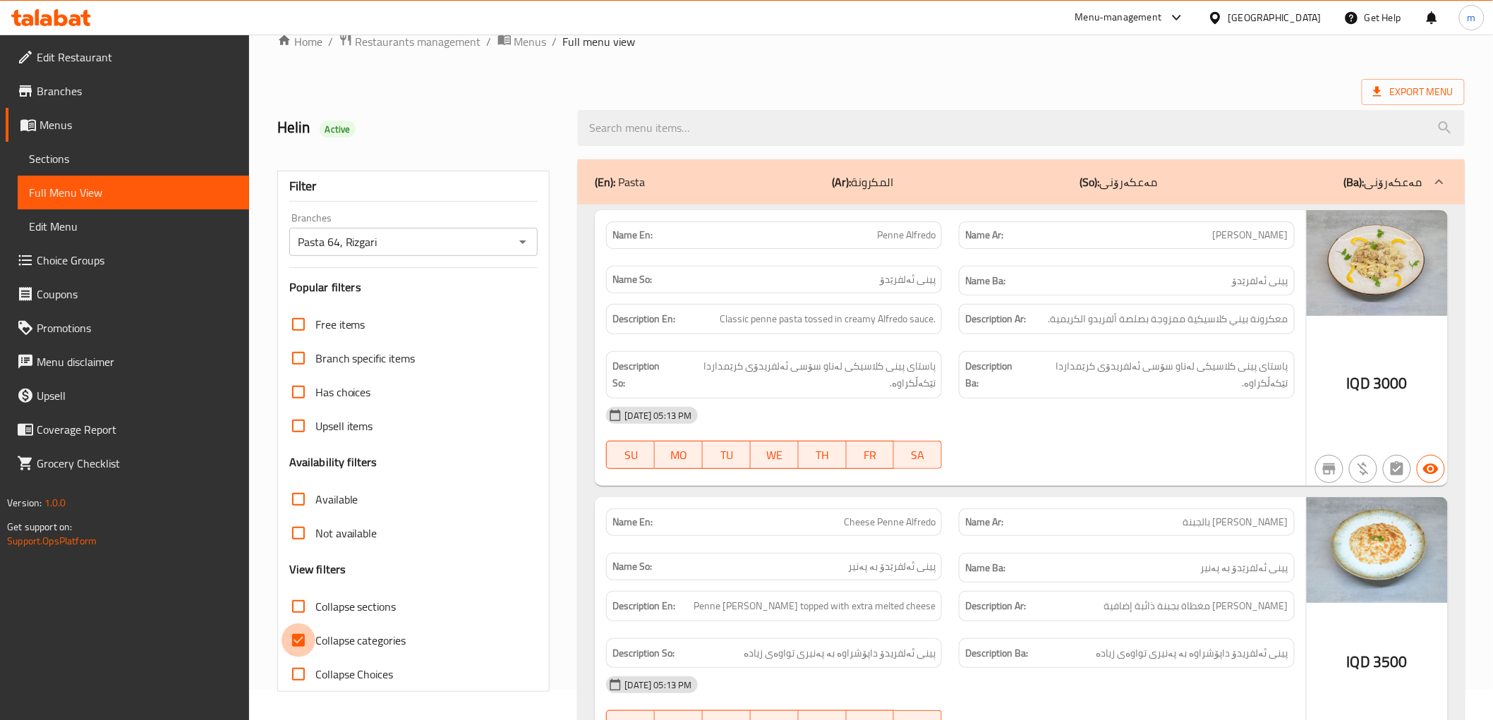
click at [305, 630] on input "Collapse categories" at bounding box center [298, 641] width 34 height 34
checkbox input "false"
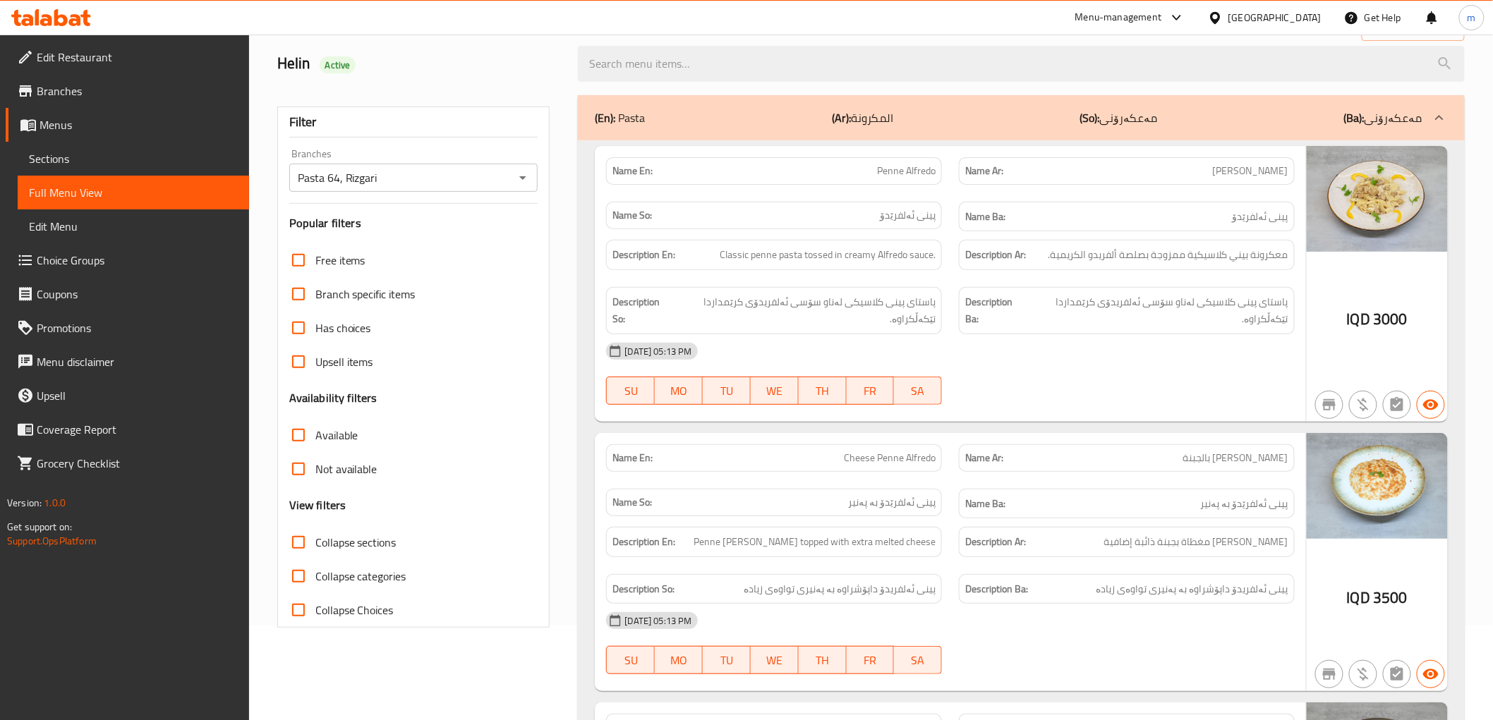
scroll to position [0, 0]
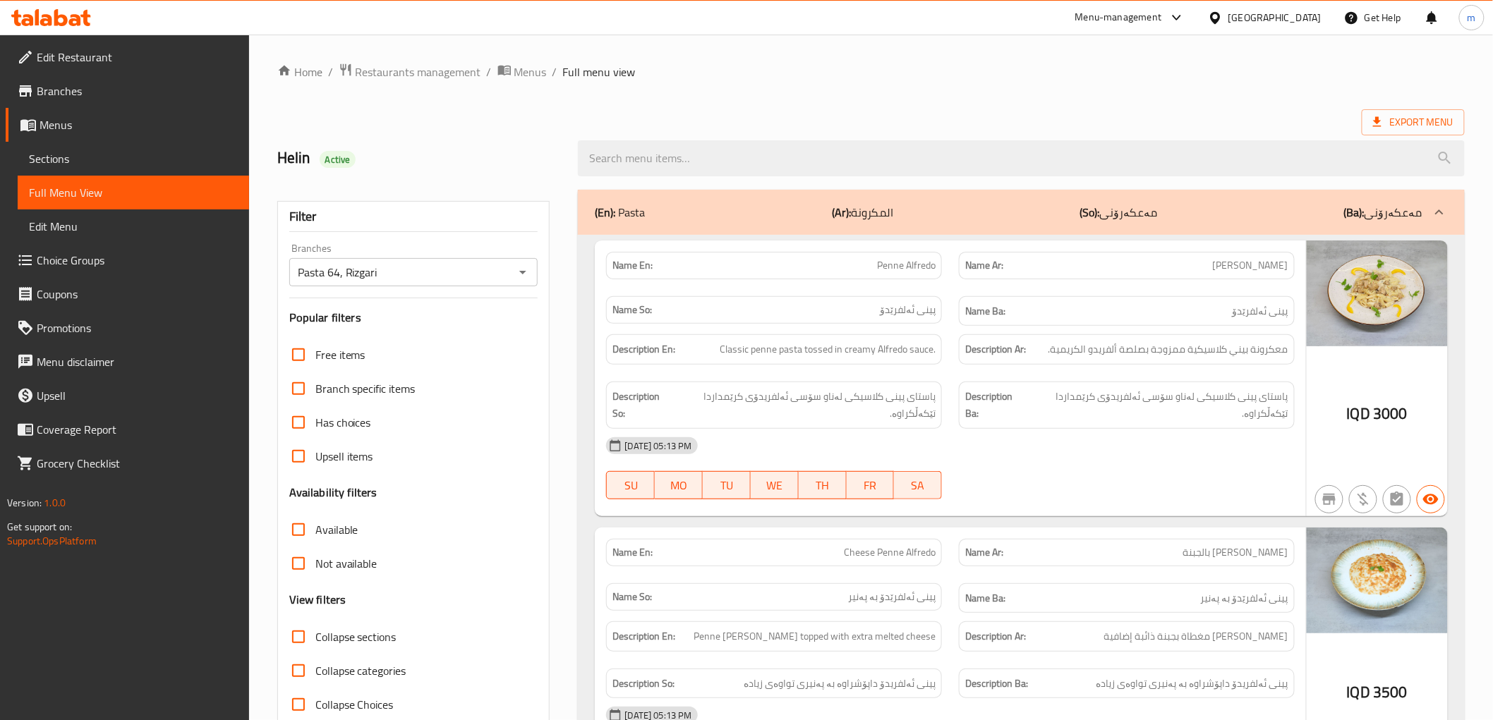
click at [87, 12] on icon at bounding box center [51, 17] width 80 height 17
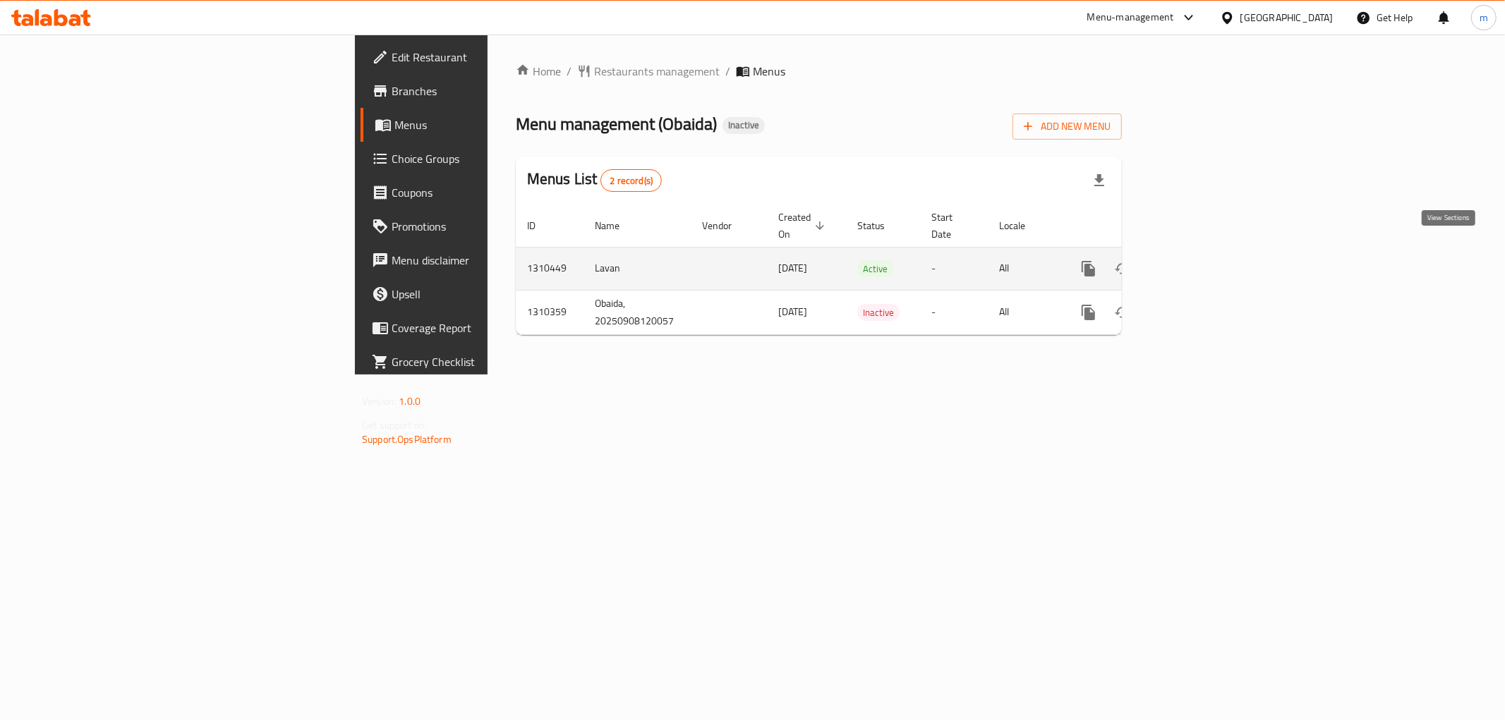
click at [1199, 260] on icon "enhanced table" at bounding box center [1190, 268] width 17 height 17
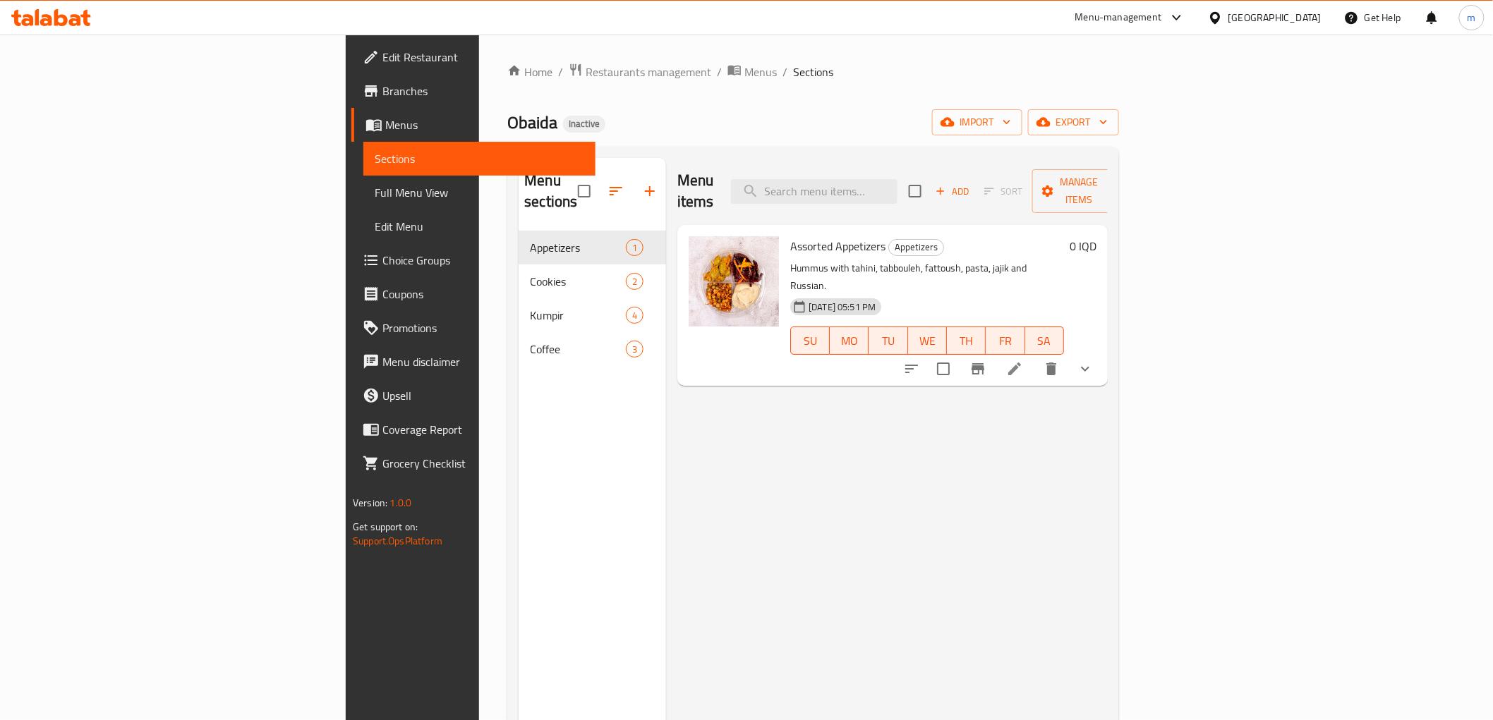
click at [67, 30] on div at bounding box center [51, 18] width 102 height 28
click at [80, 6] on div at bounding box center [51, 18] width 102 height 28
click at [72, 32] on div "Menu-management [GEOGRAPHIC_DATA] Get Help m" at bounding box center [746, 18] width 1493 height 34
click at [73, 18] on icon at bounding box center [51, 17] width 80 height 17
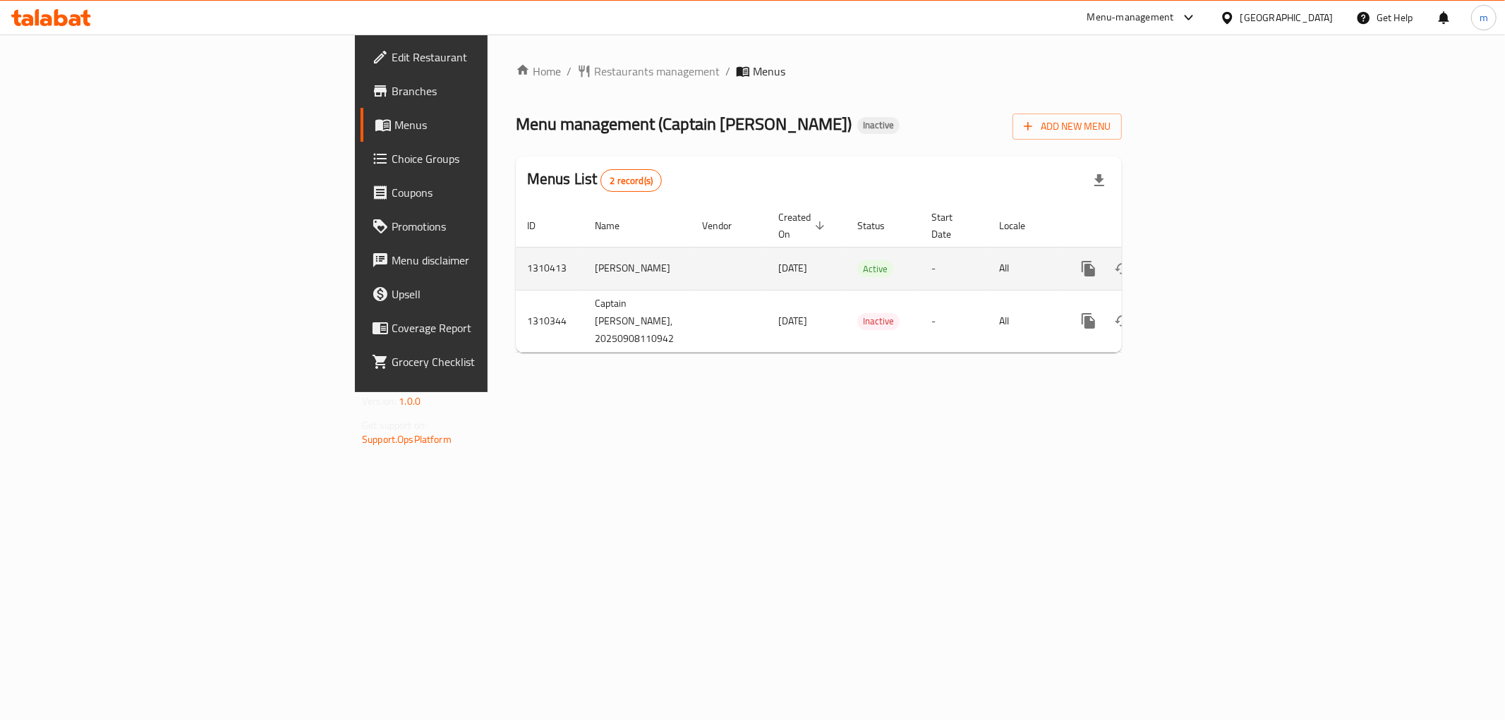
click at [1207, 252] on link "enhanced table" at bounding box center [1190, 269] width 34 height 34
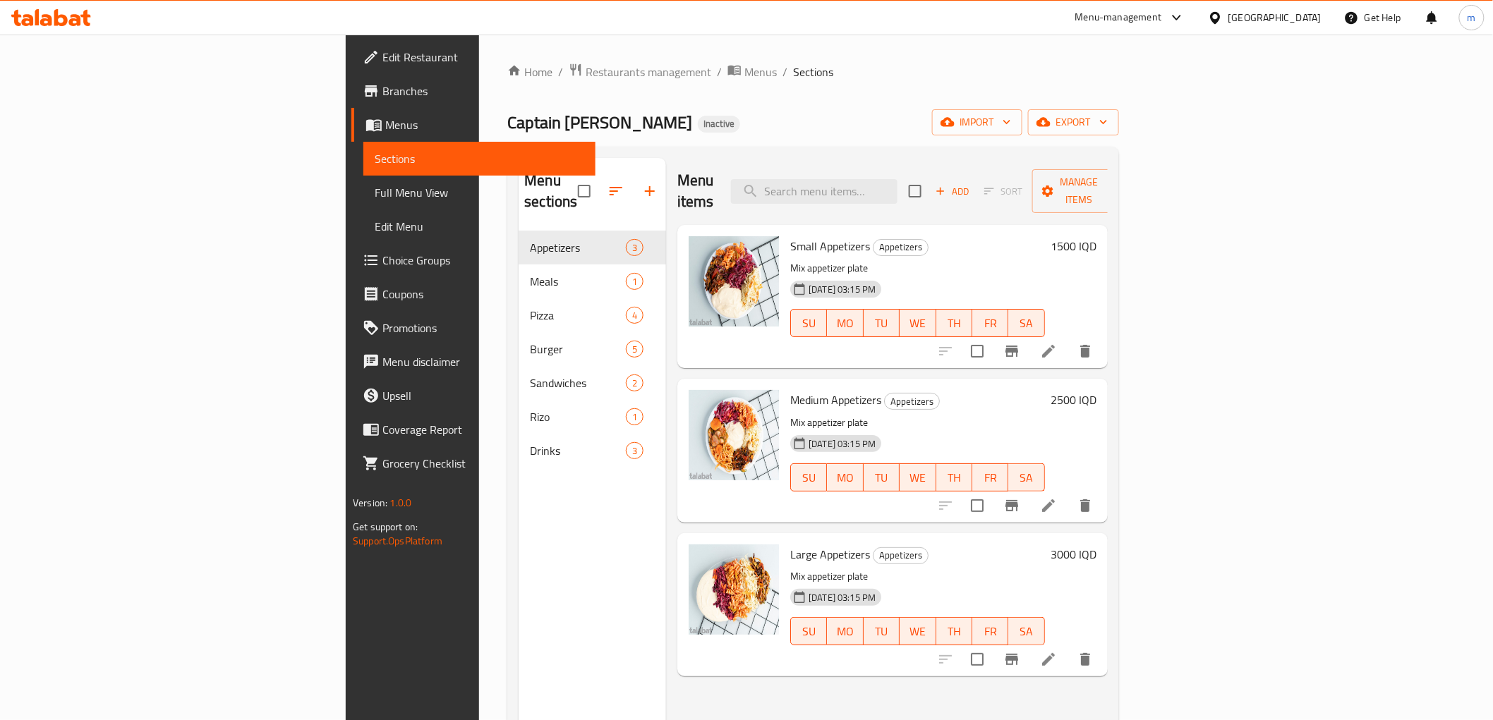
click at [375, 196] on span "Full Menu View" at bounding box center [479, 192] width 209 height 17
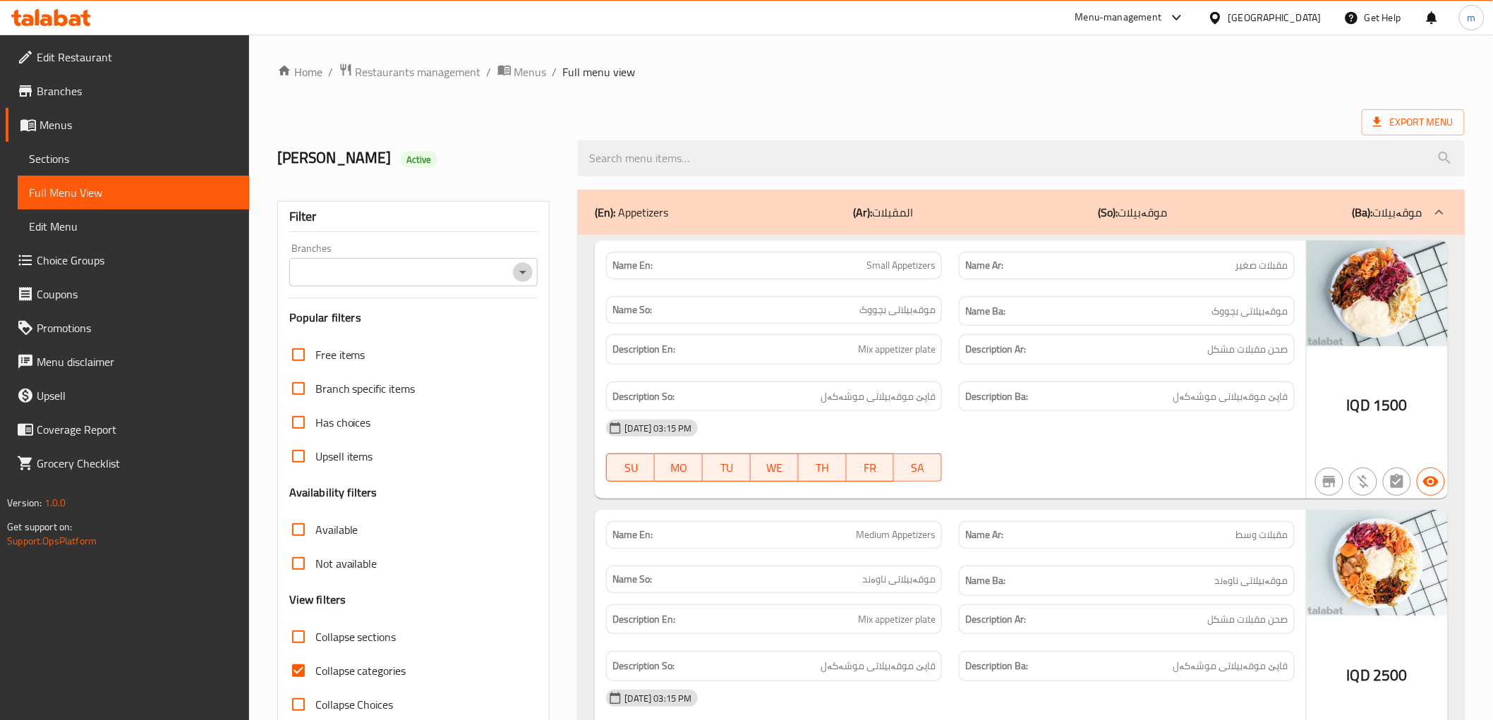
click at [516, 268] on icon "Open" at bounding box center [522, 272] width 17 height 17
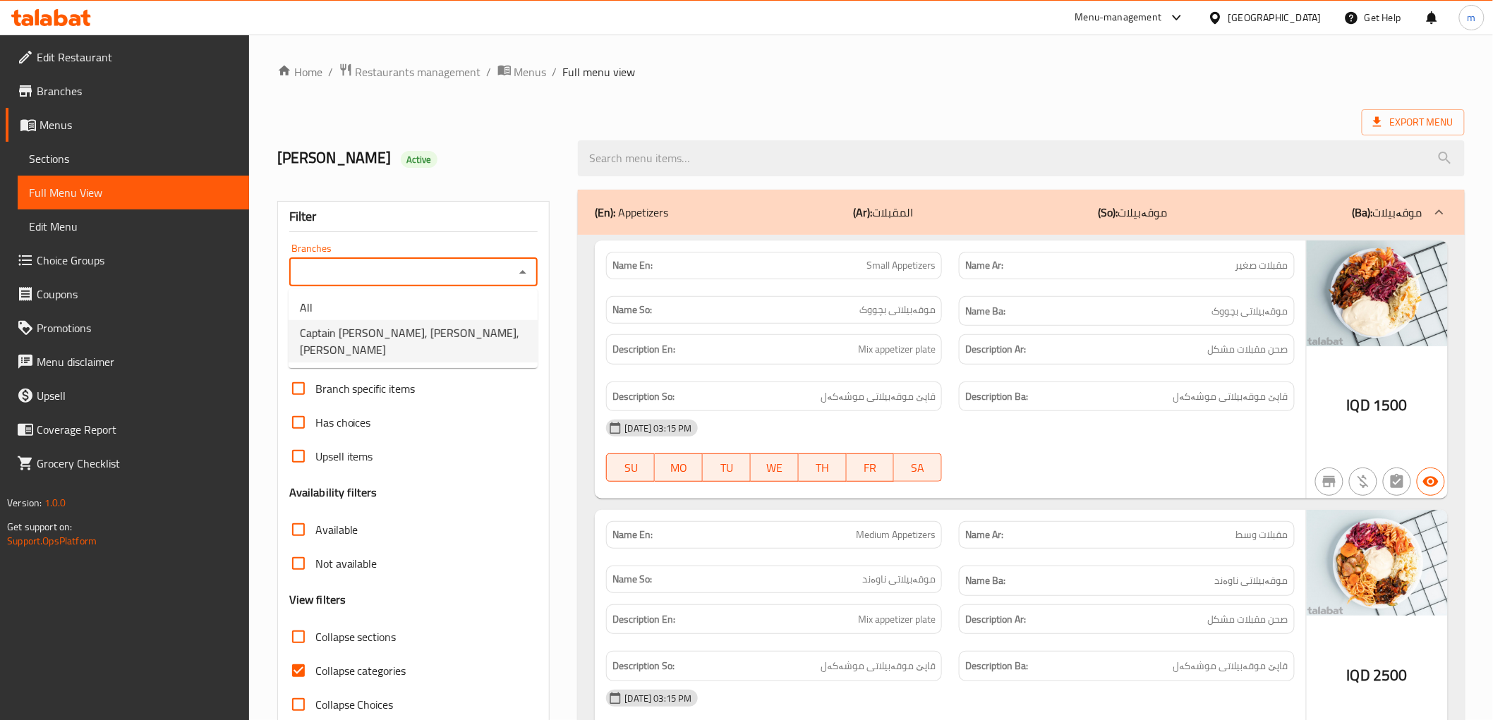
click at [478, 320] on li "Captain Burger, Dora, Al Dora" at bounding box center [413, 341] width 249 height 42
type input "Captain Burger, Dora, Al Dora"
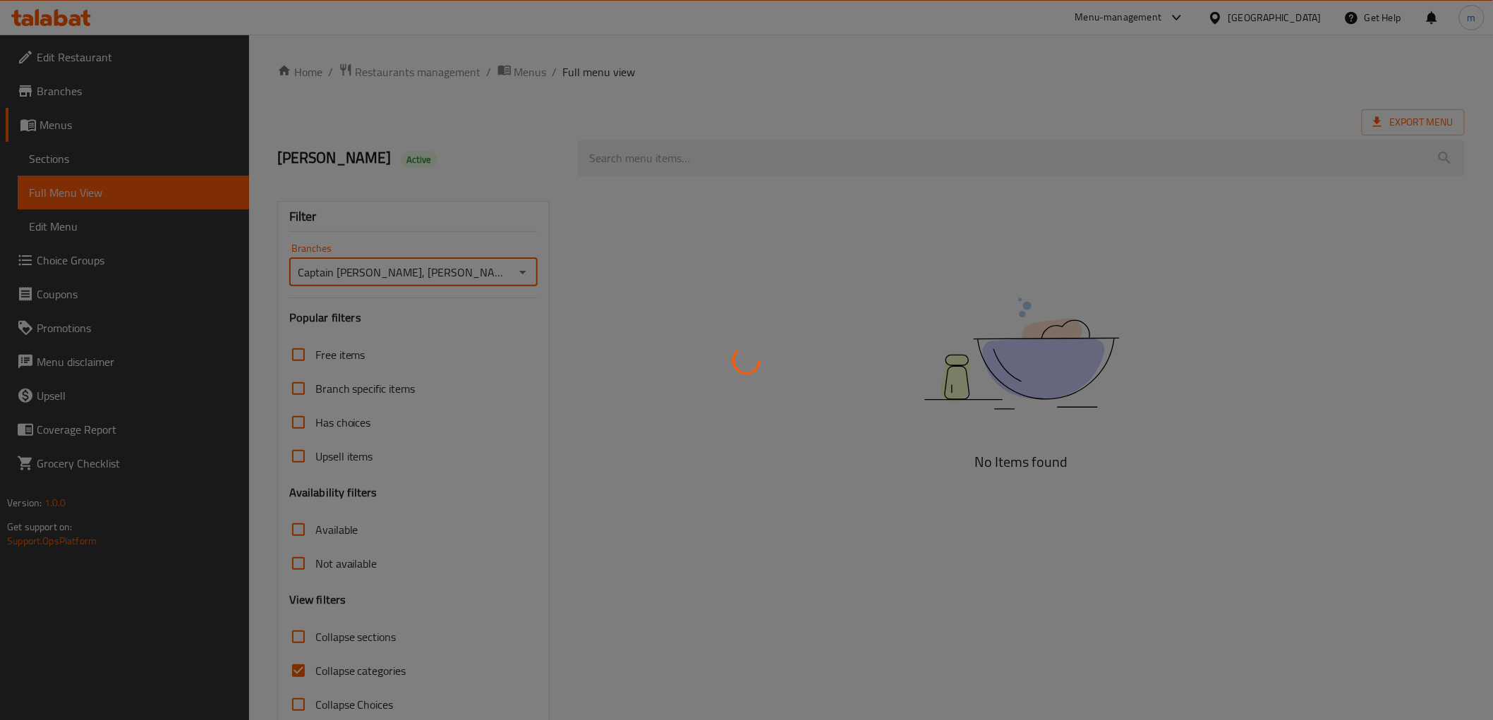
click at [708, 155] on div at bounding box center [746, 360] width 1493 height 720
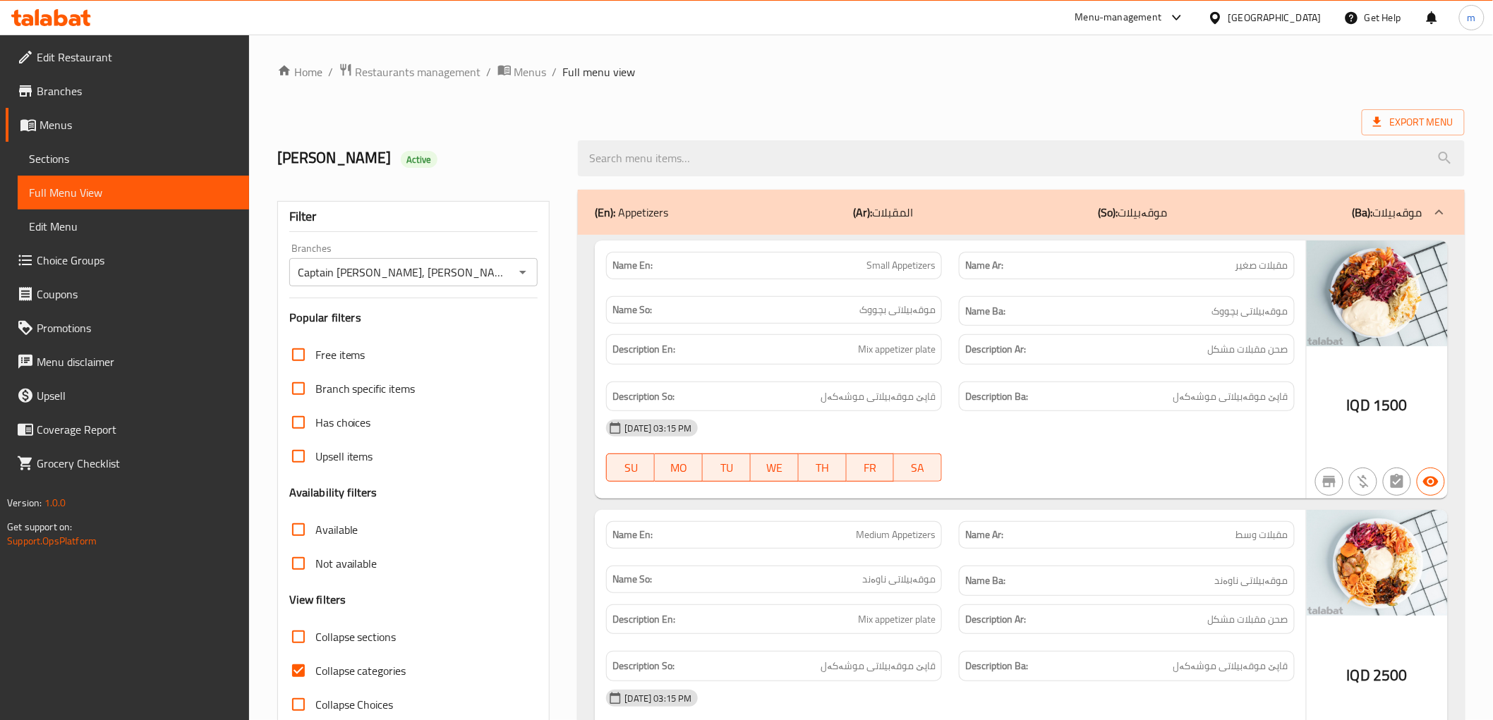
click at [334, 662] on span "Collapse categories" at bounding box center [360, 670] width 91 height 17
click at [315, 660] on input "Collapse categories" at bounding box center [298, 671] width 34 height 34
checkbox input "false"
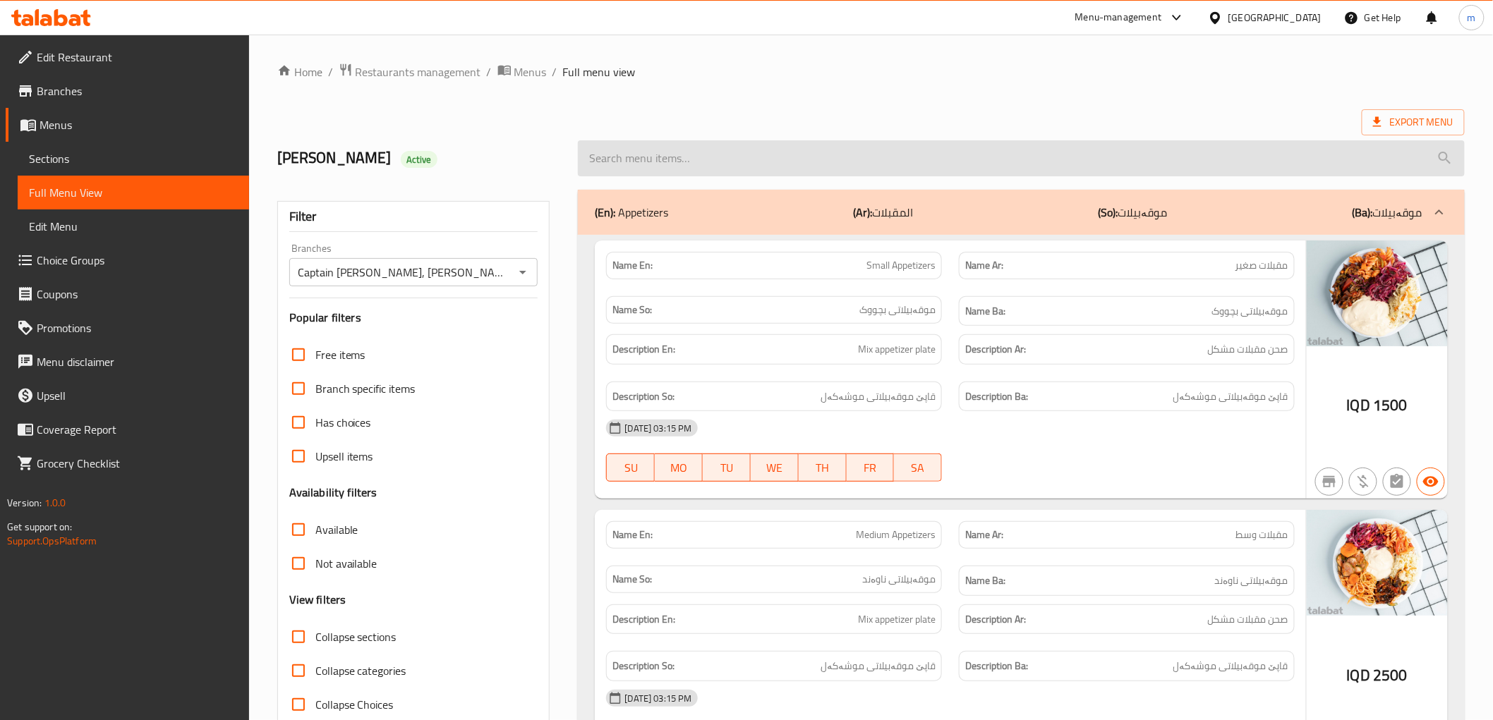
click at [689, 161] on input "search" at bounding box center [1021, 158] width 886 height 36
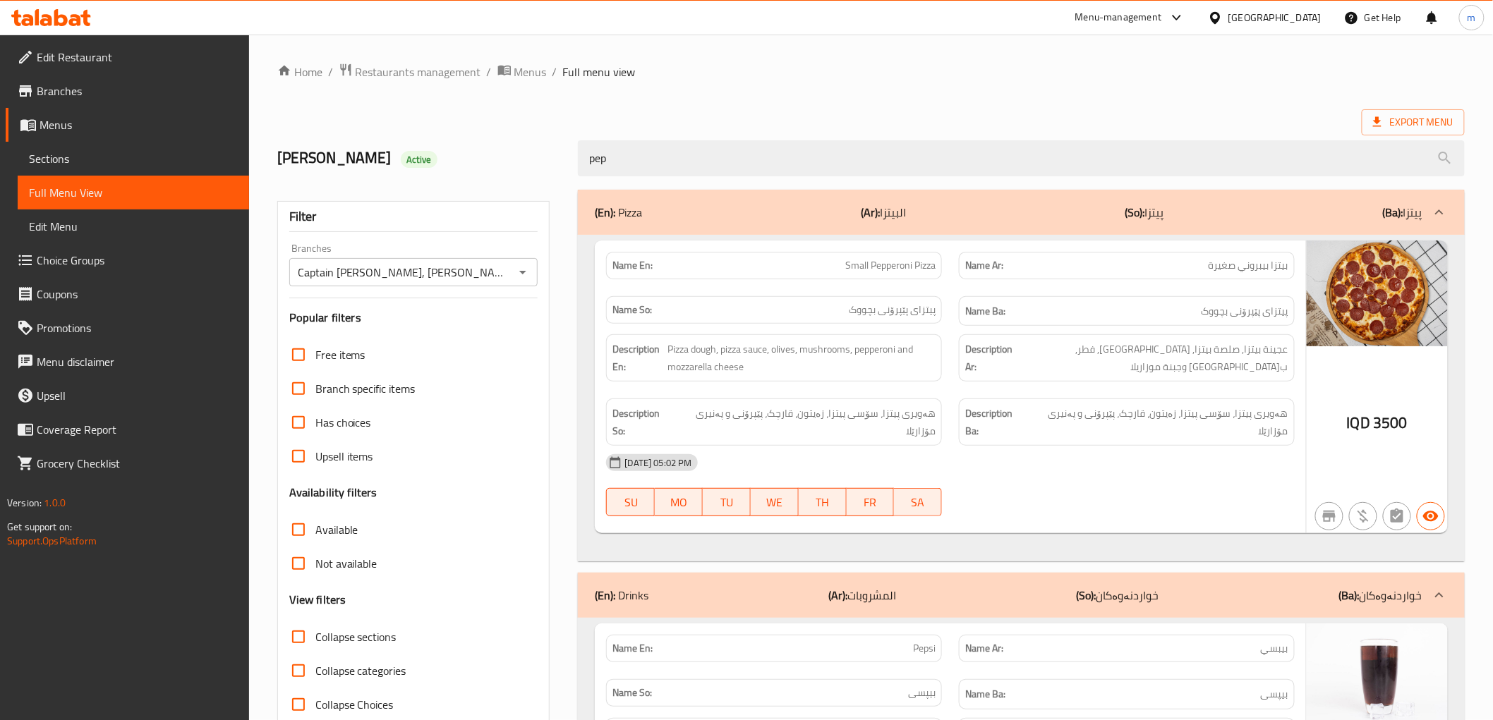
click at [870, 269] on span "Small Pepperoni Pizza" at bounding box center [890, 265] width 90 height 15
copy span "Small Pepperoni Pizza"
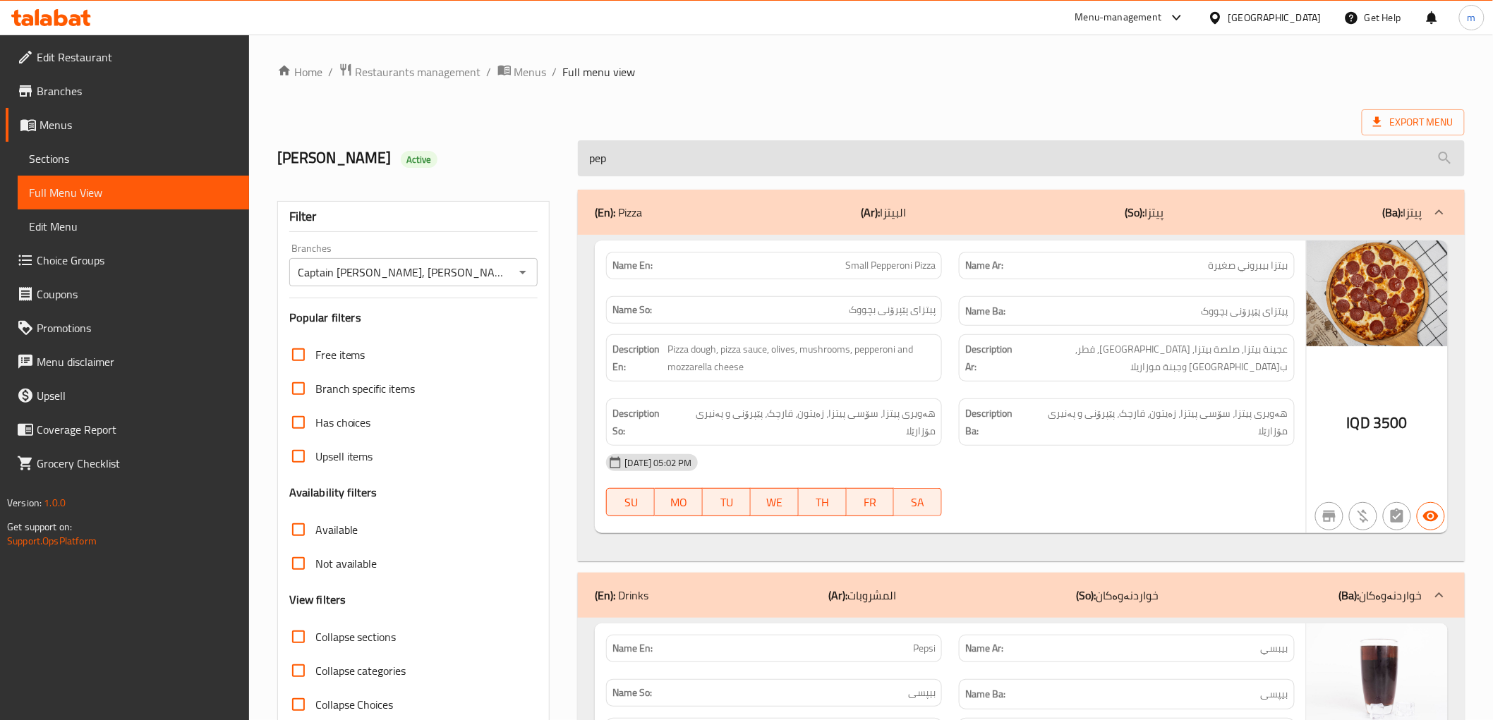
click at [772, 156] on input "pep" at bounding box center [1021, 158] width 886 height 36
paste input "Small Pepperoni Pizza"
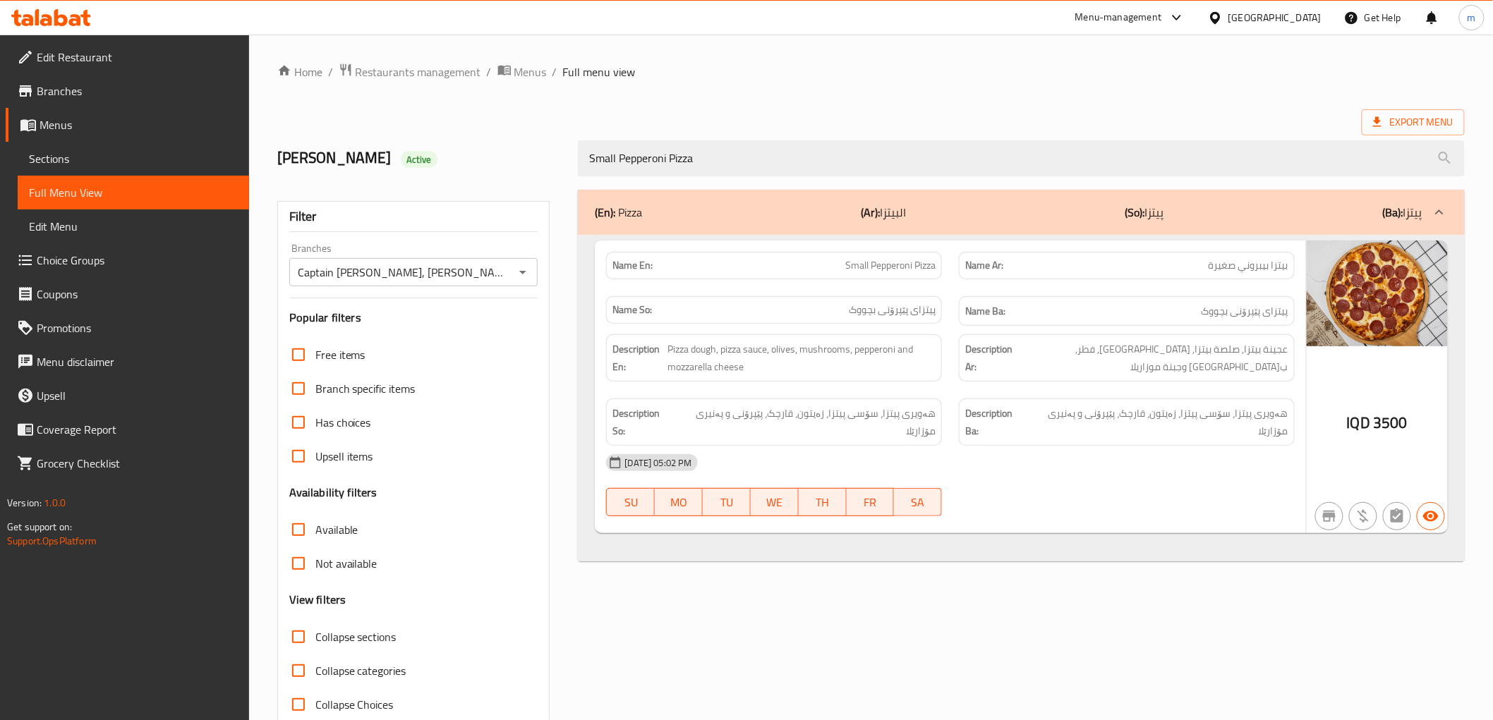
type input "Small Pepperoni Pizza"
click at [1129, 473] on div "08-09-2025 05:02 PM" at bounding box center [950, 463] width 705 height 34
click at [1173, 488] on div "08-09-2025 05:02 PM SU MO TU WE TH FR SA" at bounding box center [950, 485] width 705 height 79
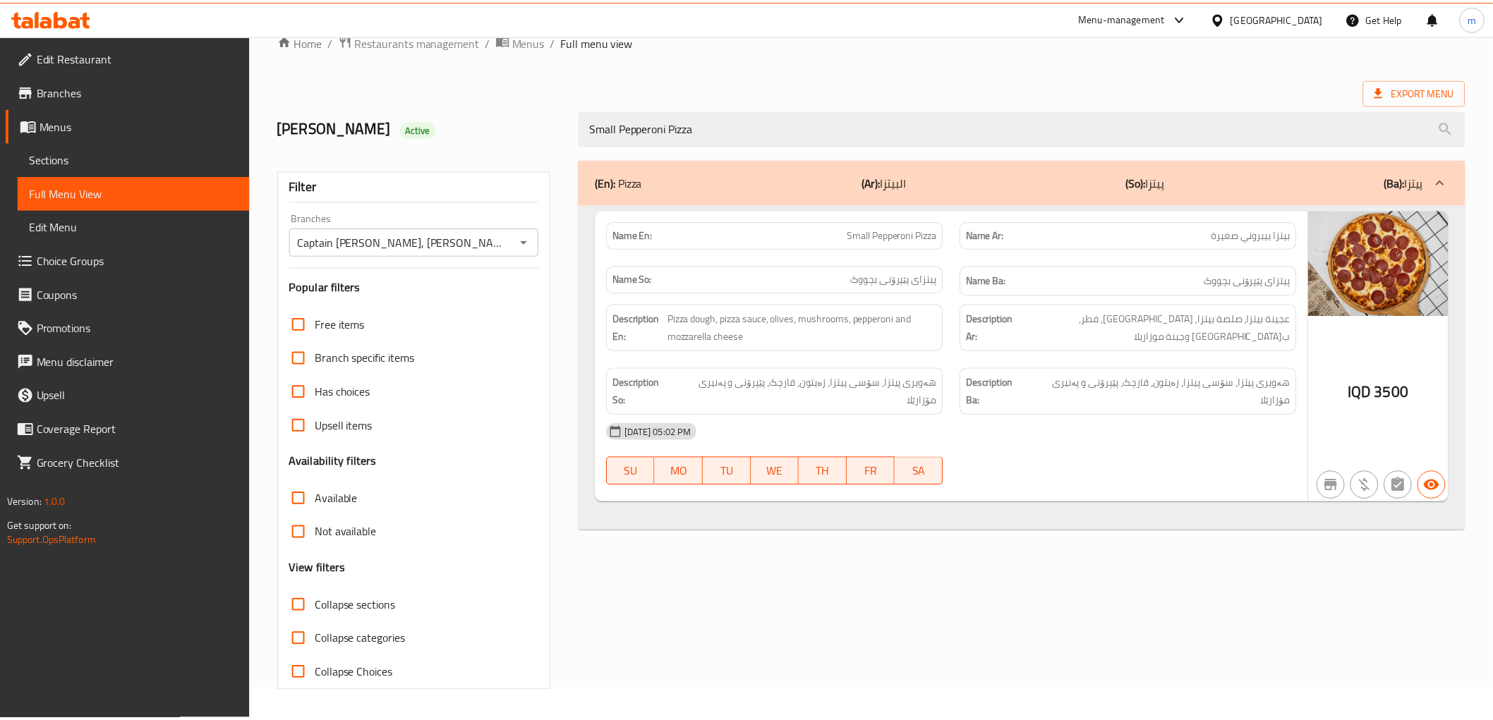
scroll to position [30, 0]
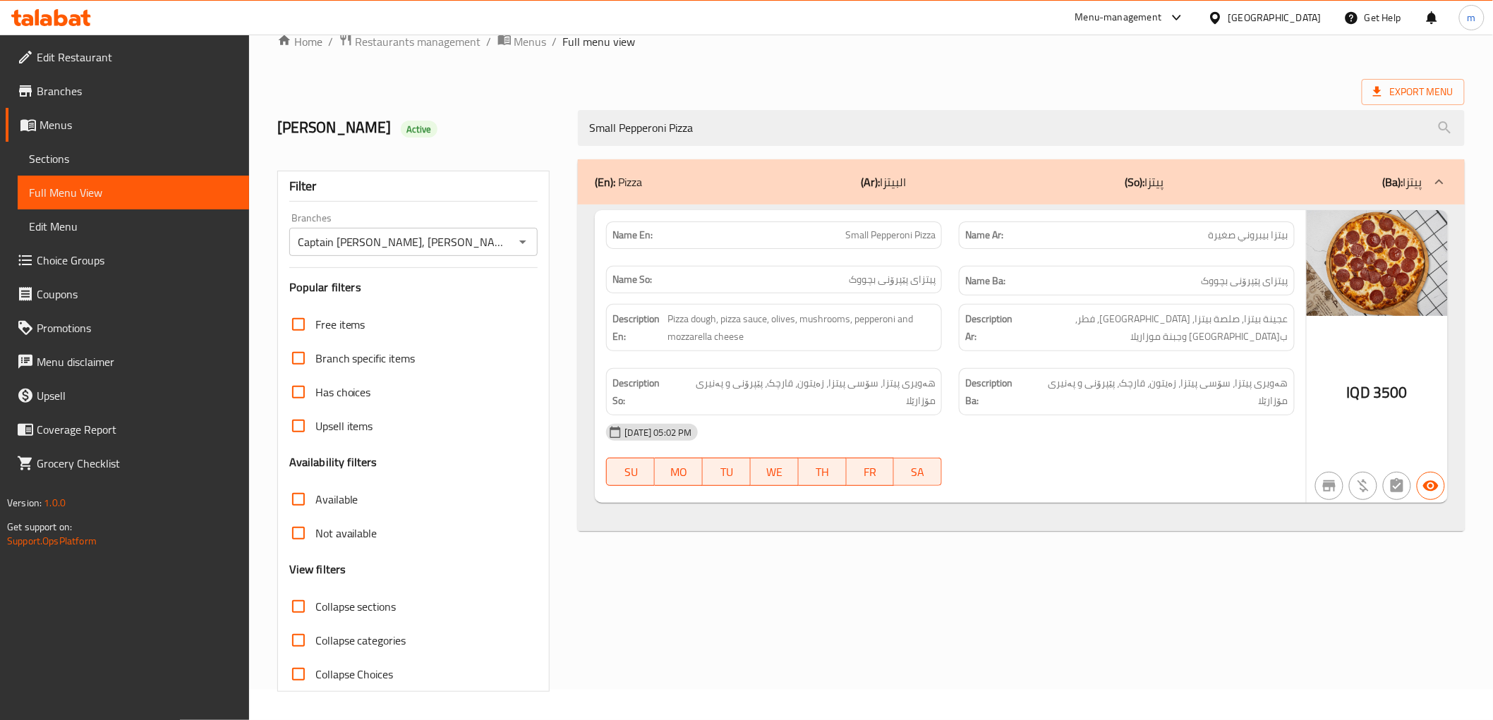
click at [995, 454] on div "08-09-2025 05:02 PM SU MO TU WE TH FR SA" at bounding box center [950, 455] width 705 height 79
click at [121, 62] on span "Edit Restaurant" at bounding box center [137, 57] width 201 height 17
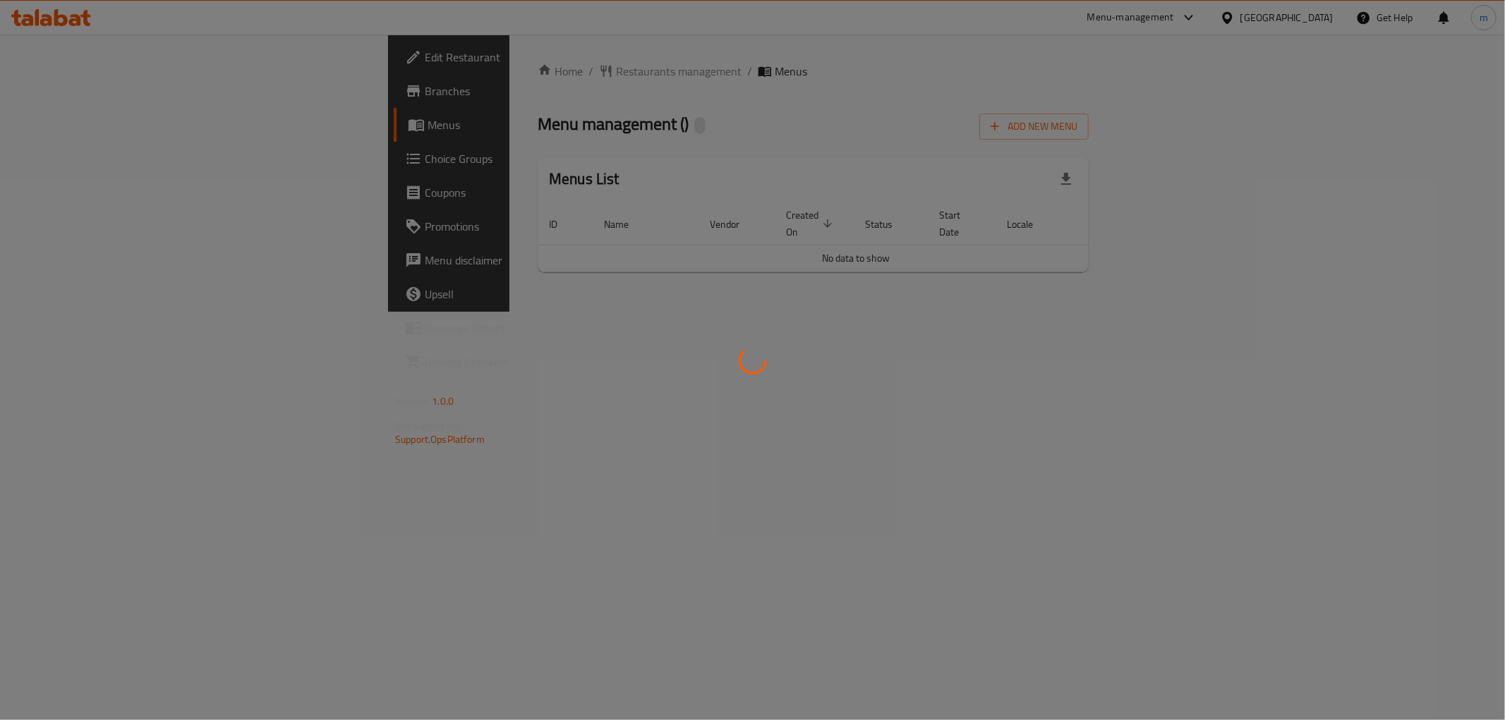
click at [890, 495] on div at bounding box center [752, 360] width 1505 height 720
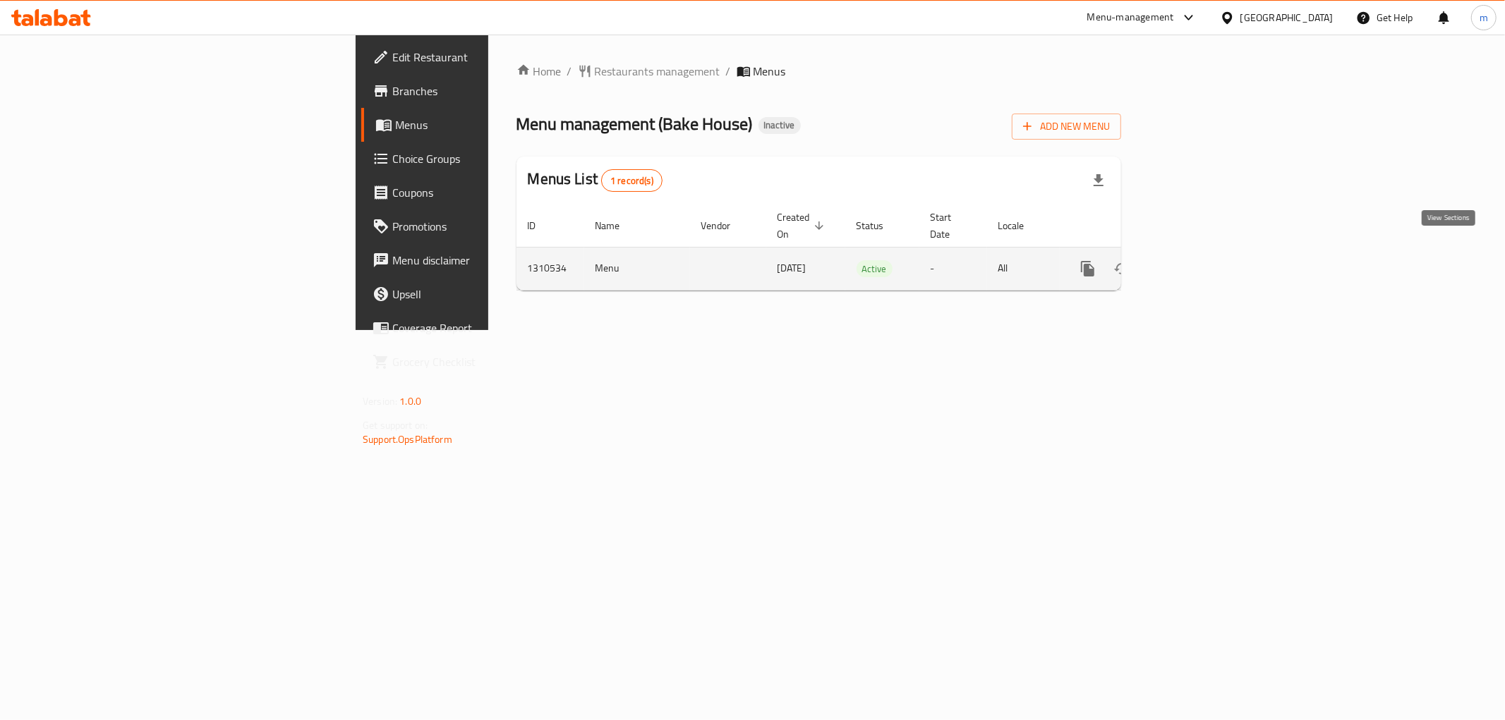
click at [1198, 260] on icon "enhanced table" at bounding box center [1189, 268] width 17 height 17
